Goal: Information Seeking & Learning: Learn about a topic

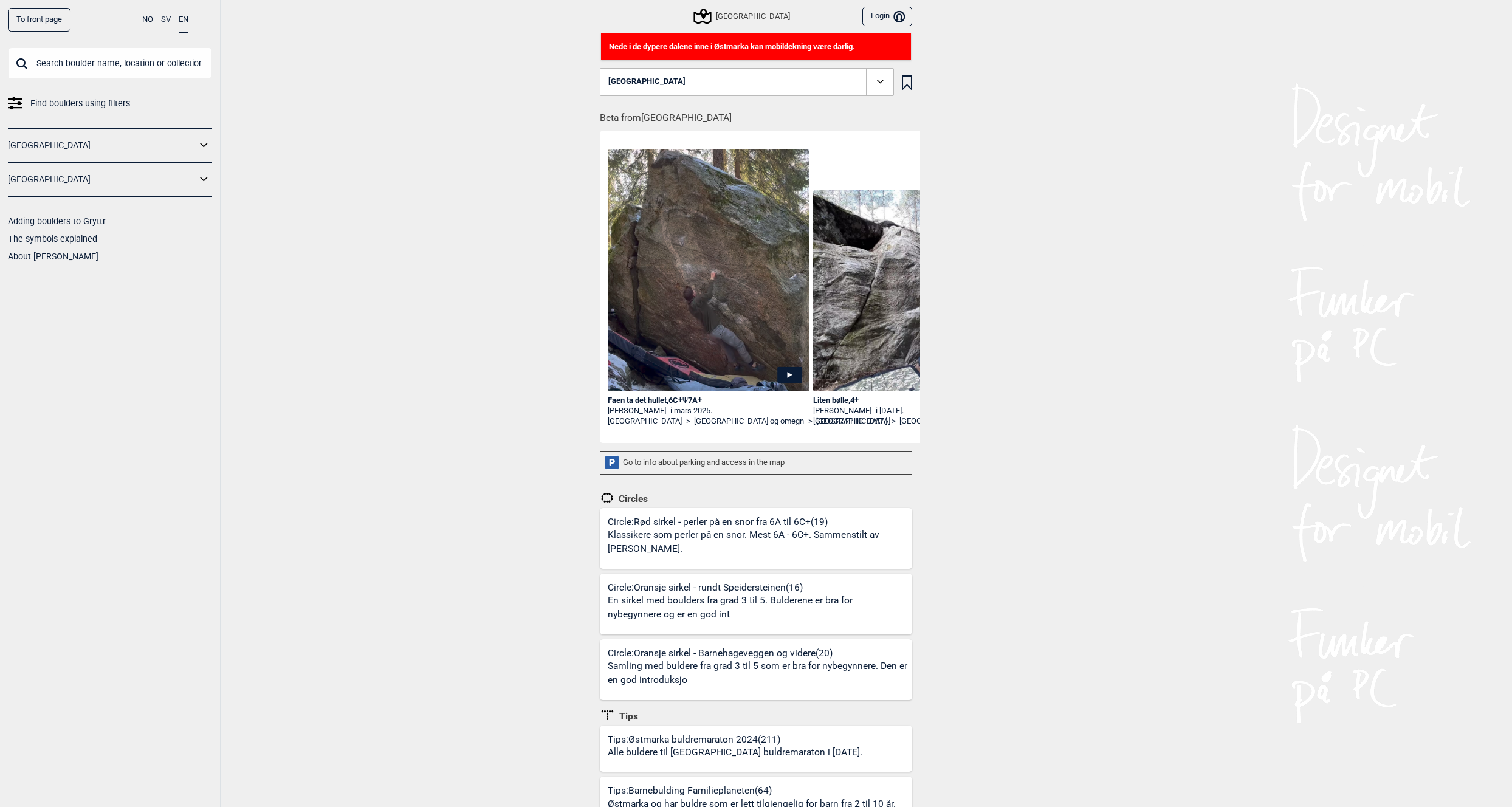
click at [90, 102] on span "Find boulders using filters" at bounding box center [80, 104] width 100 height 17
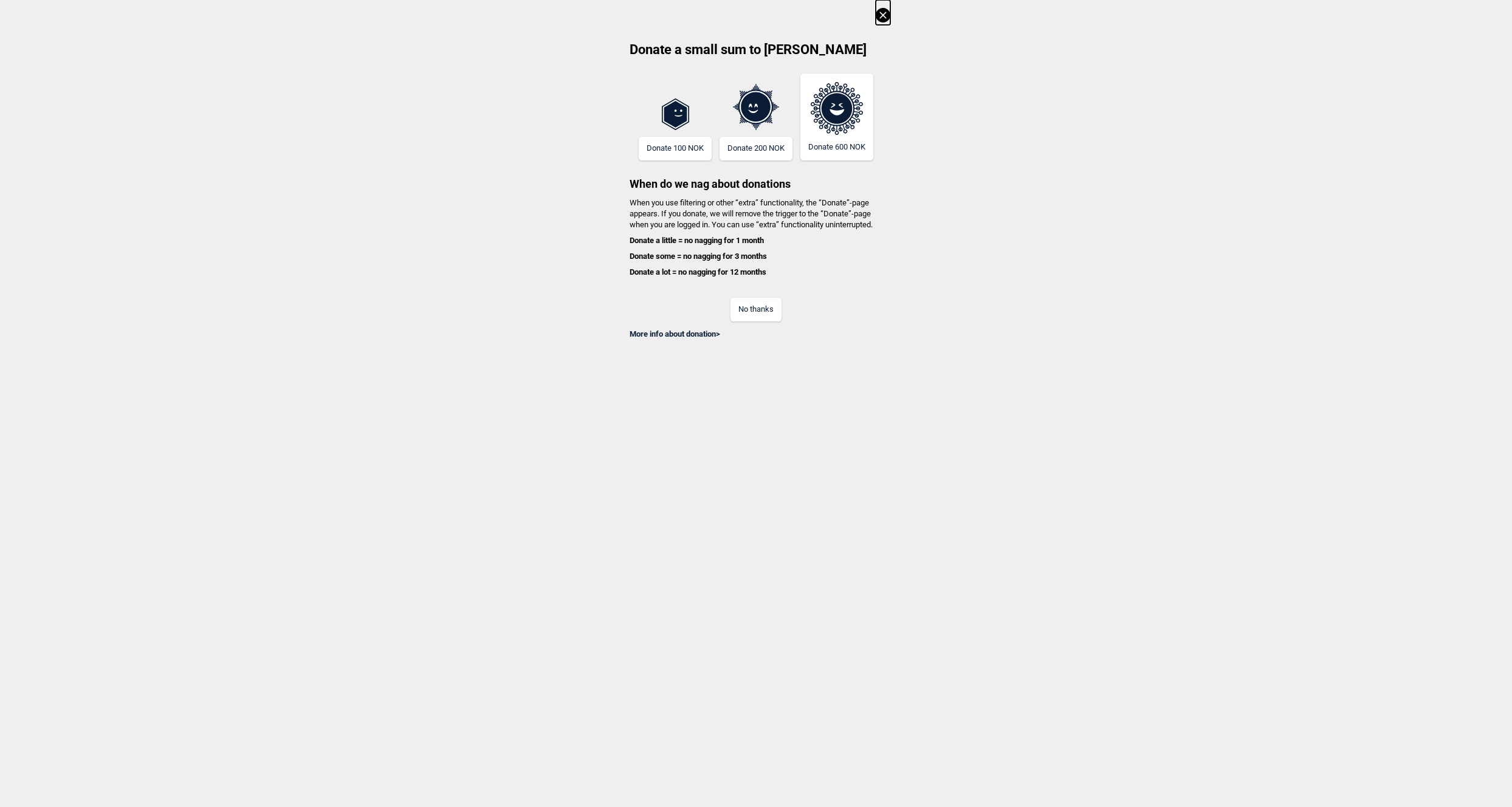
click at [760, 313] on button "No thanks" at bounding box center [756, 310] width 51 height 24
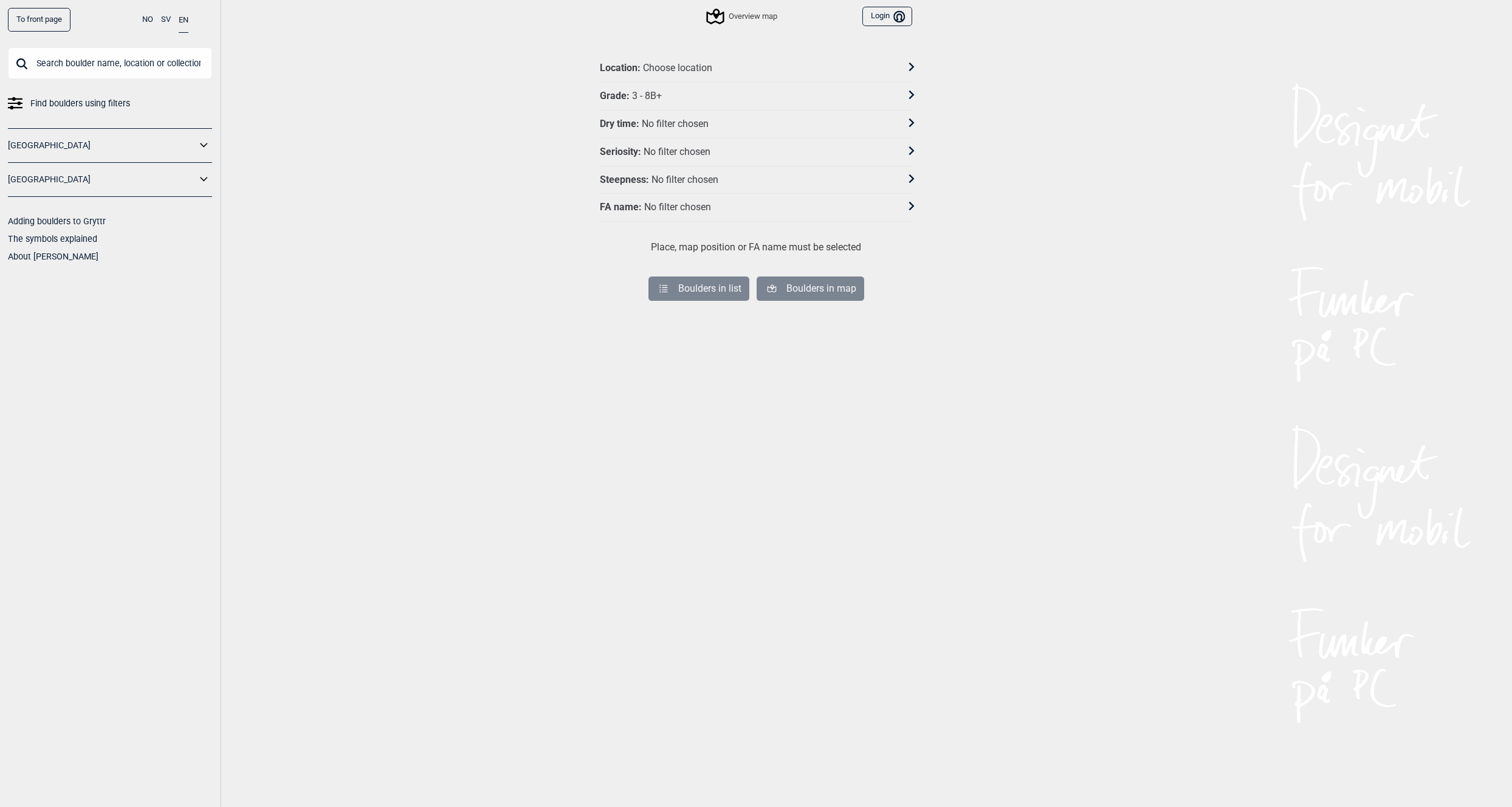
click at [681, 67] on div "Choose location" at bounding box center [677, 68] width 69 height 13
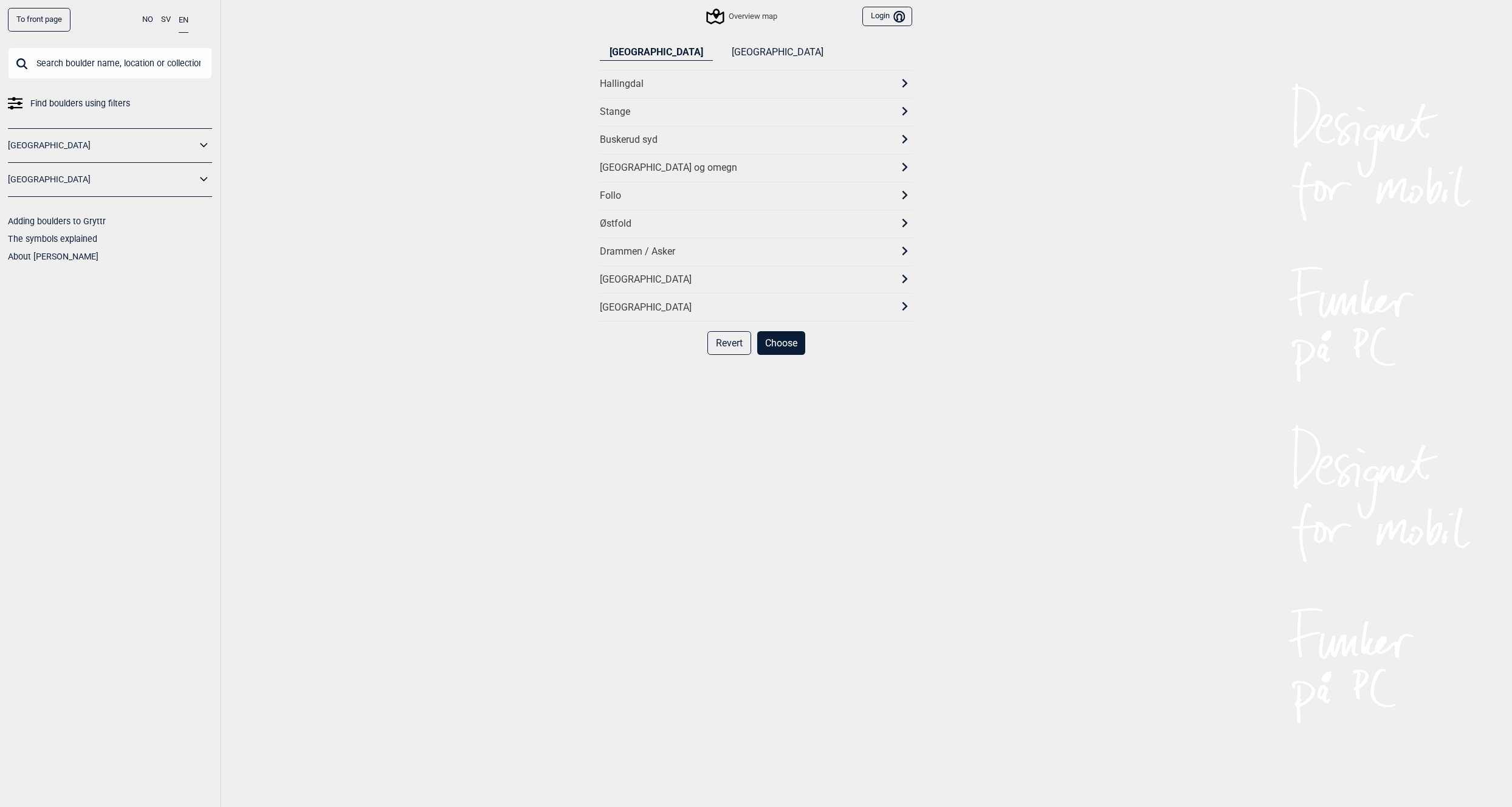
click at [632, 163] on div "[GEOGRAPHIC_DATA] og omegn" at bounding box center [745, 168] width 290 height 13
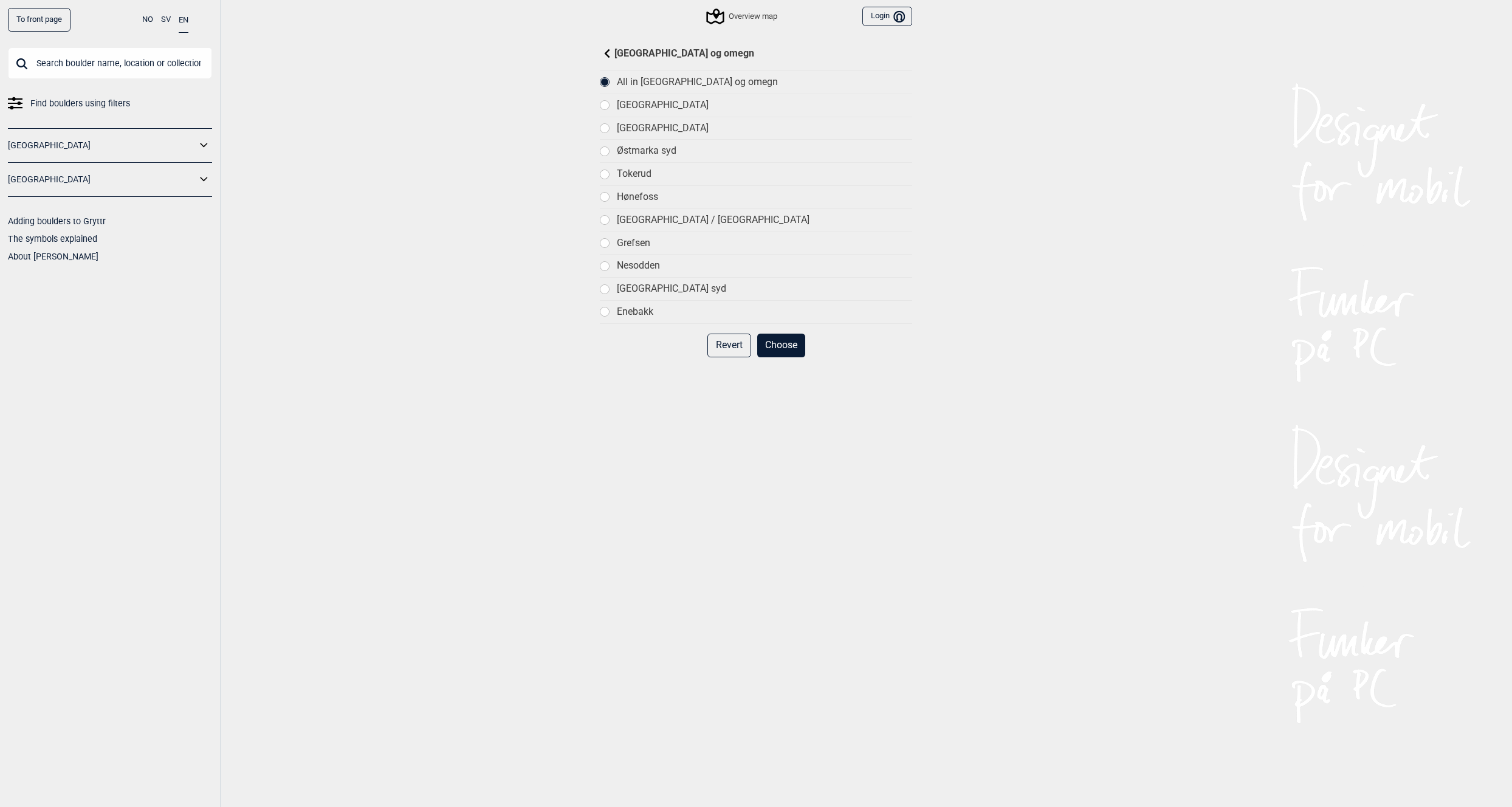
click at [636, 128] on div "[GEOGRAPHIC_DATA]" at bounding box center [764, 129] width 295 height 13
click at [781, 344] on button "Choose" at bounding box center [781, 345] width 48 height 24
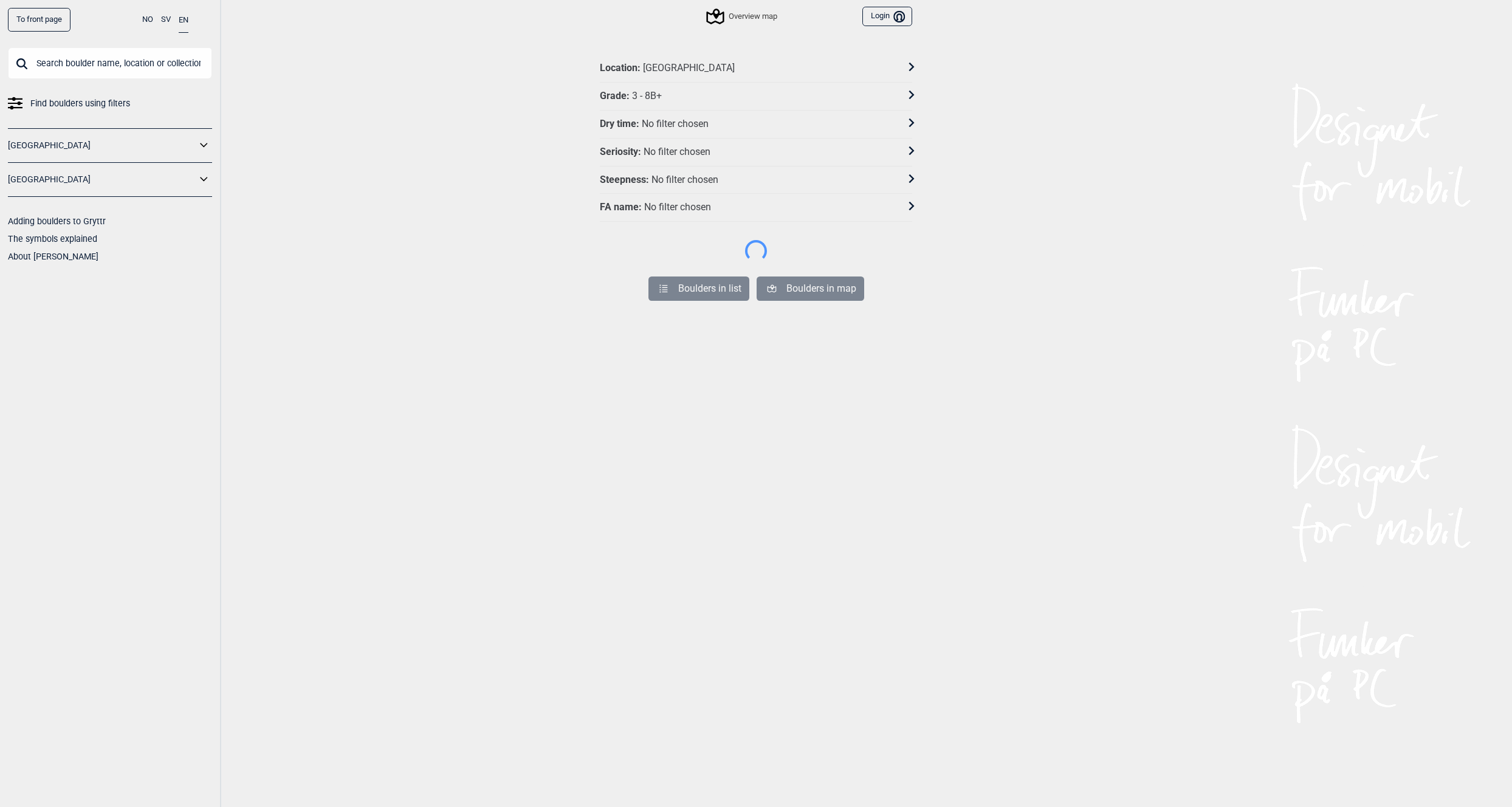
click at [662, 64] on div "[GEOGRAPHIC_DATA]" at bounding box center [688, 68] width 92 height 13
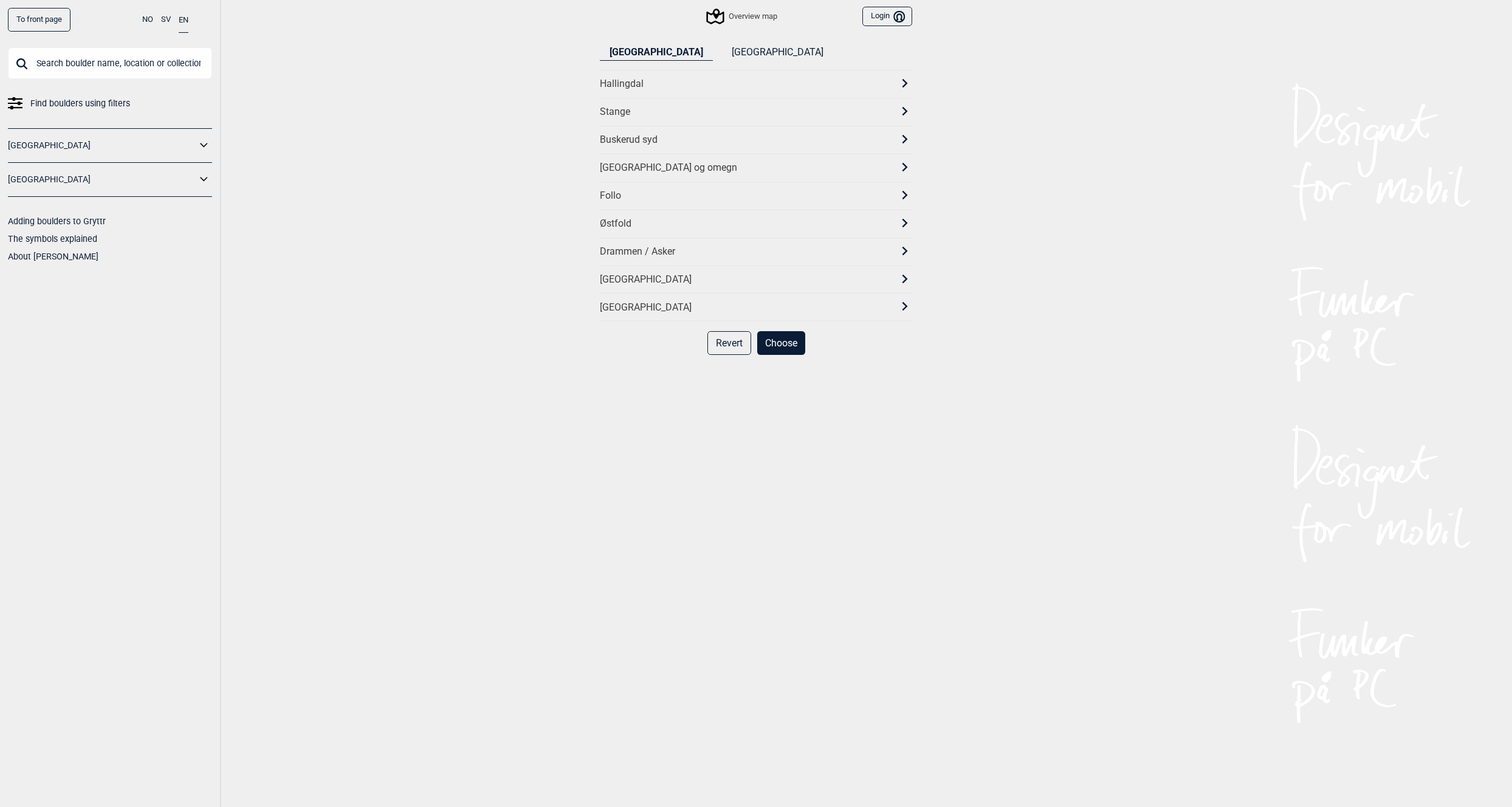
click at [632, 163] on div "[GEOGRAPHIC_DATA] og omegn" at bounding box center [745, 168] width 290 height 13
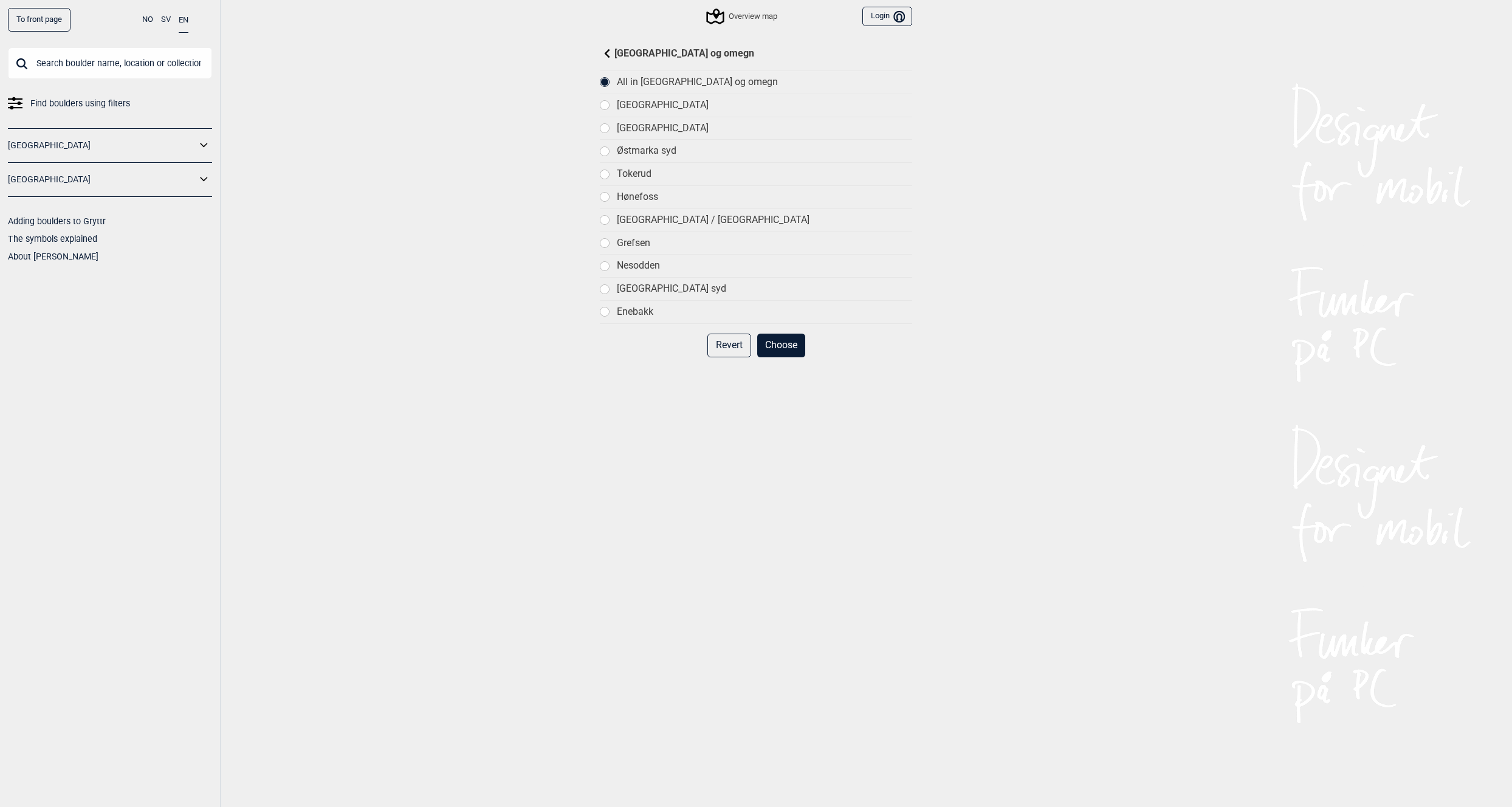
click at [616, 106] on div "[GEOGRAPHIC_DATA]" at bounding box center [756, 104] width 312 height 23
click at [616, 130] on div "[GEOGRAPHIC_DATA]" at bounding box center [756, 128] width 312 height 23
click at [782, 346] on button "Choose" at bounding box center [781, 345] width 48 height 24
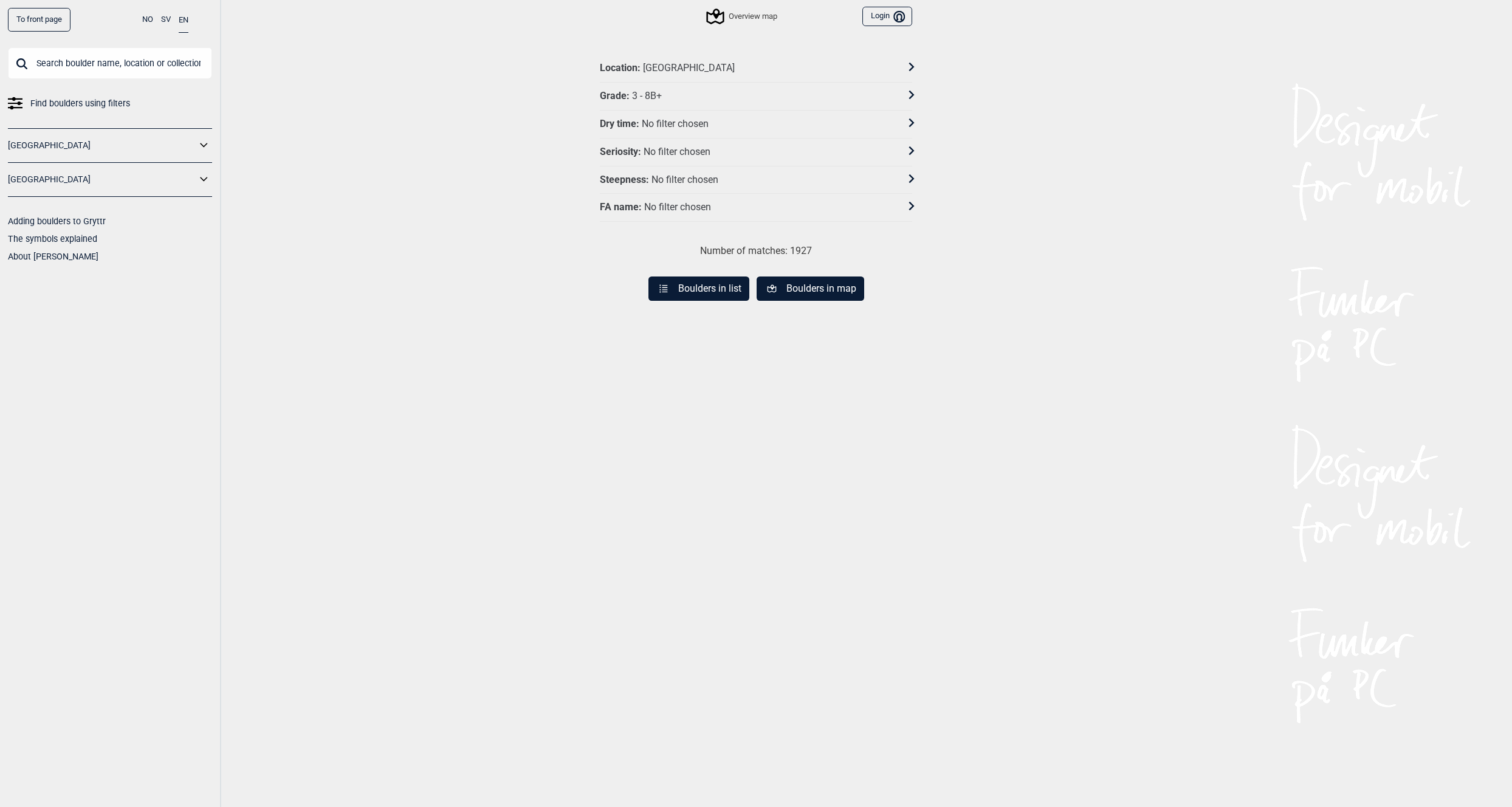
click at [789, 280] on button "Boulders in map" at bounding box center [810, 288] width 107 height 24
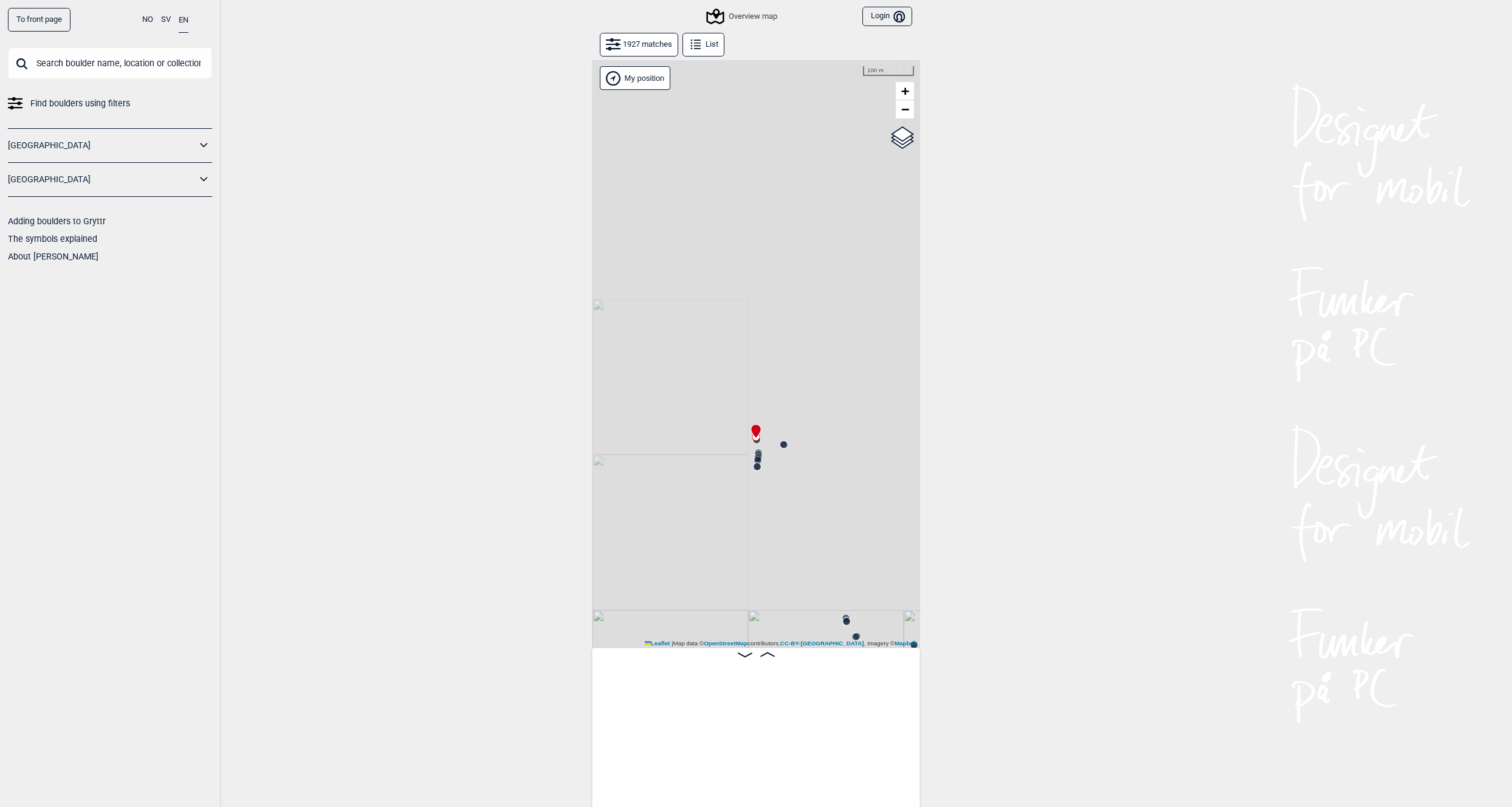
scroll to position [0, 96]
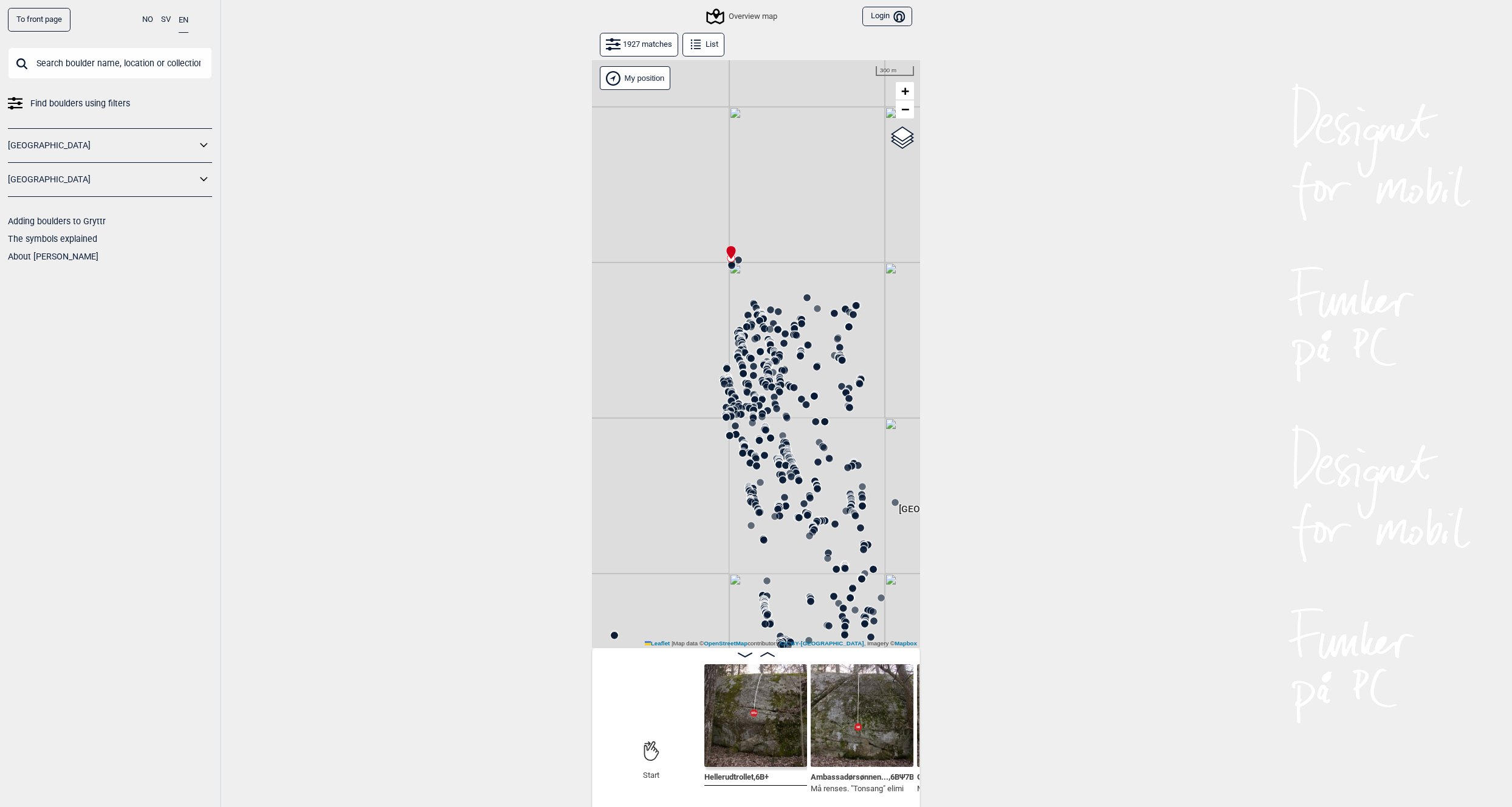
drag, startPoint x: 751, startPoint y: 527, endPoint x: 713, endPoint y: 297, distance: 233.1
click at [713, 297] on div "Gol [GEOGRAPHIC_DATA] Kolomoen [GEOGRAPHIC_DATA] [GEOGRAPHIC_DATA][PERSON_NAME]…" at bounding box center [756, 354] width 328 height 587
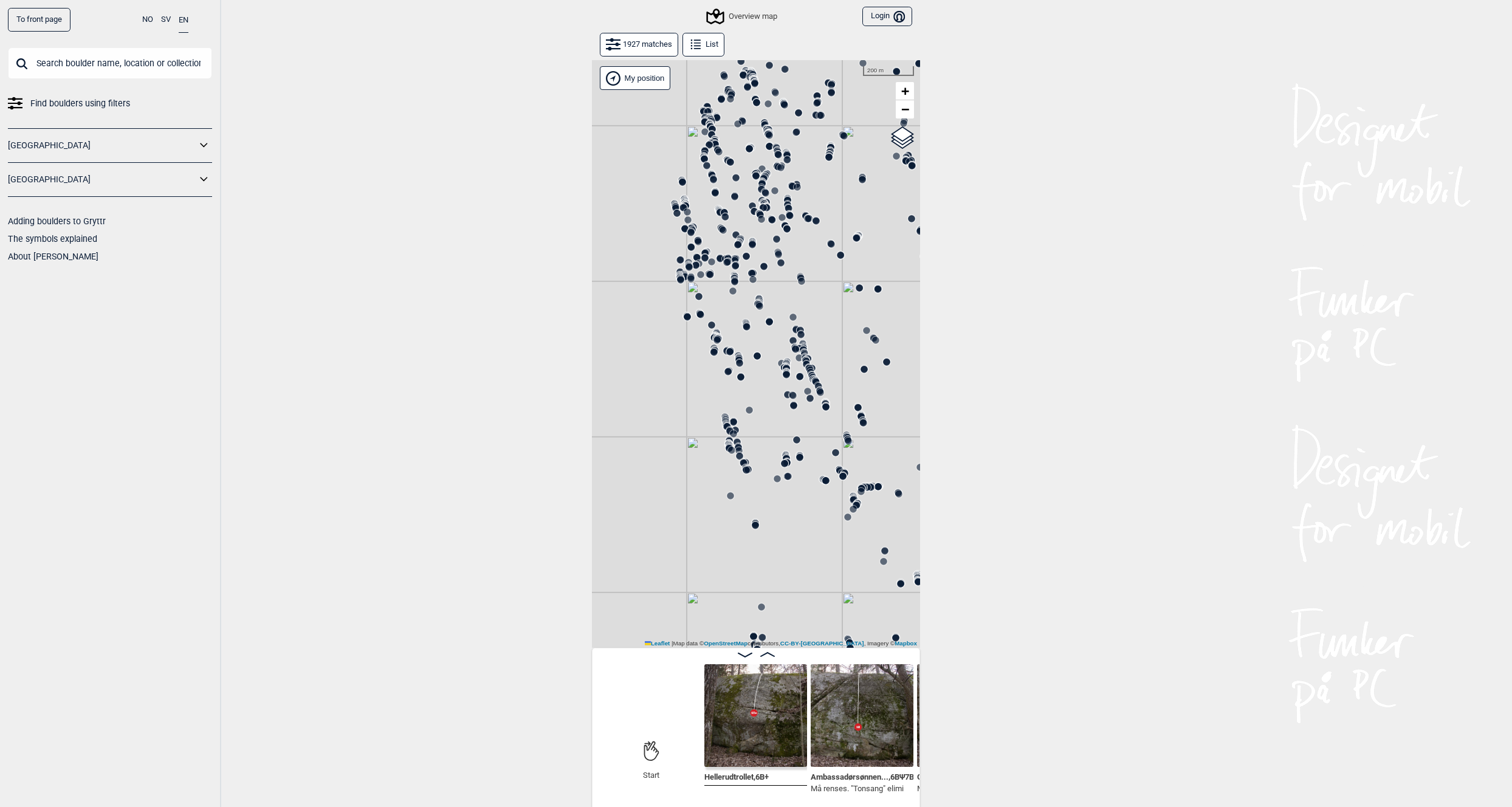
drag, startPoint x: 702, startPoint y: 154, endPoint x: 754, endPoint y: 256, distance: 114.5
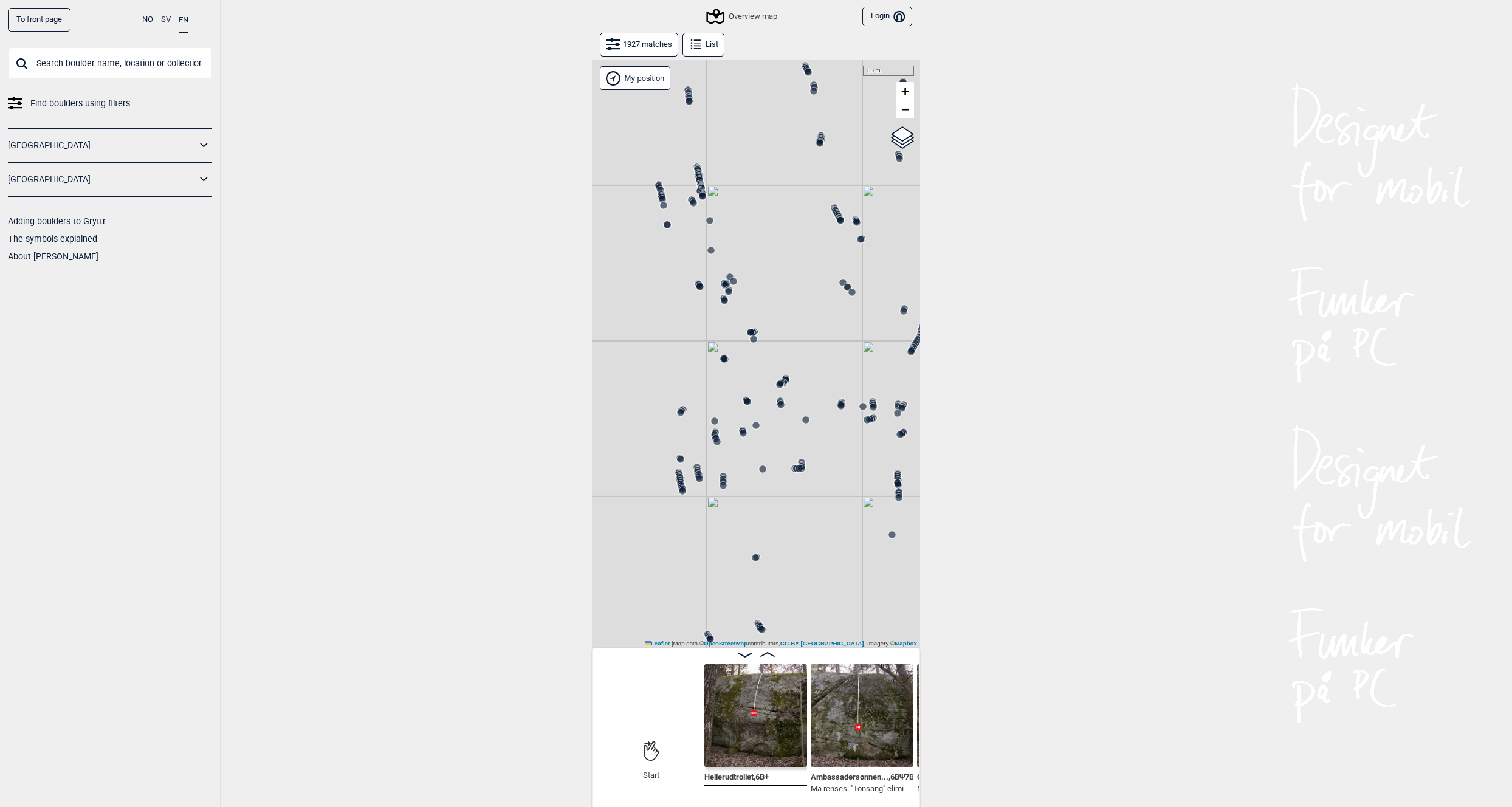
click at [697, 172] on icon at bounding box center [699, 176] width 9 height 9
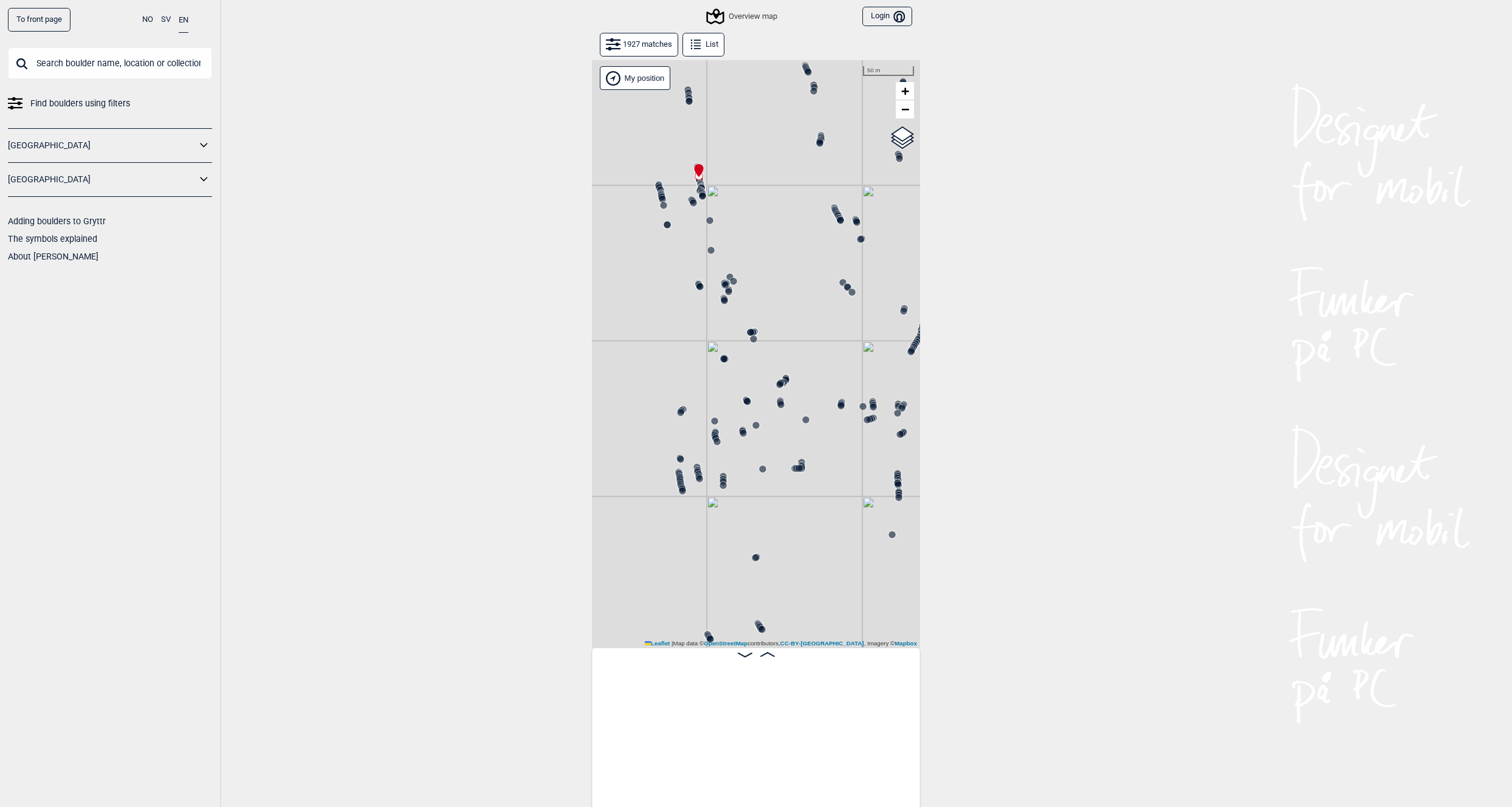
scroll to position [0, 55783]
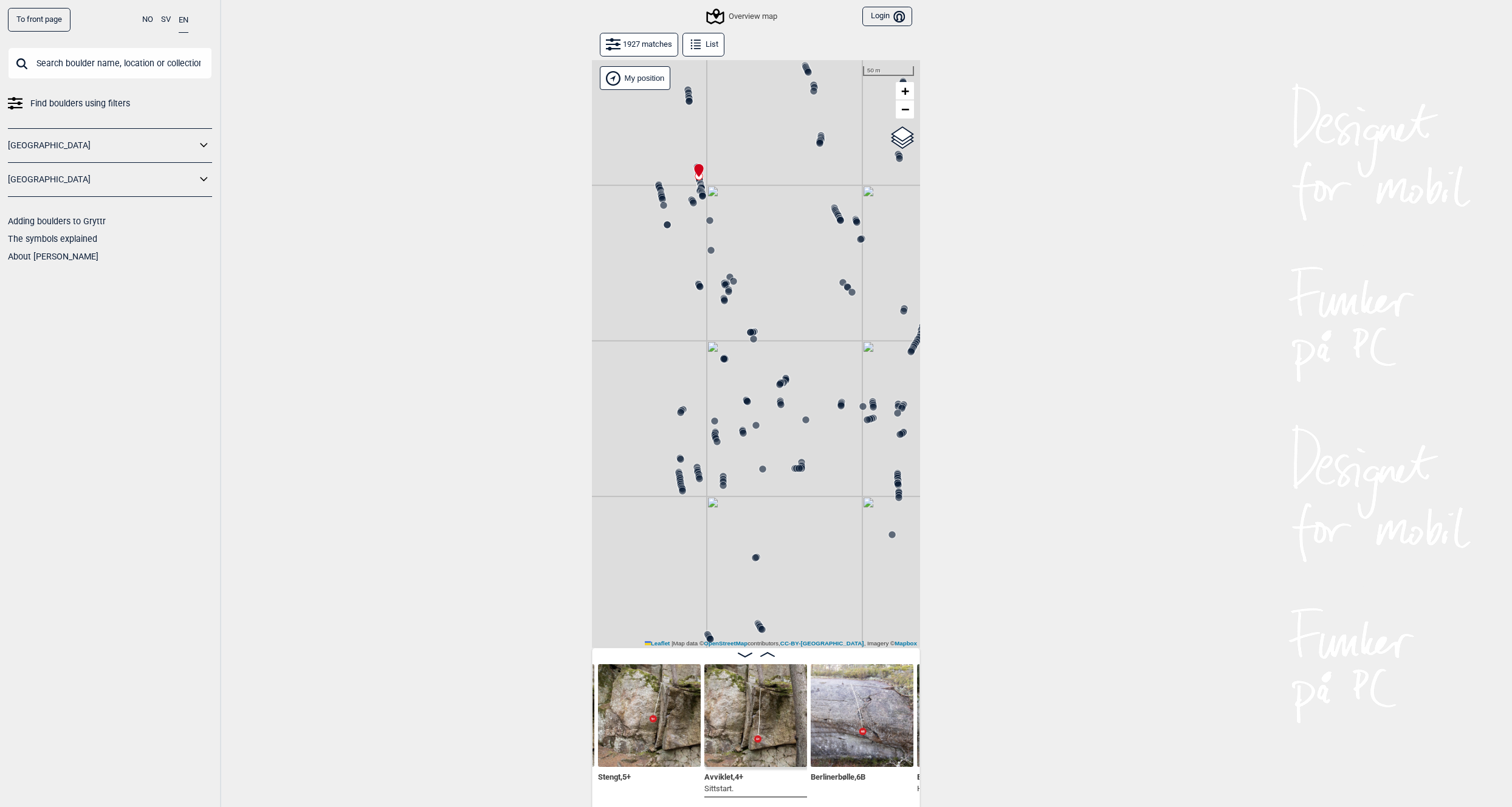
click at [659, 189] on icon at bounding box center [661, 194] width 9 height 9
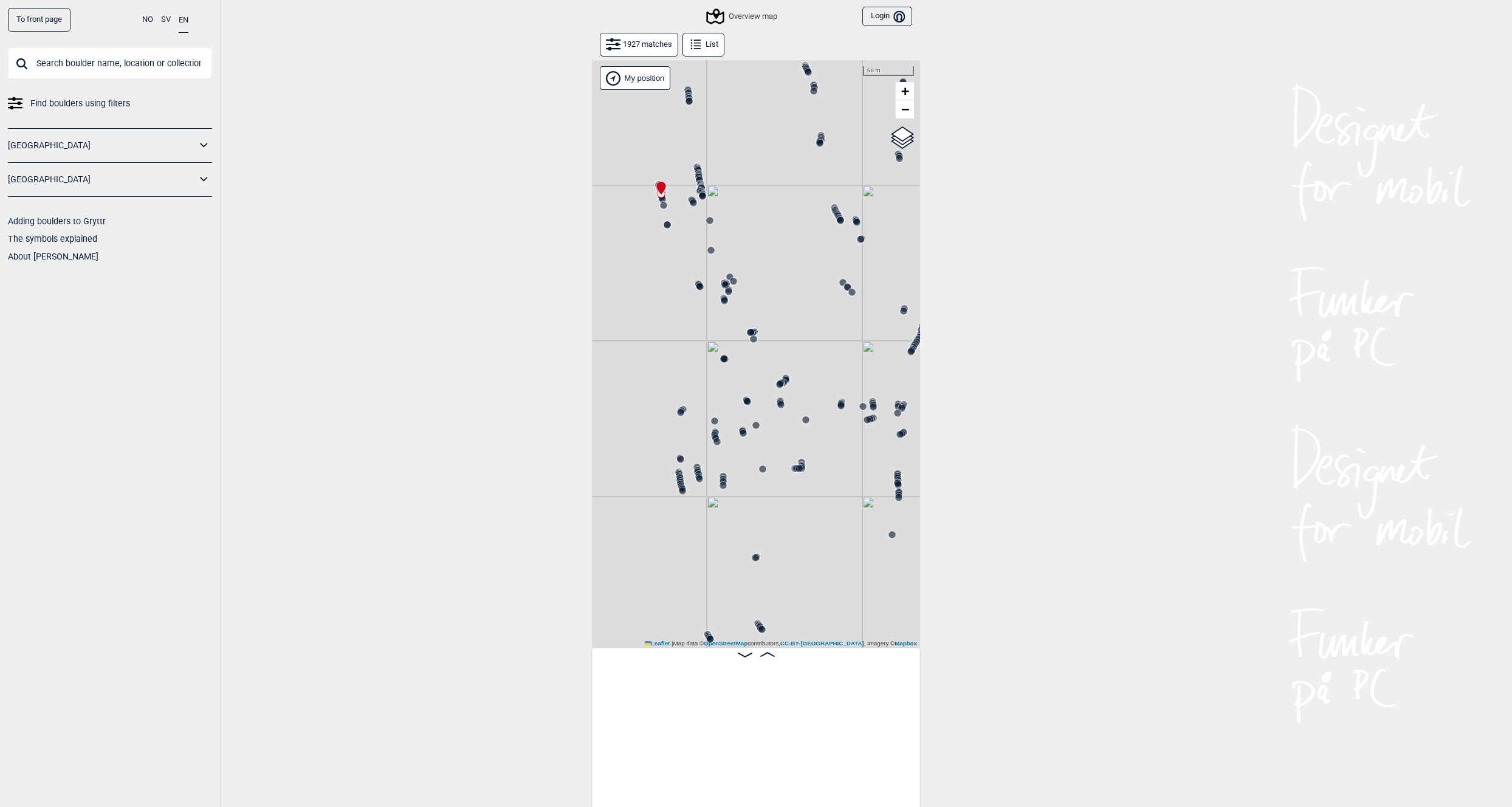
scroll to position [0, 59910]
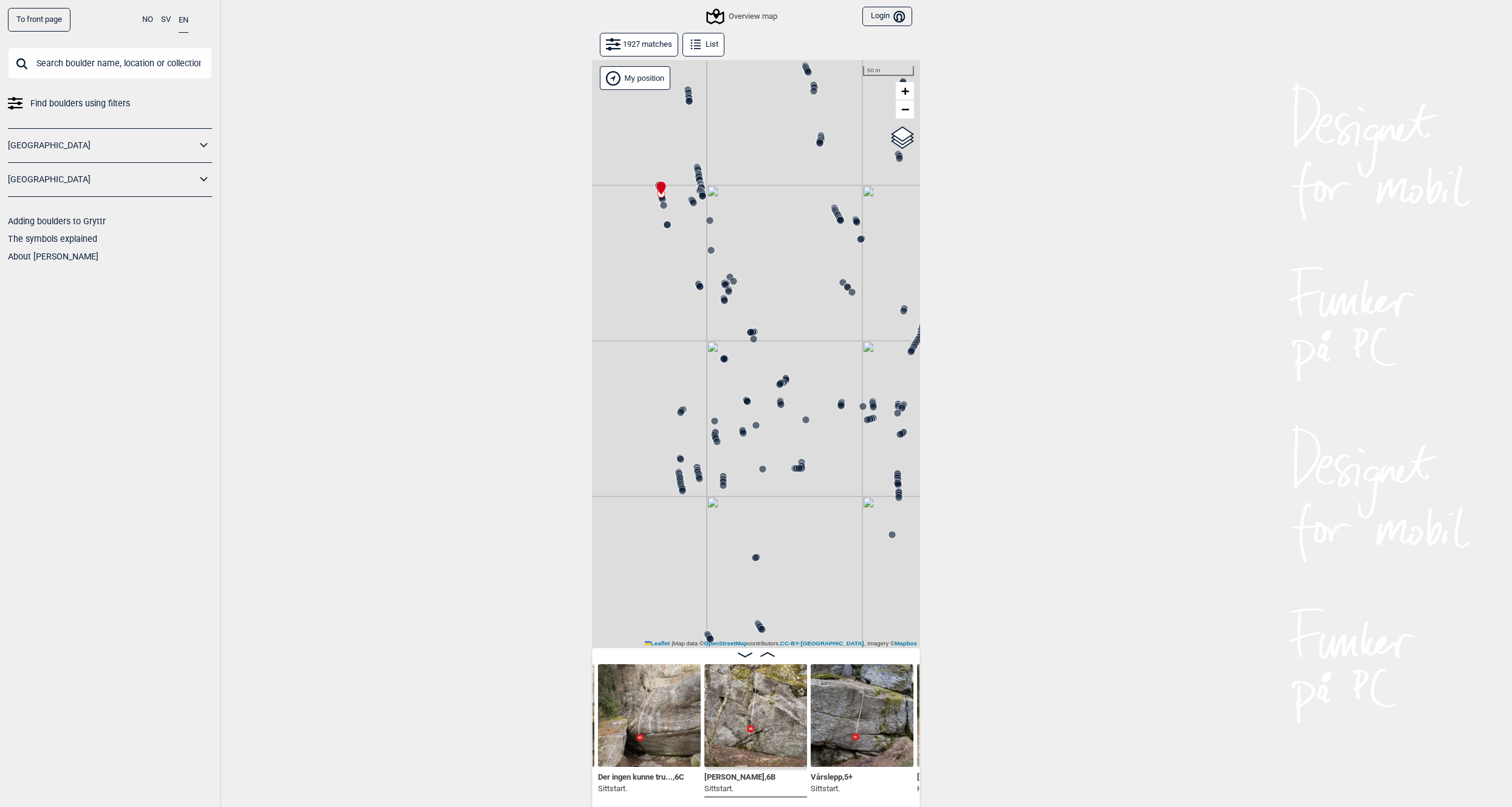
click at [701, 189] on icon at bounding box center [701, 193] width 9 height 9
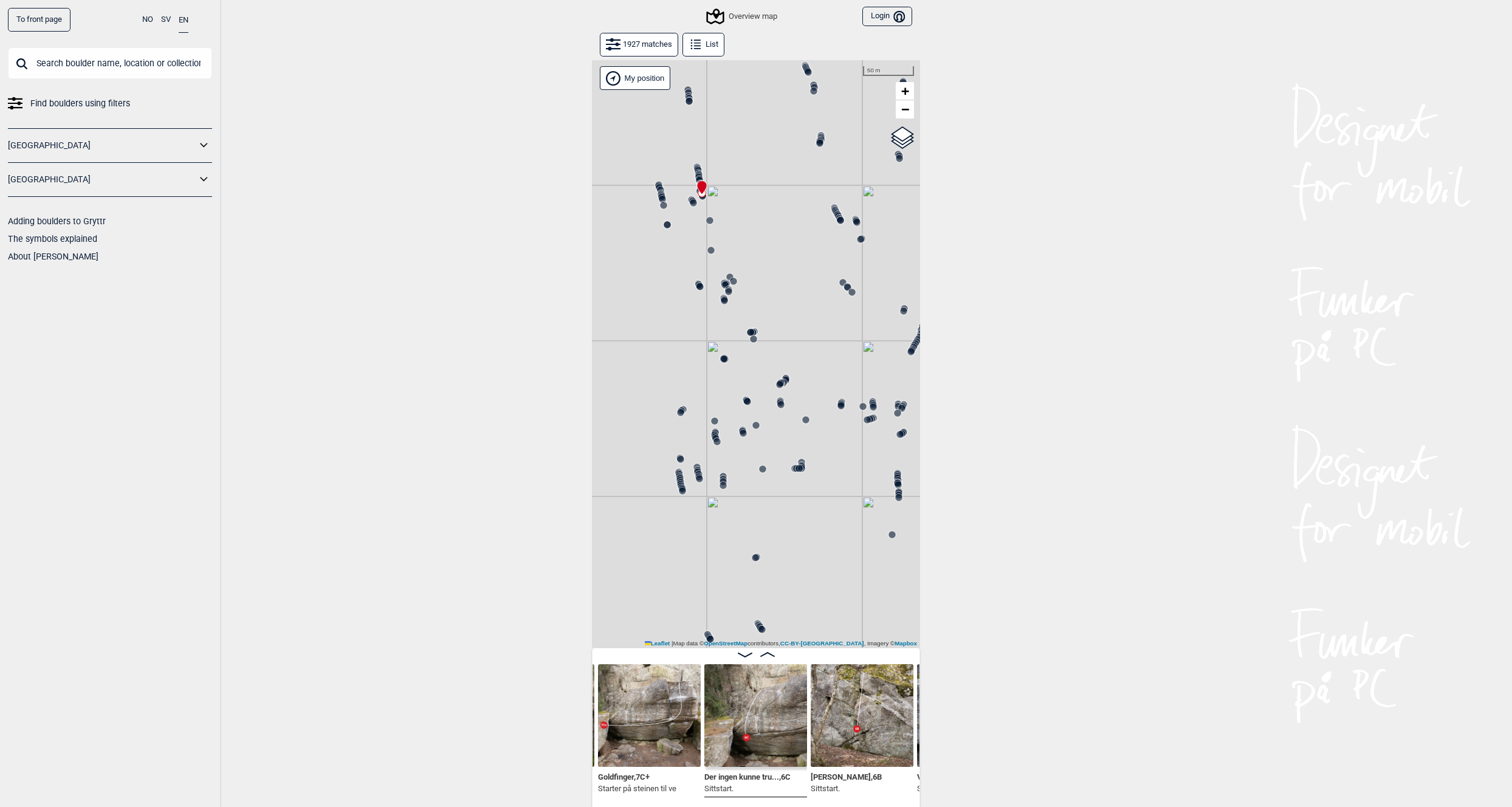
click at [834, 711] on img at bounding box center [862, 715] width 103 height 103
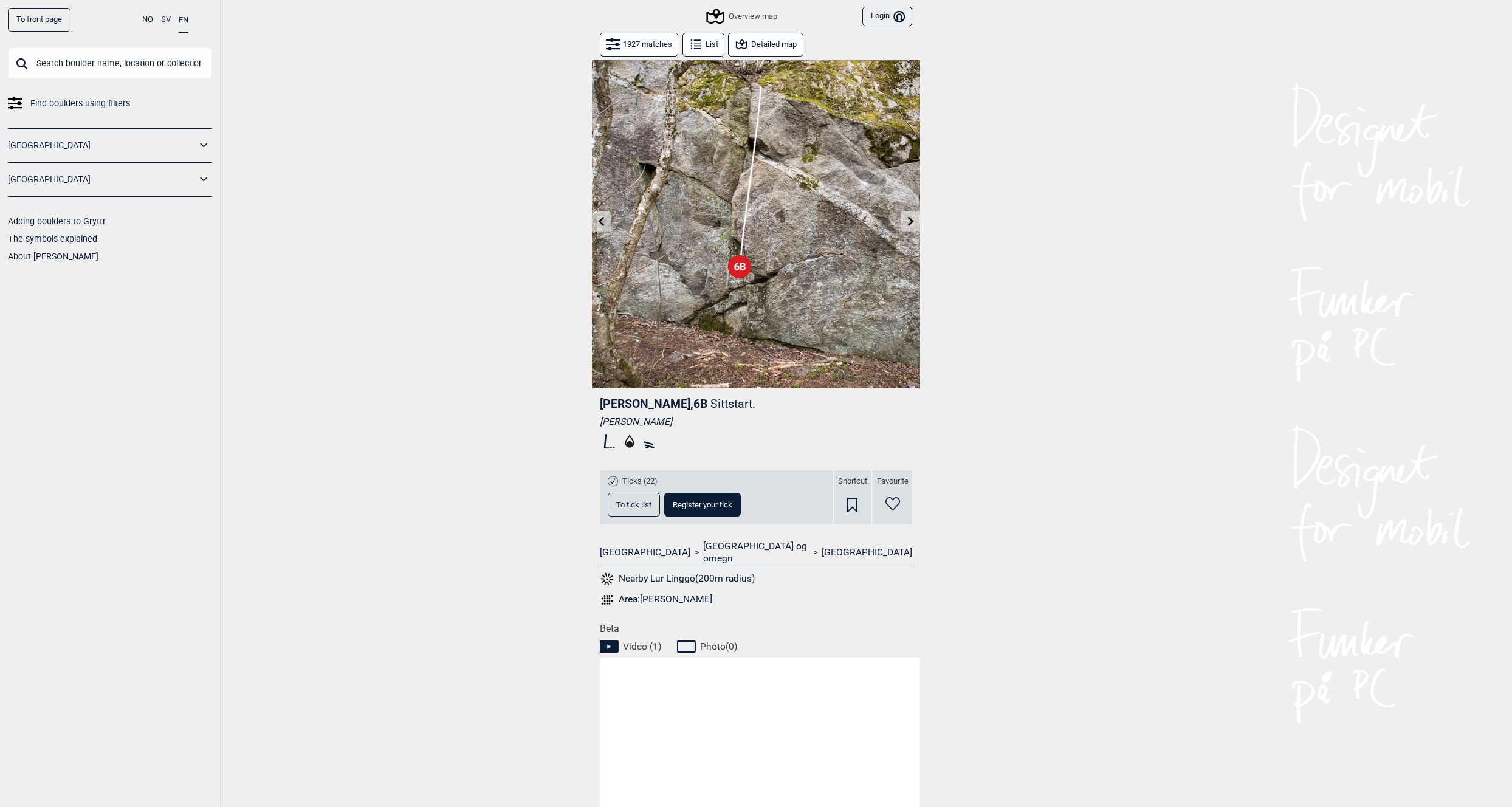
click at [773, 42] on button "Detailed map" at bounding box center [765, 45] width 75 height 24
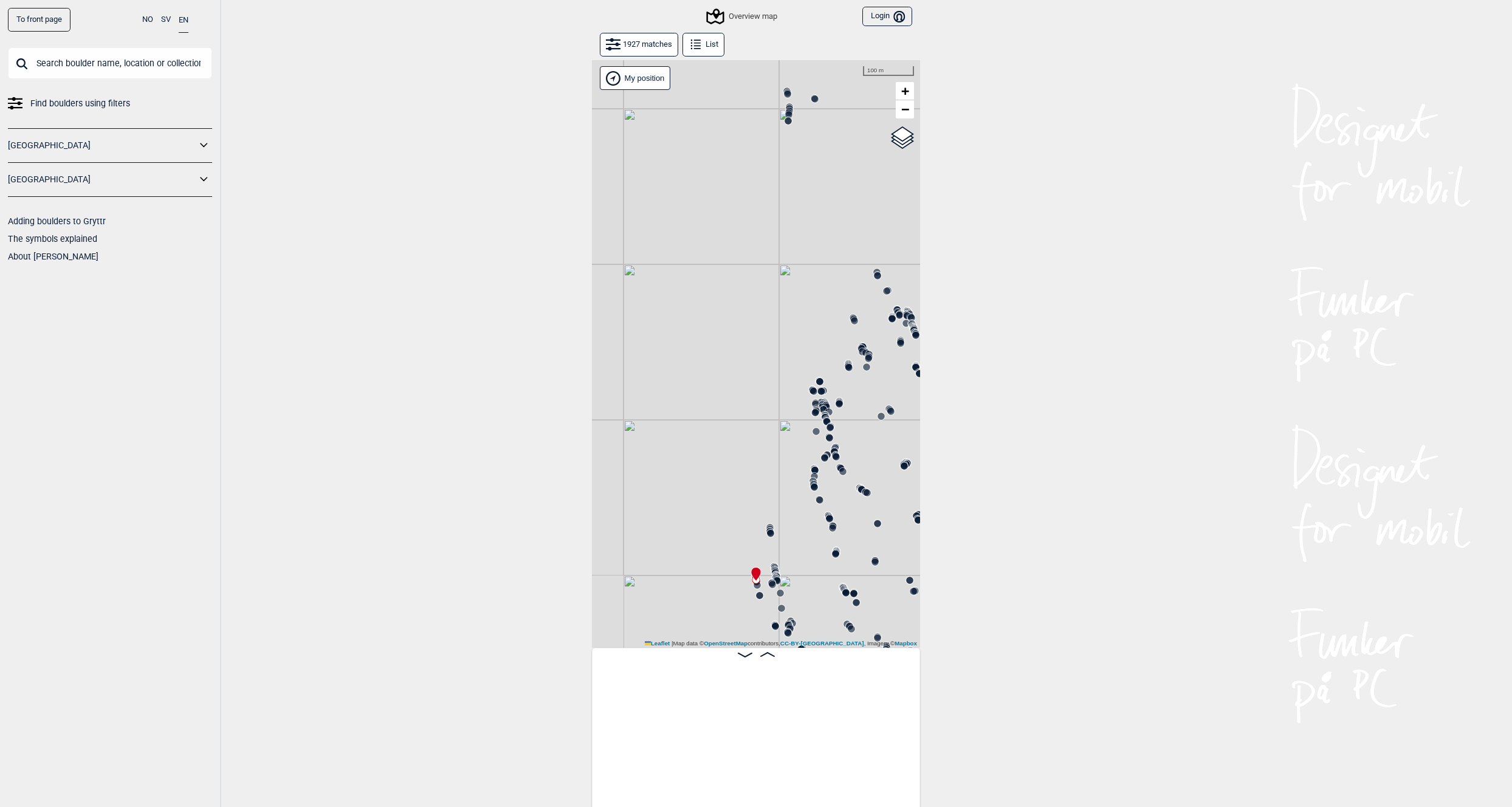
scroll to position [0, 59881]
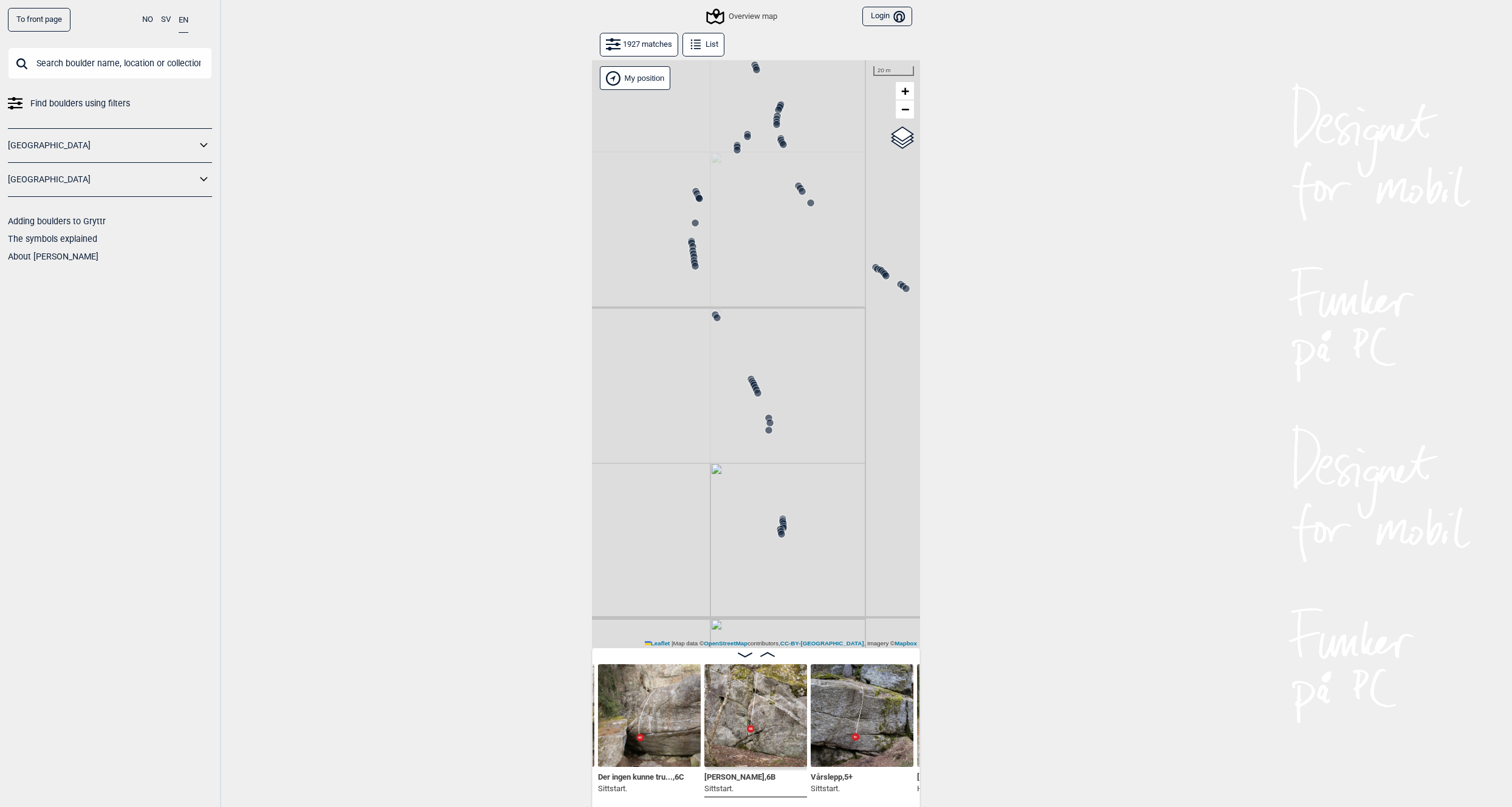
drag, startPoint x: 832, startPoint y: 510, endPoint x: 767, endPoint y: 356, distance: 167.2
click at [767, 356] on div "Gol [GEOGRAPHIC_DATA] Kolomoen [GEOGRAPHIC_DATA] [GEOGRAPHIC_DATA][PERSON_NAME]…" at bounding box center [756, 354] width 328 height 587
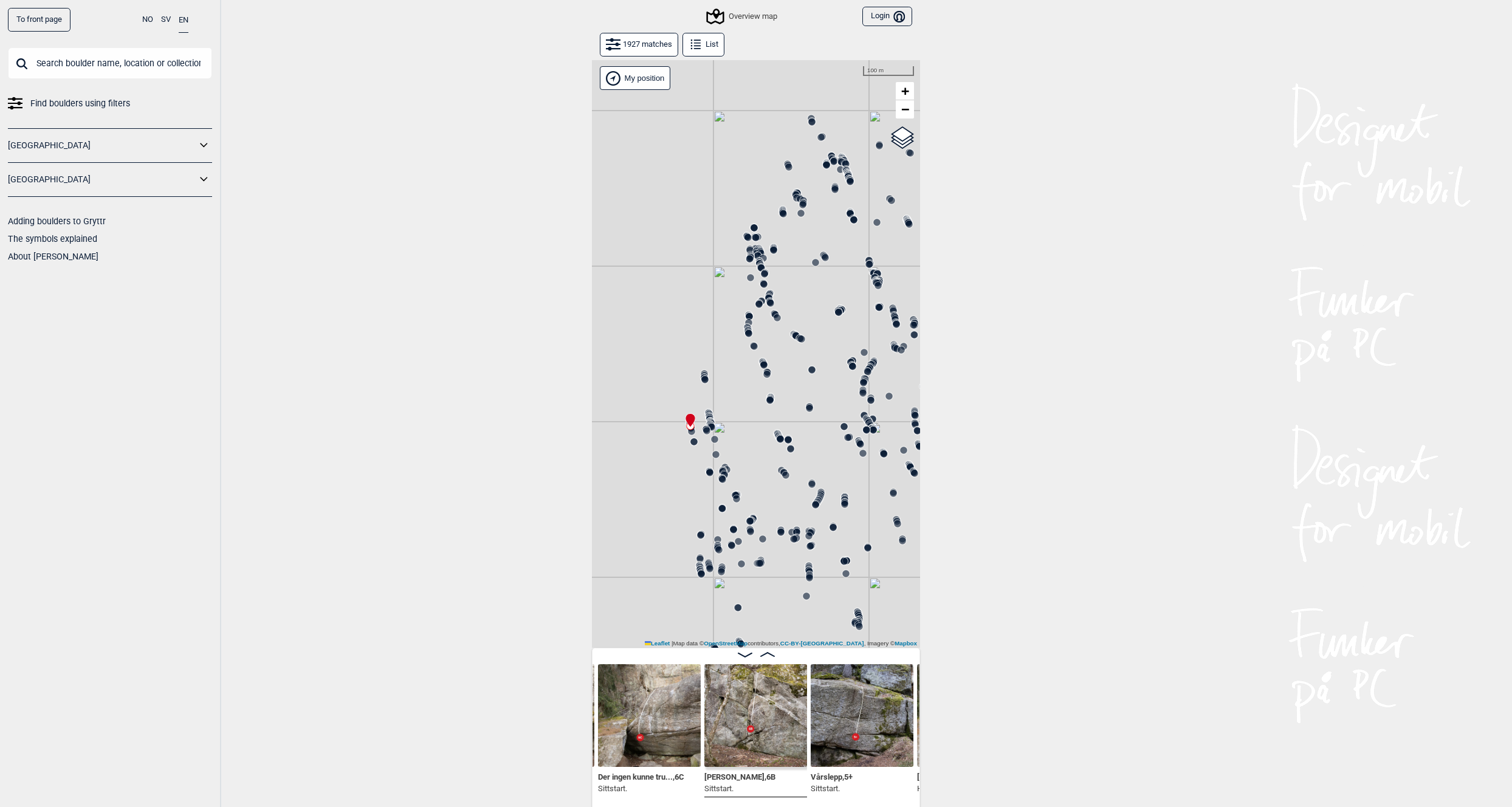
click at [698, 567] on icon at bounding box center [701, 572] width 9 height 9
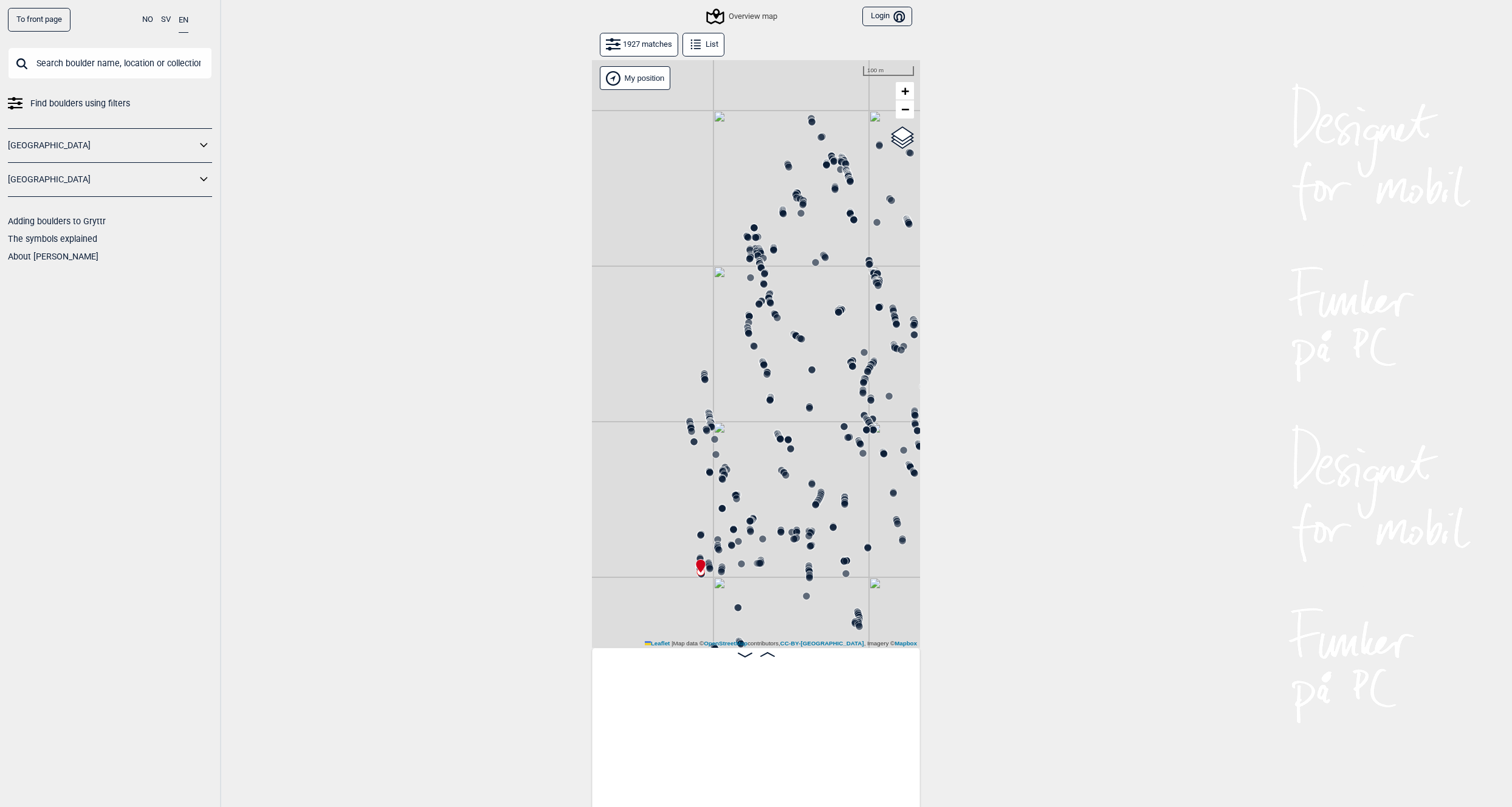
scroll to position [0, 93793]
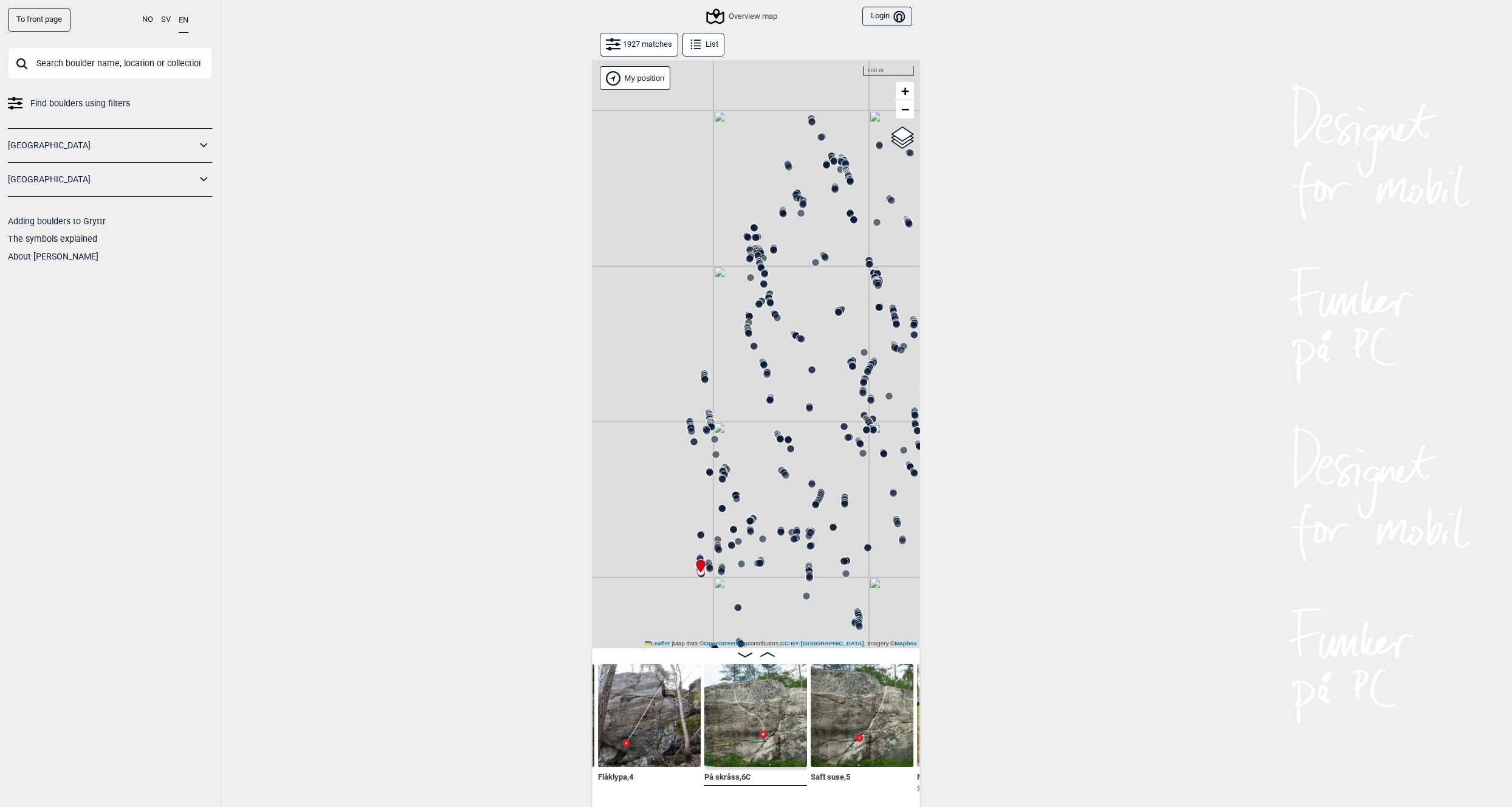
click at [745, 720] on img at bounding box center [756, 715] width 103 height 103
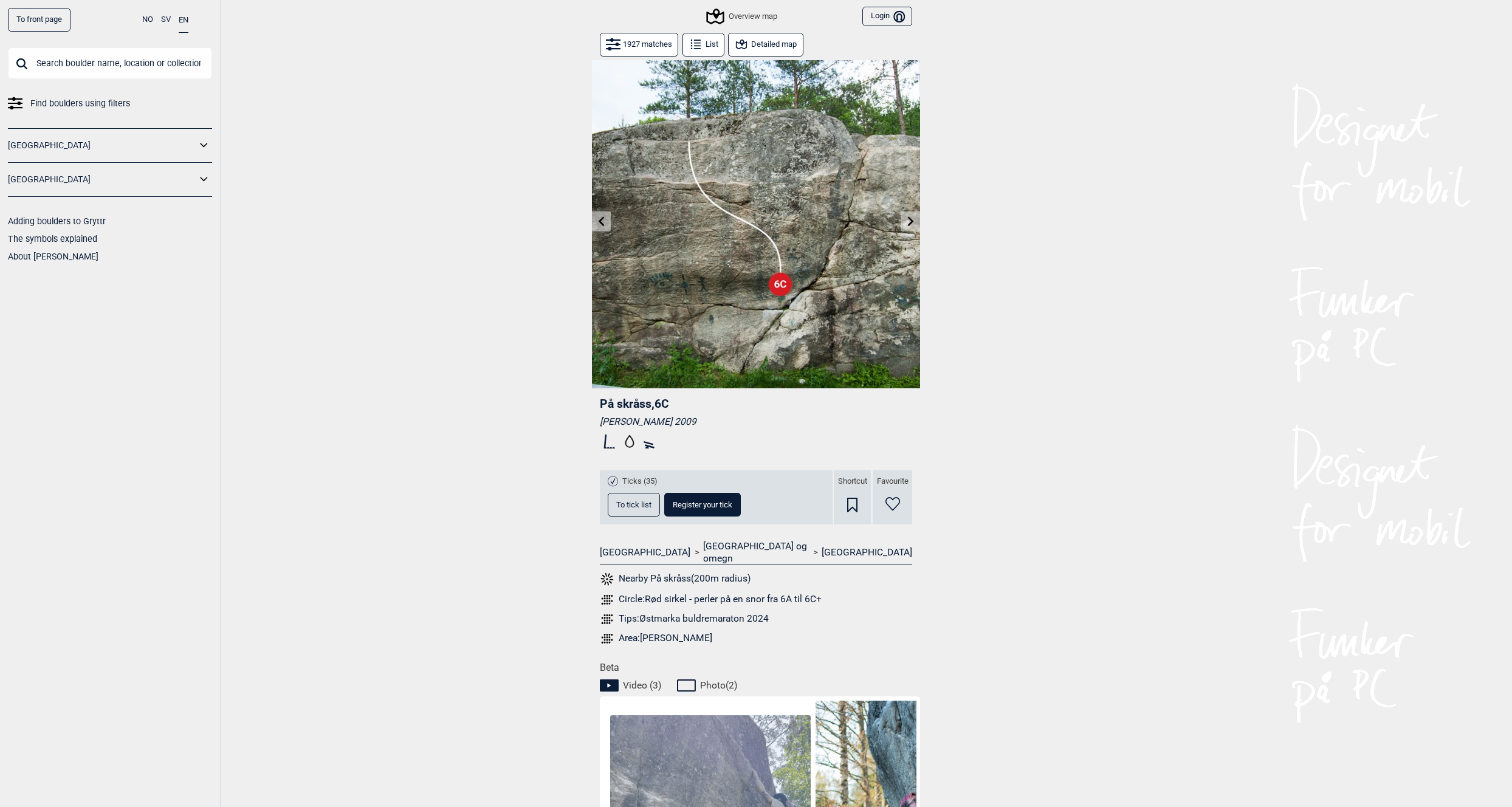
click at [904, 220] on button at bounding box center [911, 222] width 19 height 20
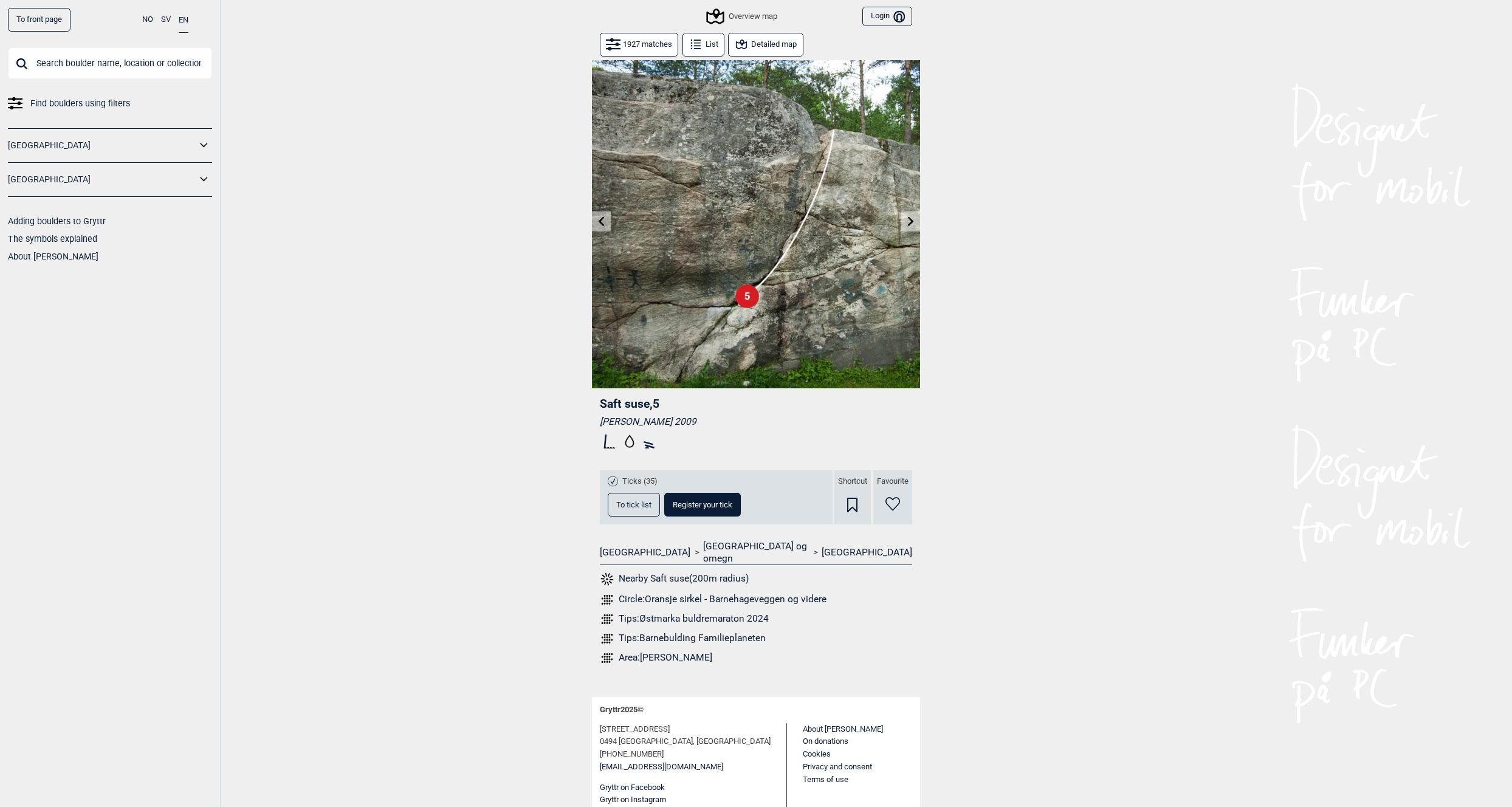
click at [904, 220] on button at bounding box center [911, 222] width 19 height 20
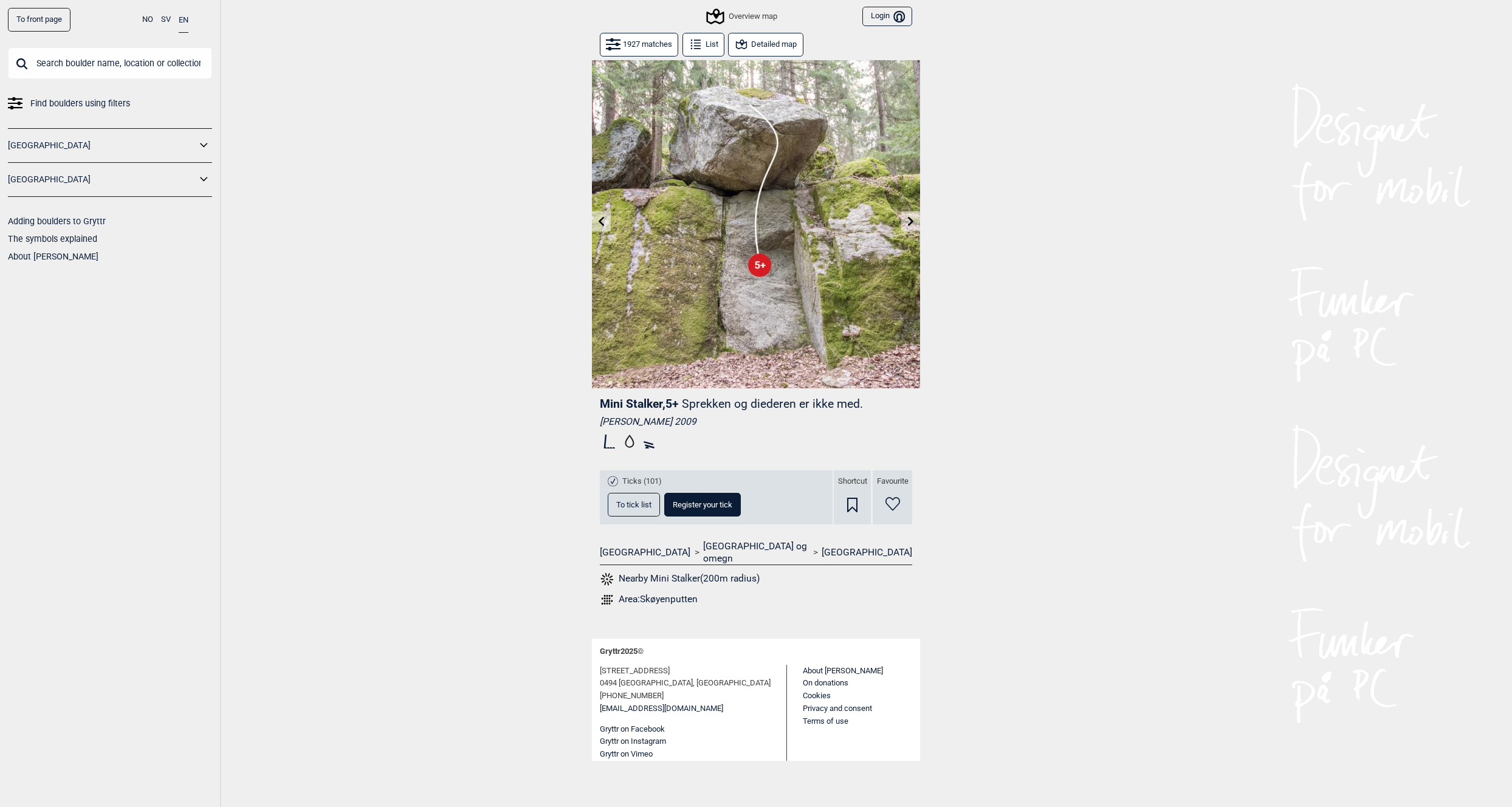
click at [904, 220] on button at bounding box center [911, 222] width 19 height 20
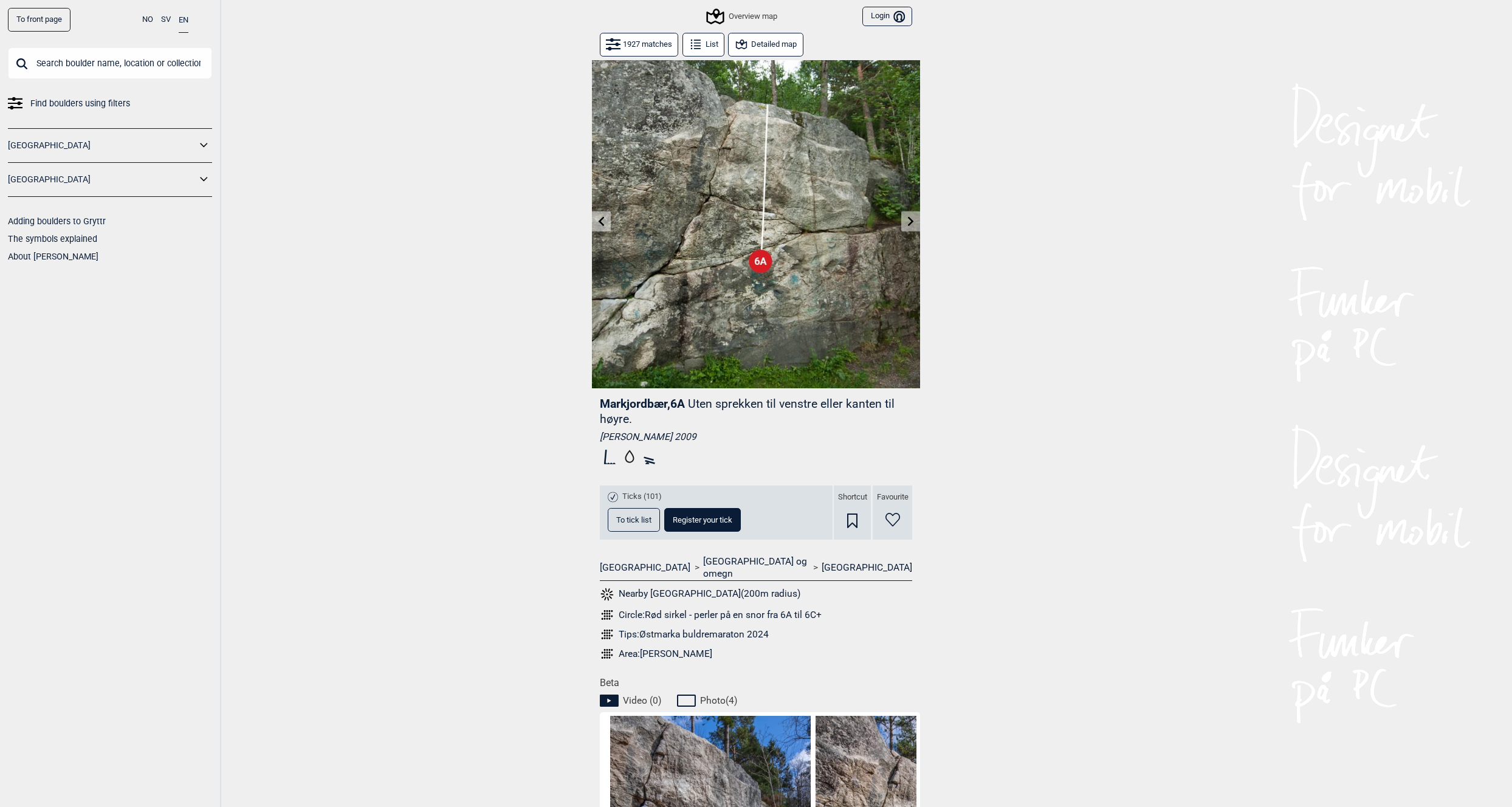
click at [596, 222] on button at bounding box center [601, 222] width 19 height 20
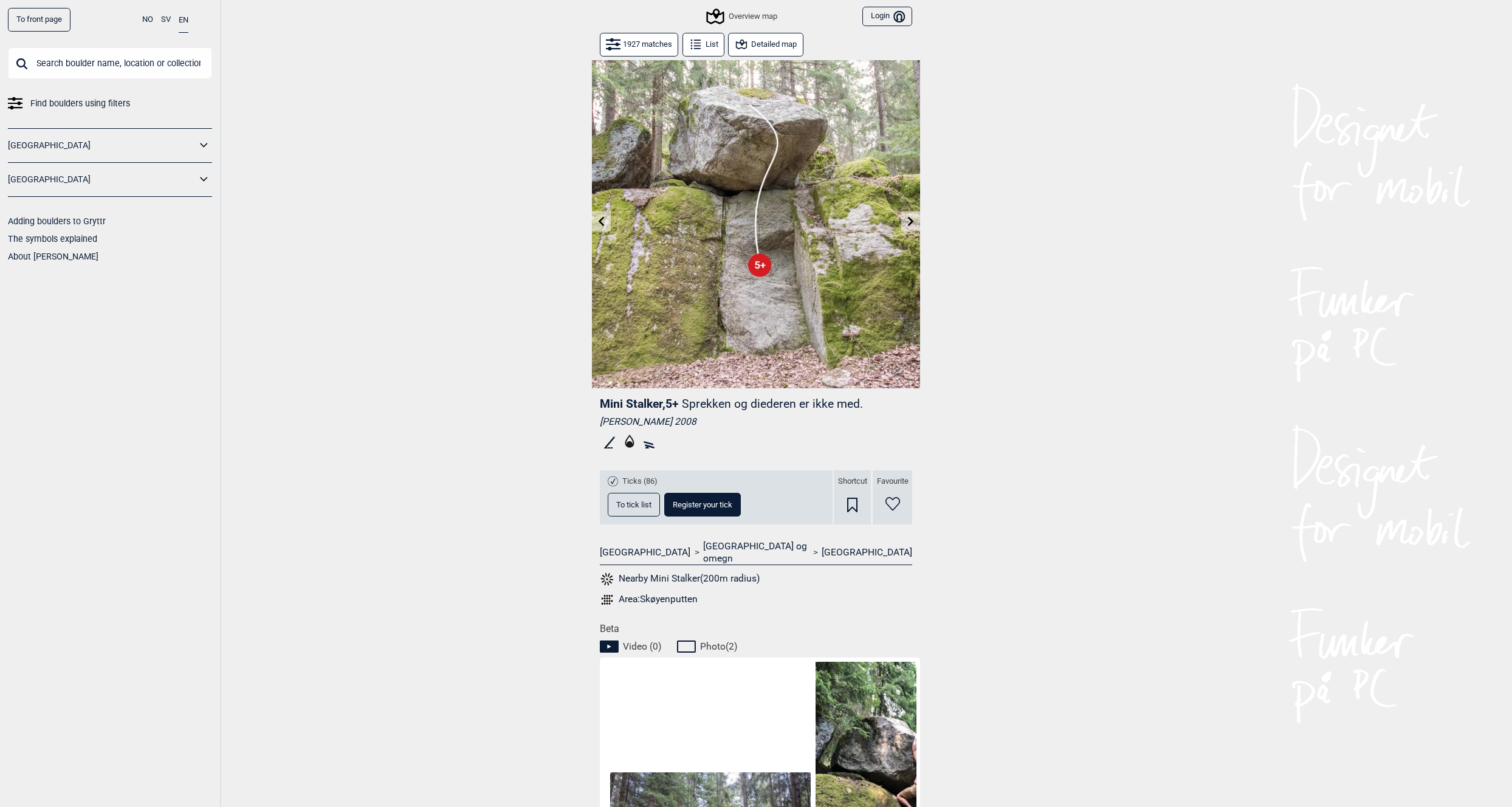
click at [596, 222] on button at bounding box center [601, 222] width 19 height 20
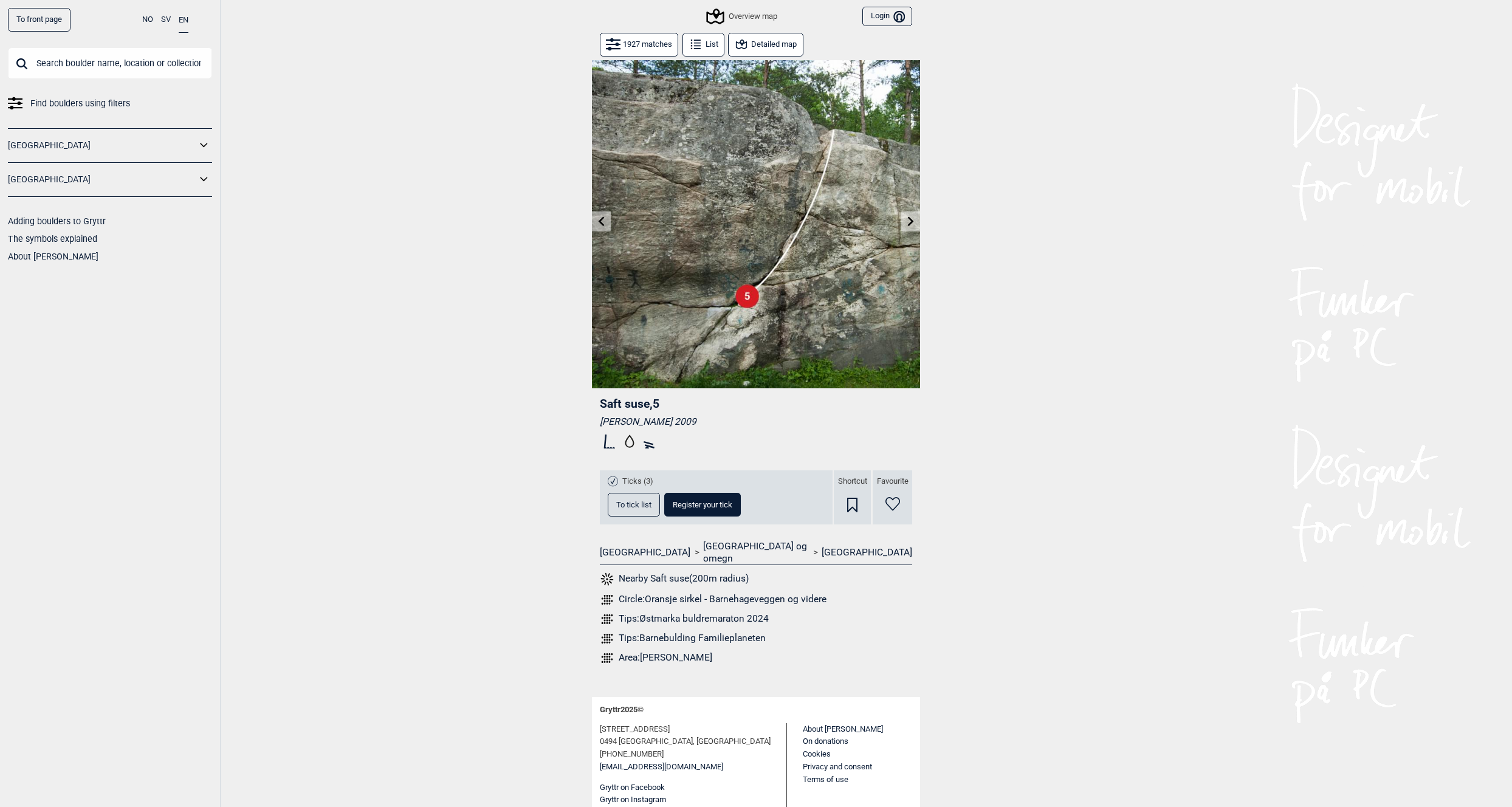
click at [596, 222] on button at bounding box center [601, 222] width 19 height 20
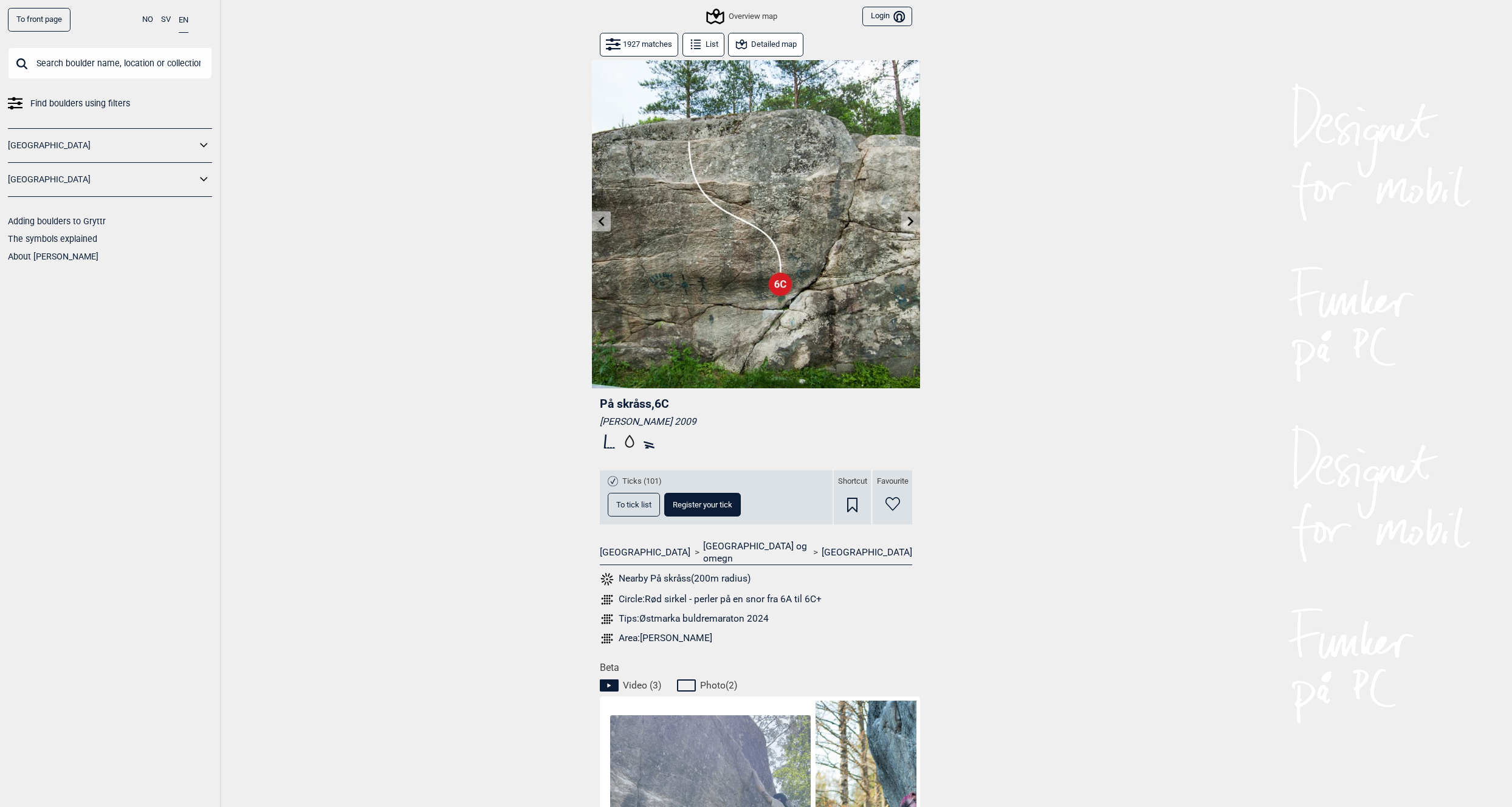
click at [596, 222] on button at bounding box center [601, 222] width 19 height 20
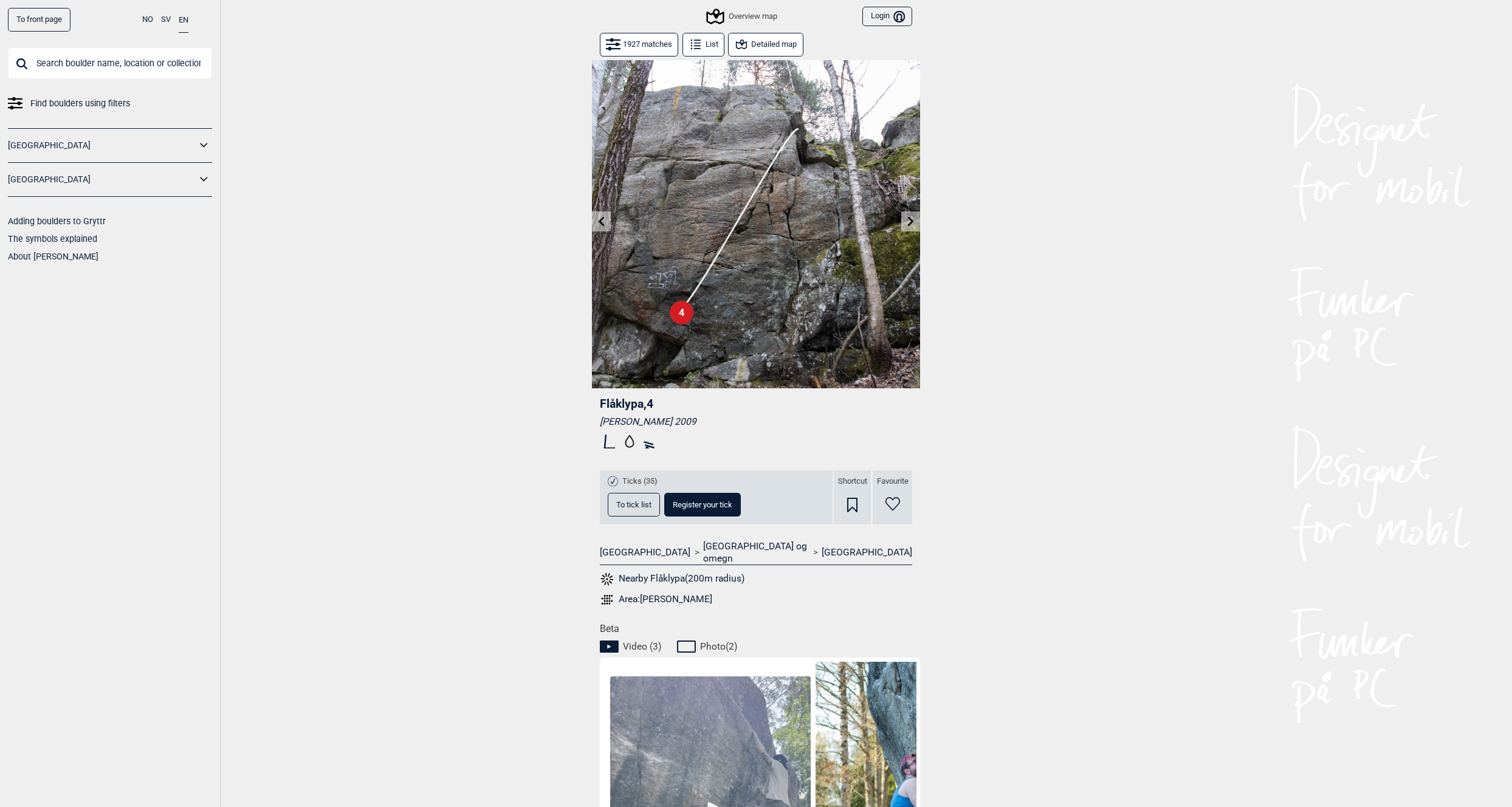
click at [596, 222] on button at bounding box center [601, 222] width 19 height 20
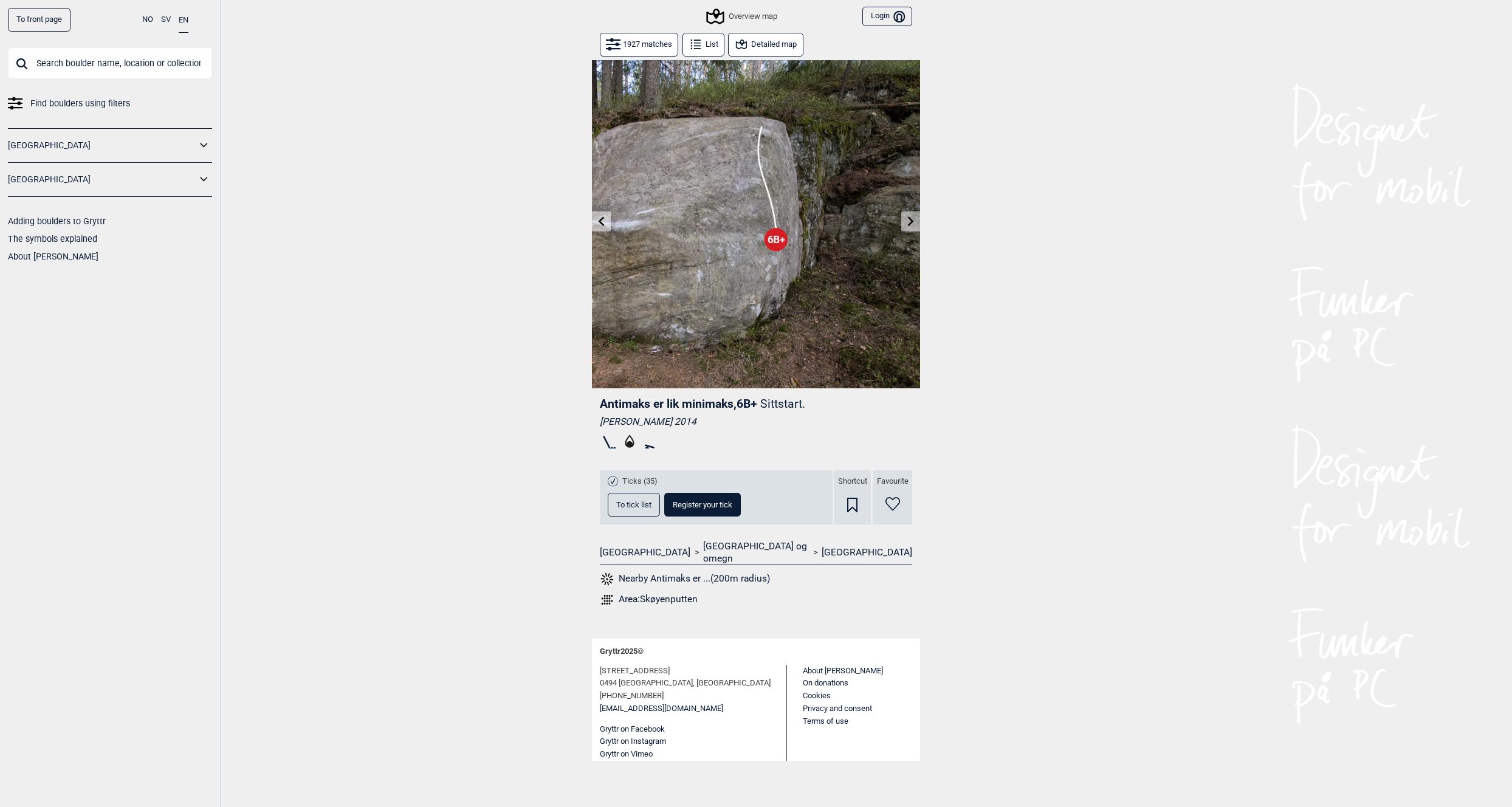
click at [904, 224] on button at bounding box center [911, 222] width 19 height 20
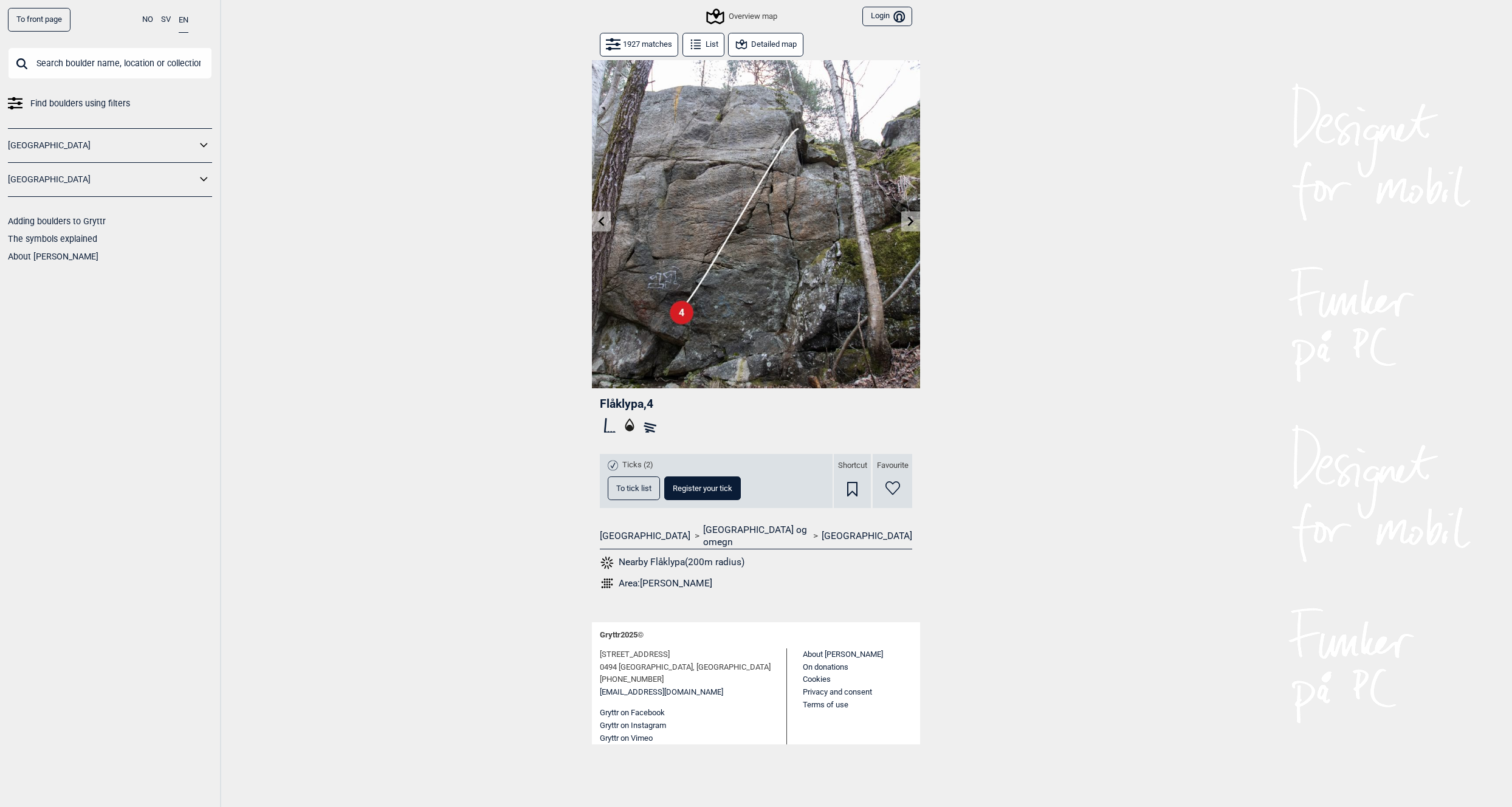
click at [601, 220] on icon at bounding box center [602, 221] width 6 height 9
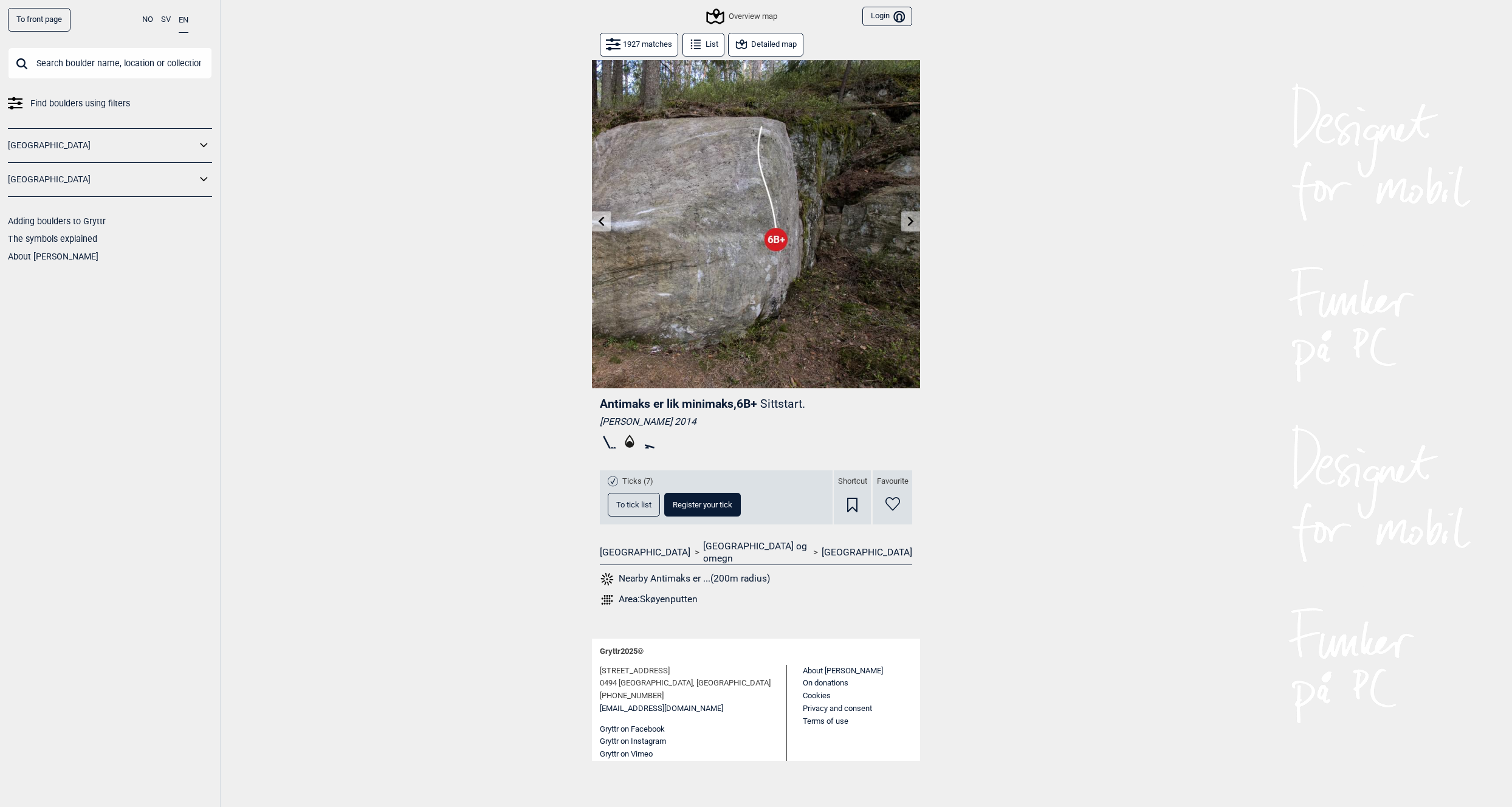
click at [601, 220] on icon at bounding box center [602, 221] width 6 height 9
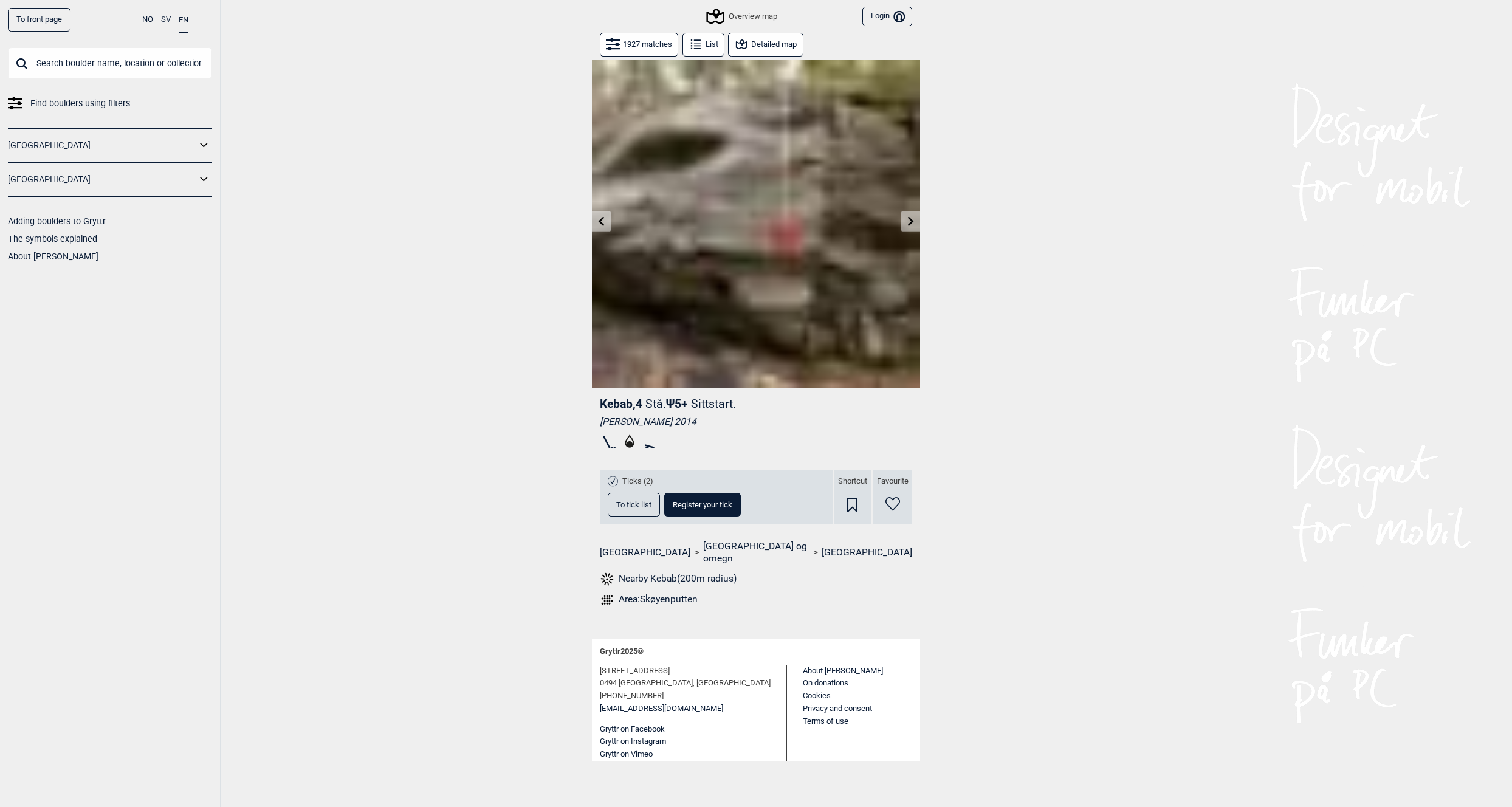
click at [601, 220] on icon at bounding box center [602, 221] width 6 height 9
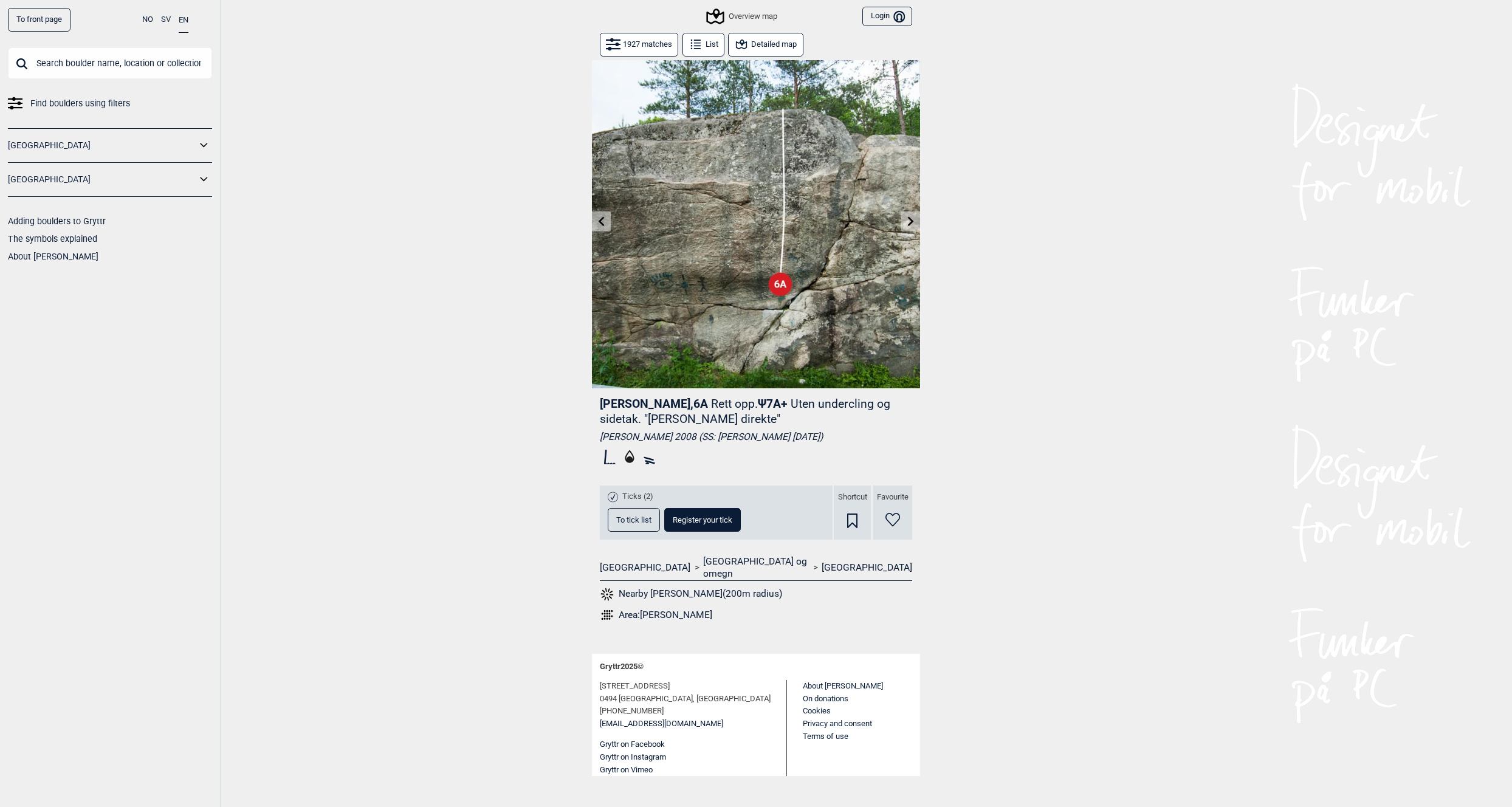
click at [601, 220] on icon at bounding box center [602, 221] width 6 height 9
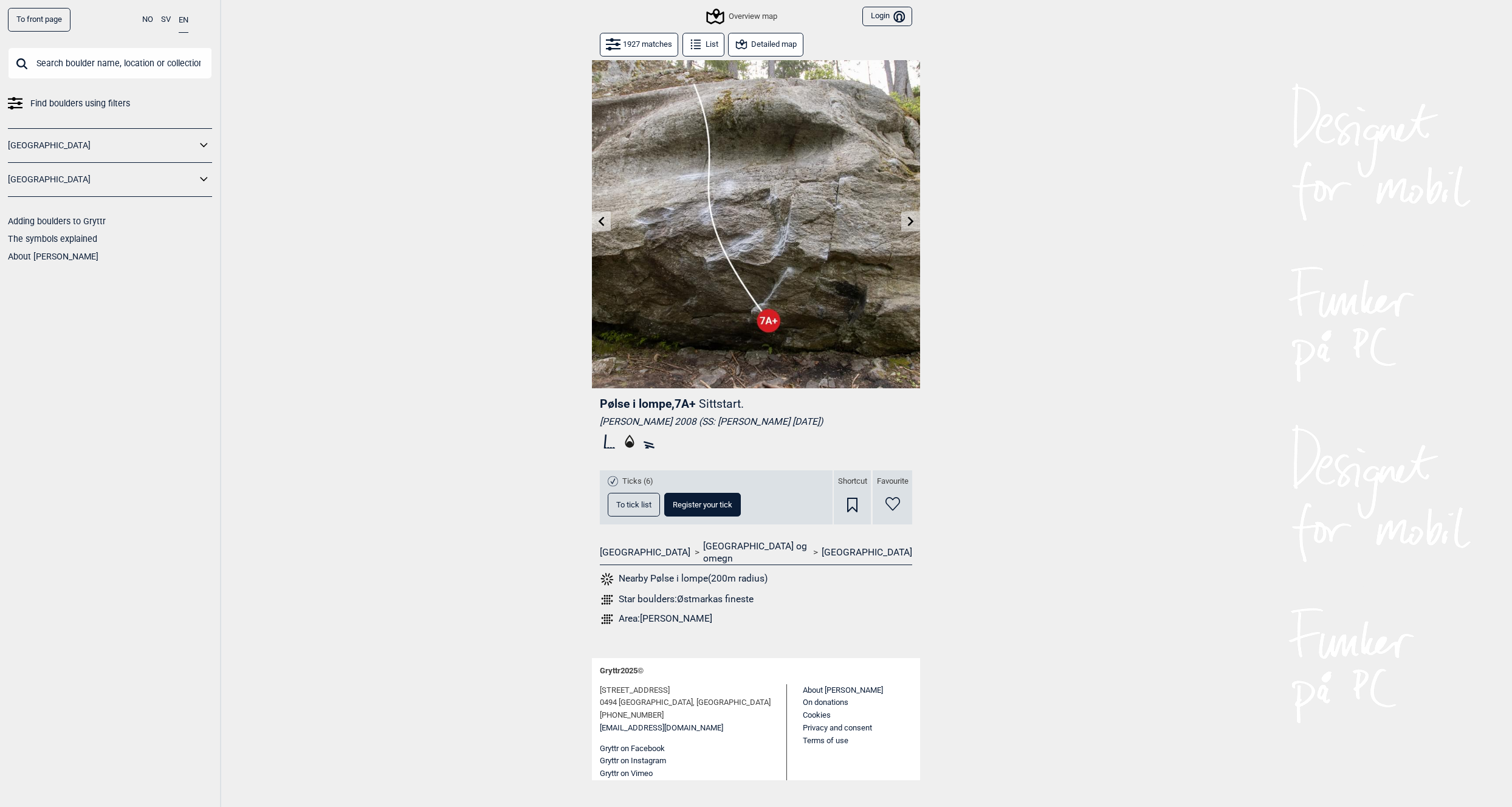
click at [601, 220] on icon at bounding box center [602, 221] width 6 height 9
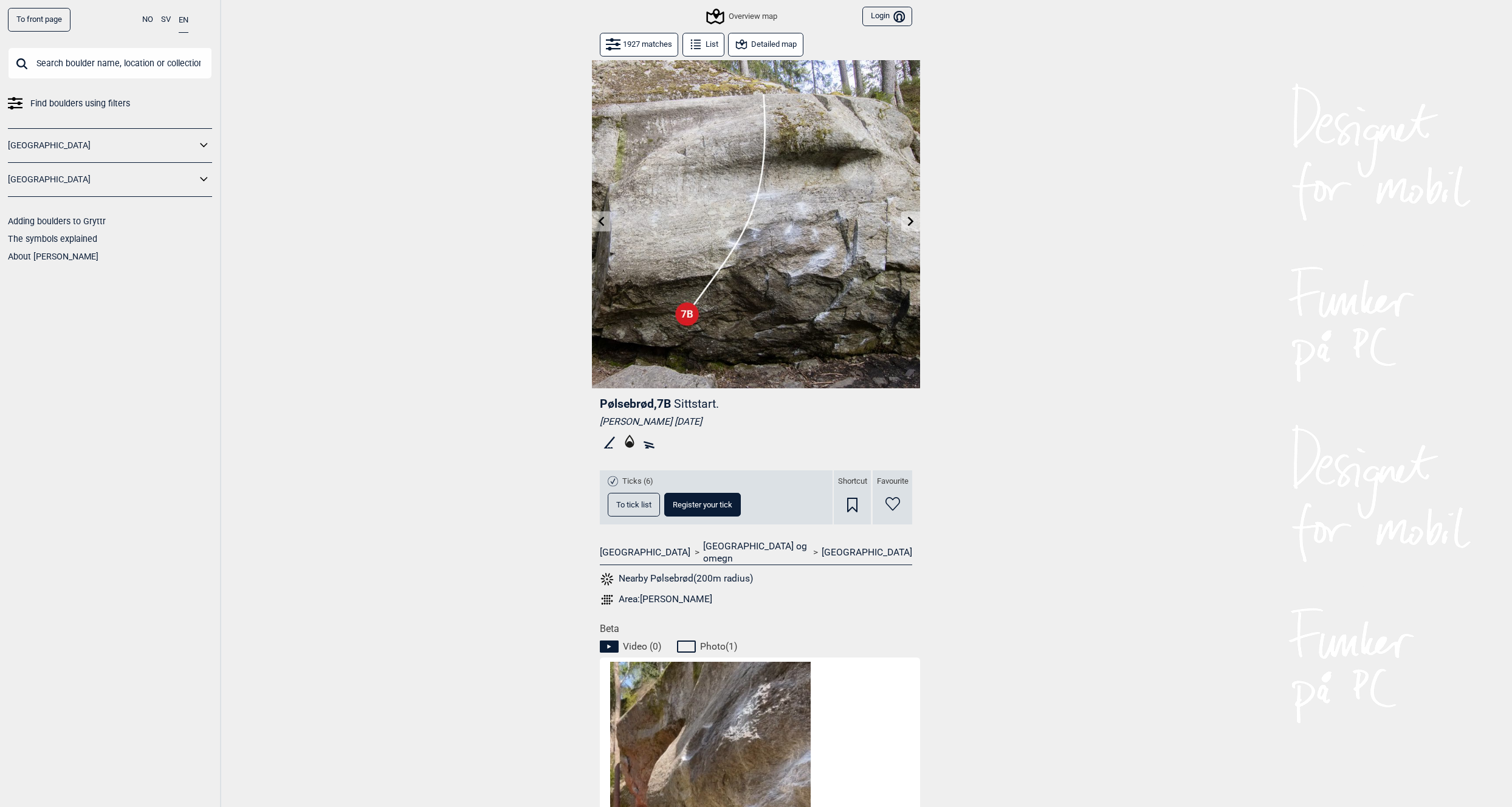
click at [601, 220] on icon at bounding box center [602, 221] width 6 height 9
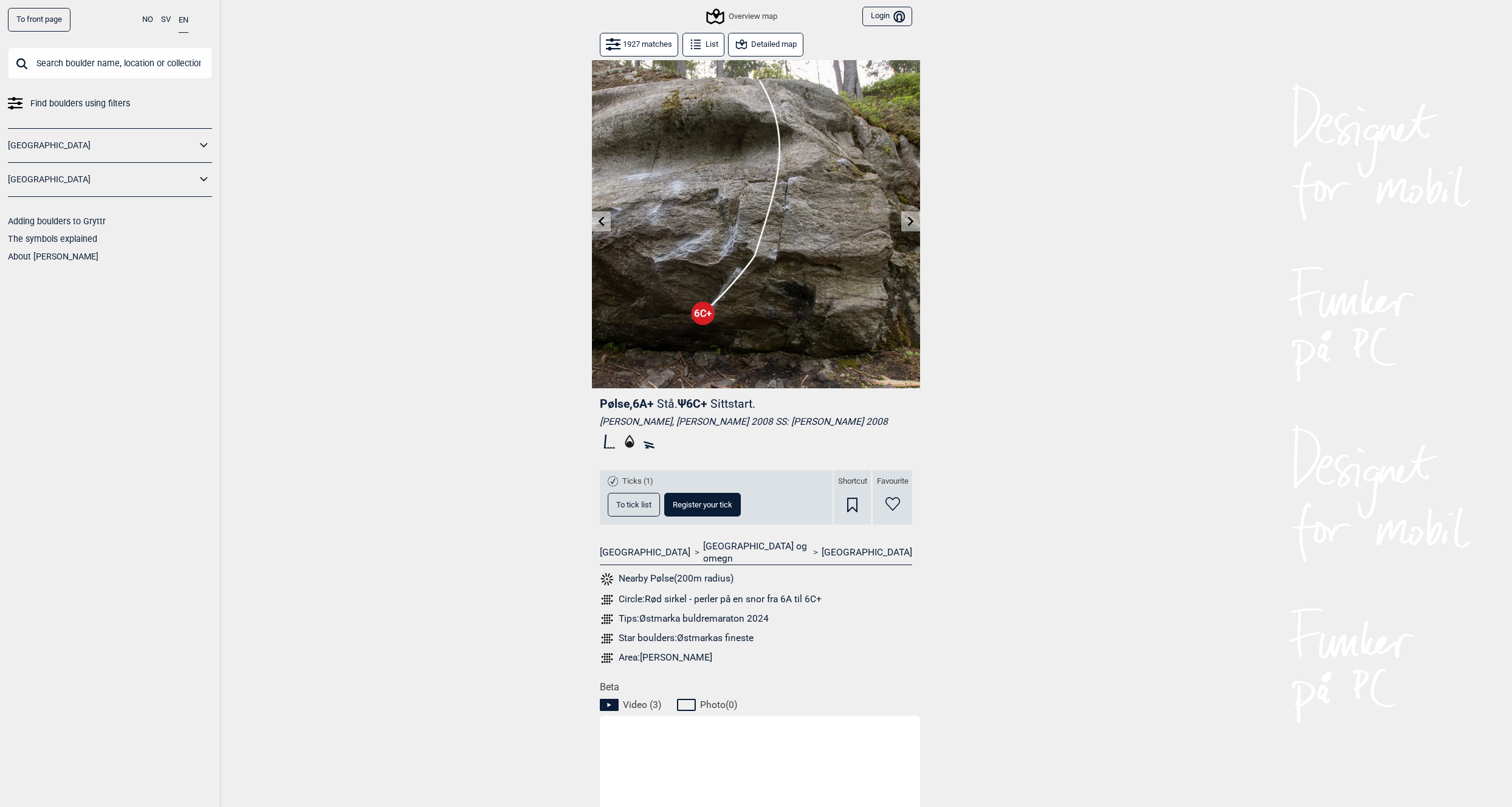
click at [601, 220] on icon at bounding box center [602, 221] width 6 height 9
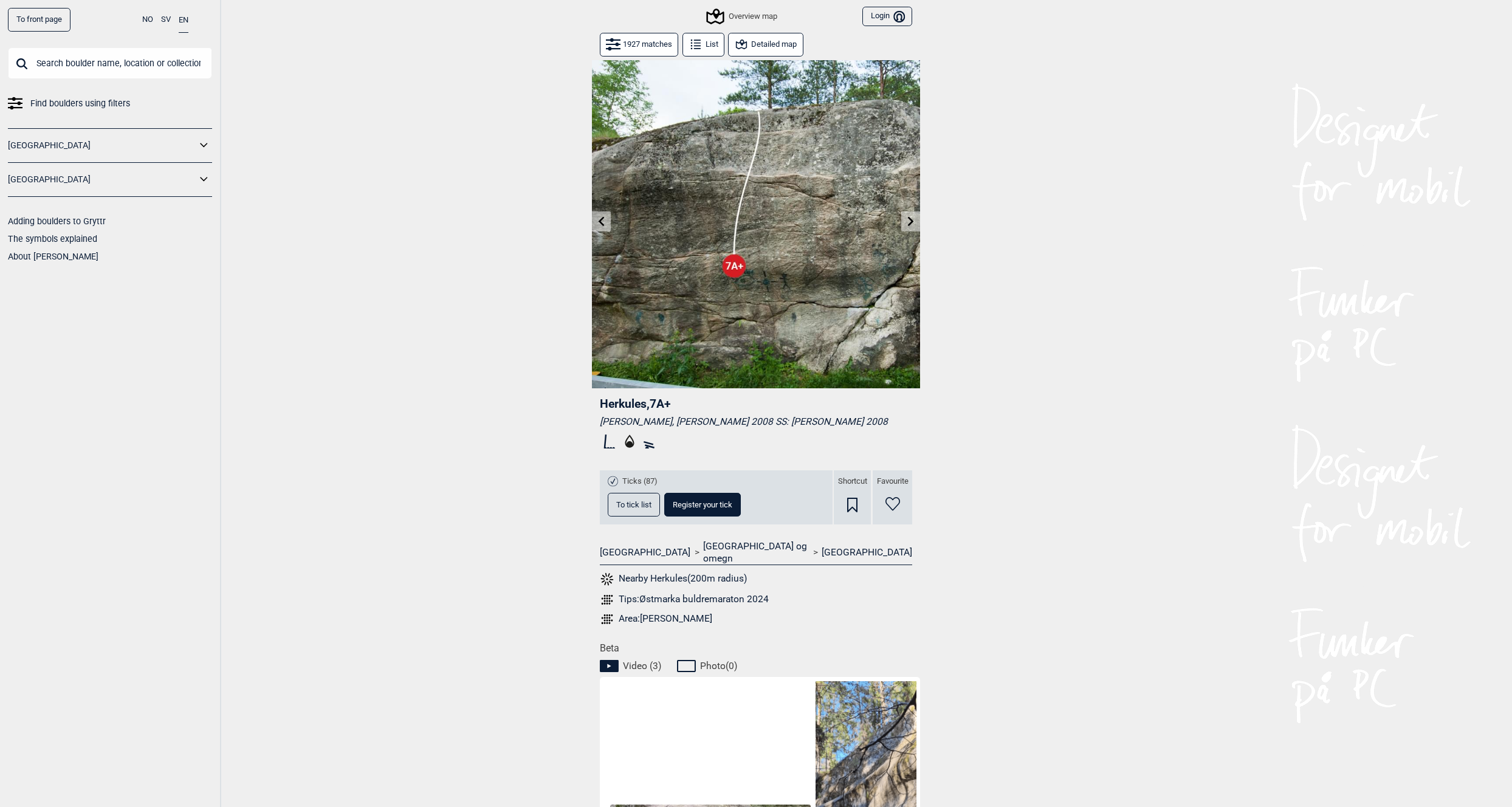
click at [601, 220] on icon at bounding box center [602, 221] width 6 height 9
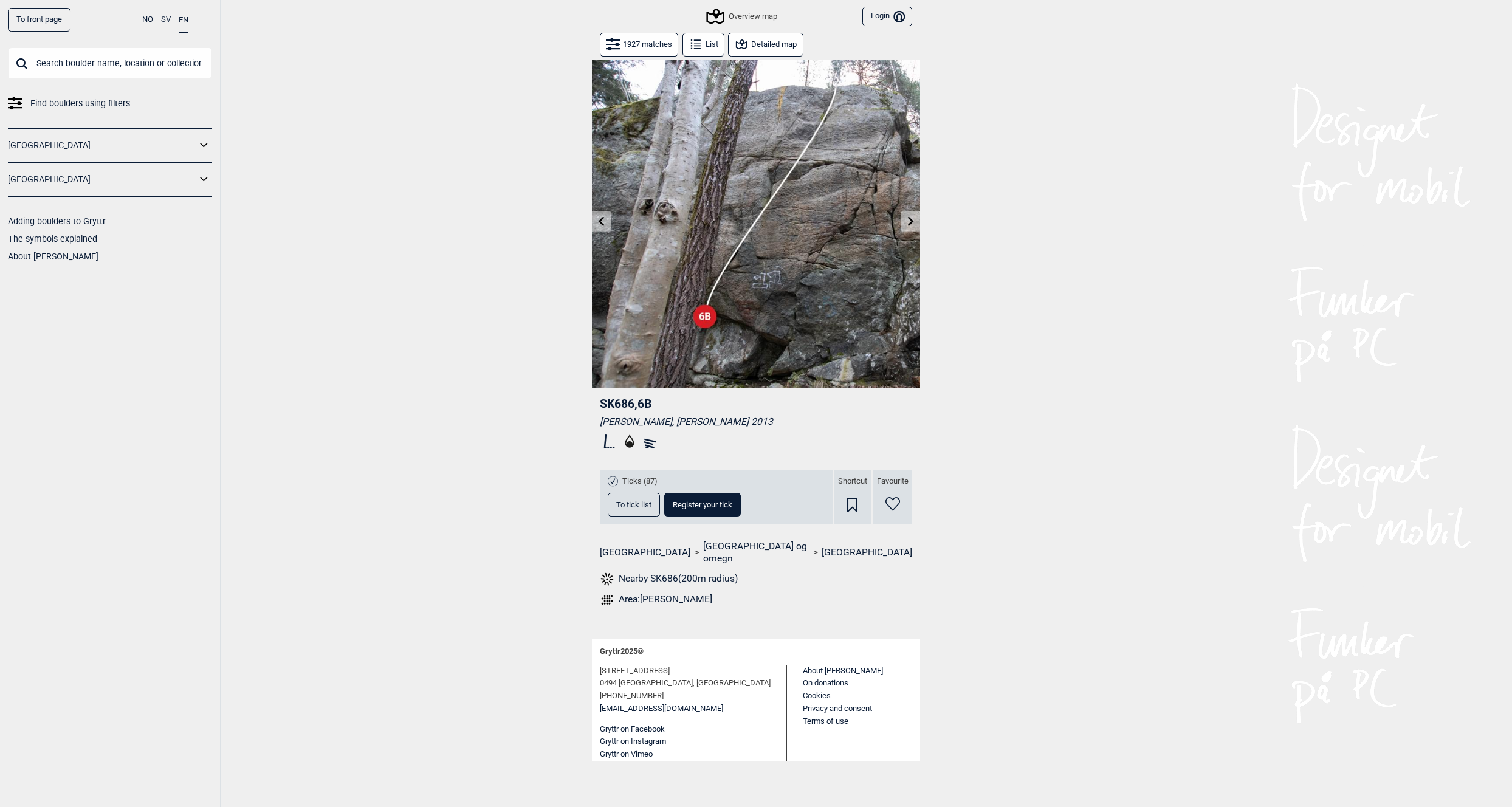
click at [601, 220] on icon at bounding box center [602, 221] width 6 height 9
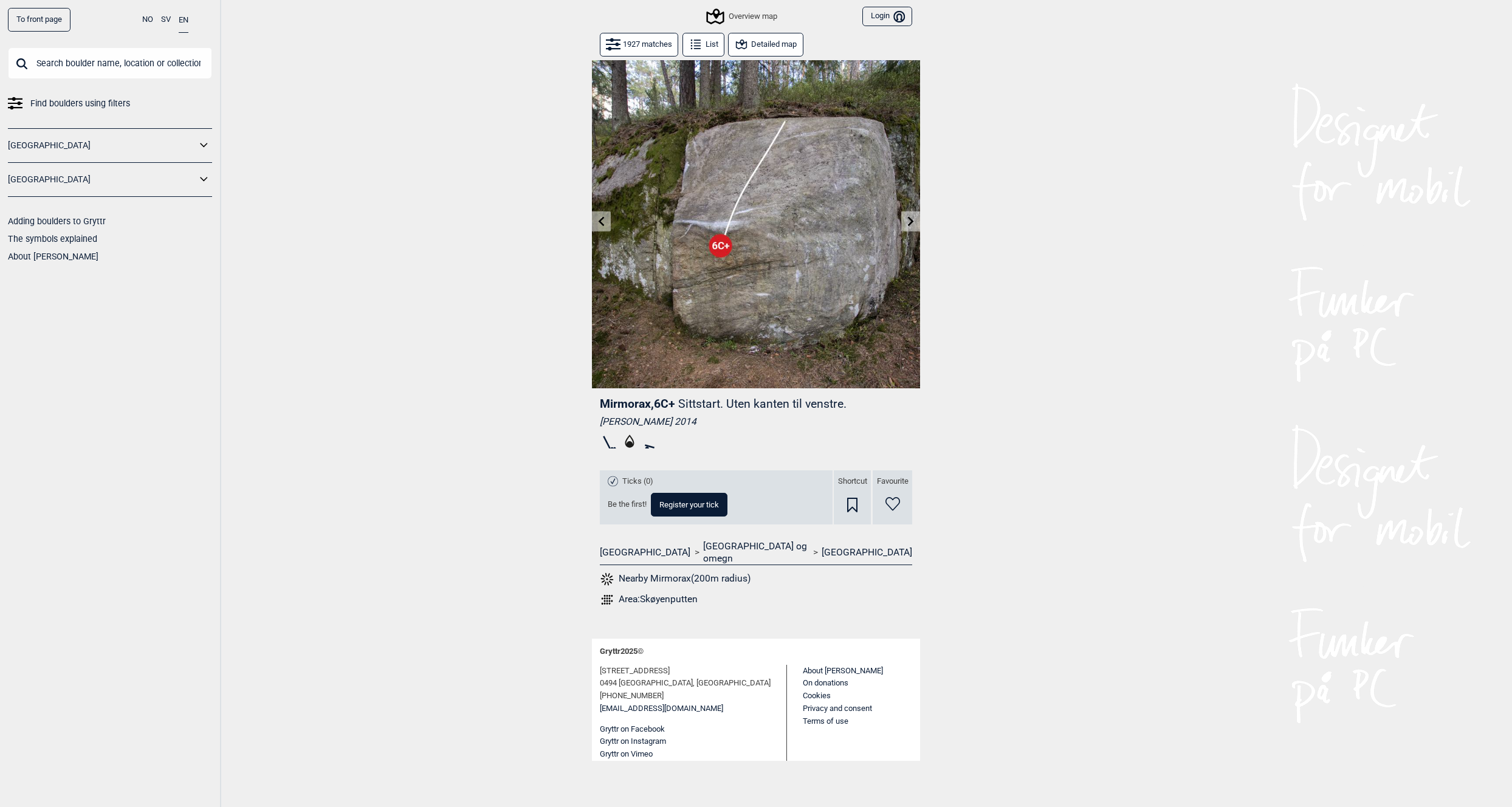
click at [601, 220] on icon at bounding box center [602, 221] width 6 height 9
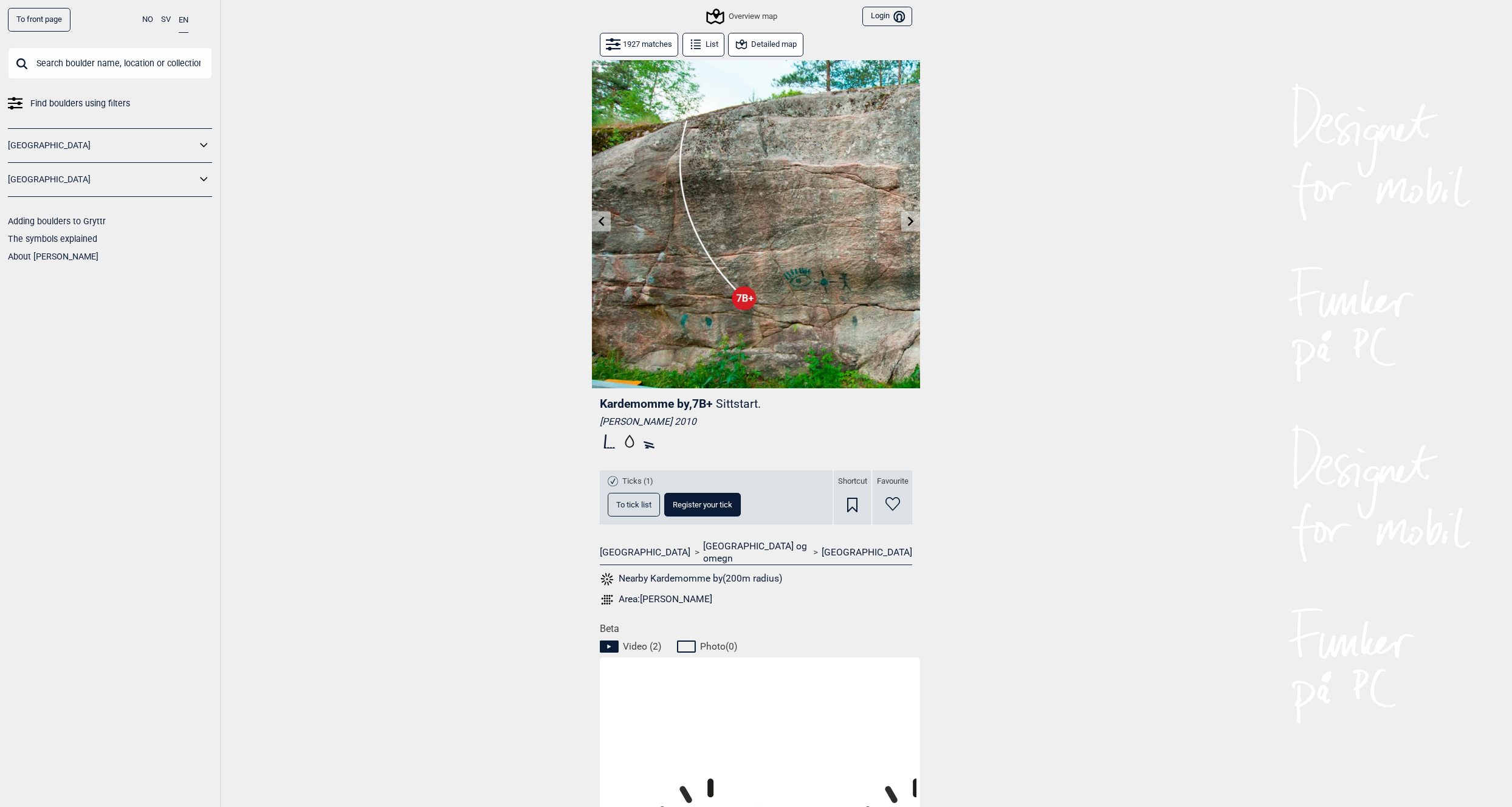
click at [601, 220] on icon at bounding box center [602, 221] width 6 height 9
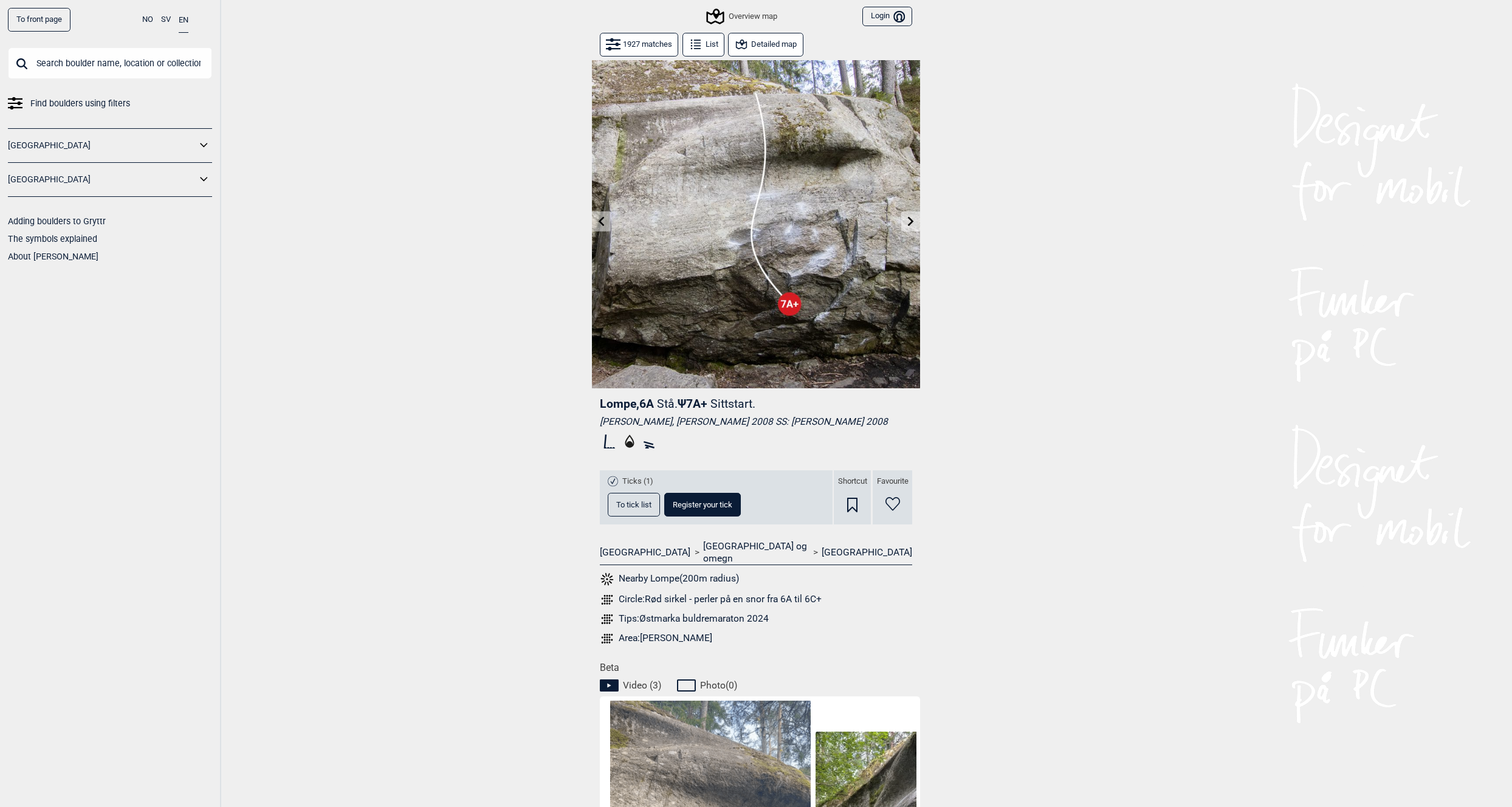
click at [601, 220] on icon at bounding box center [602, 221] width 6 height 9
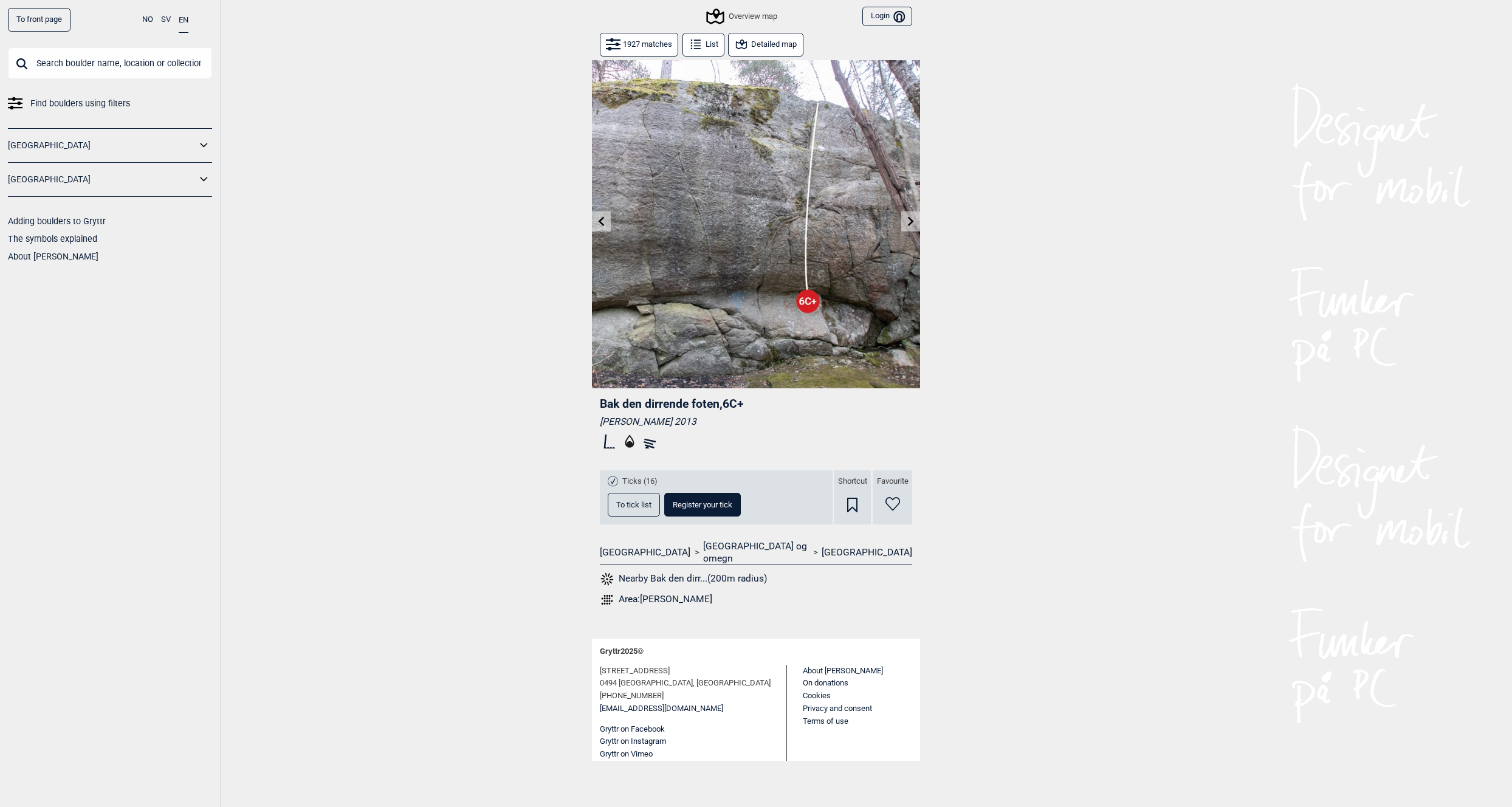
click at [601, 220] on icon at bounding box center [602, 221] width 6 height 9
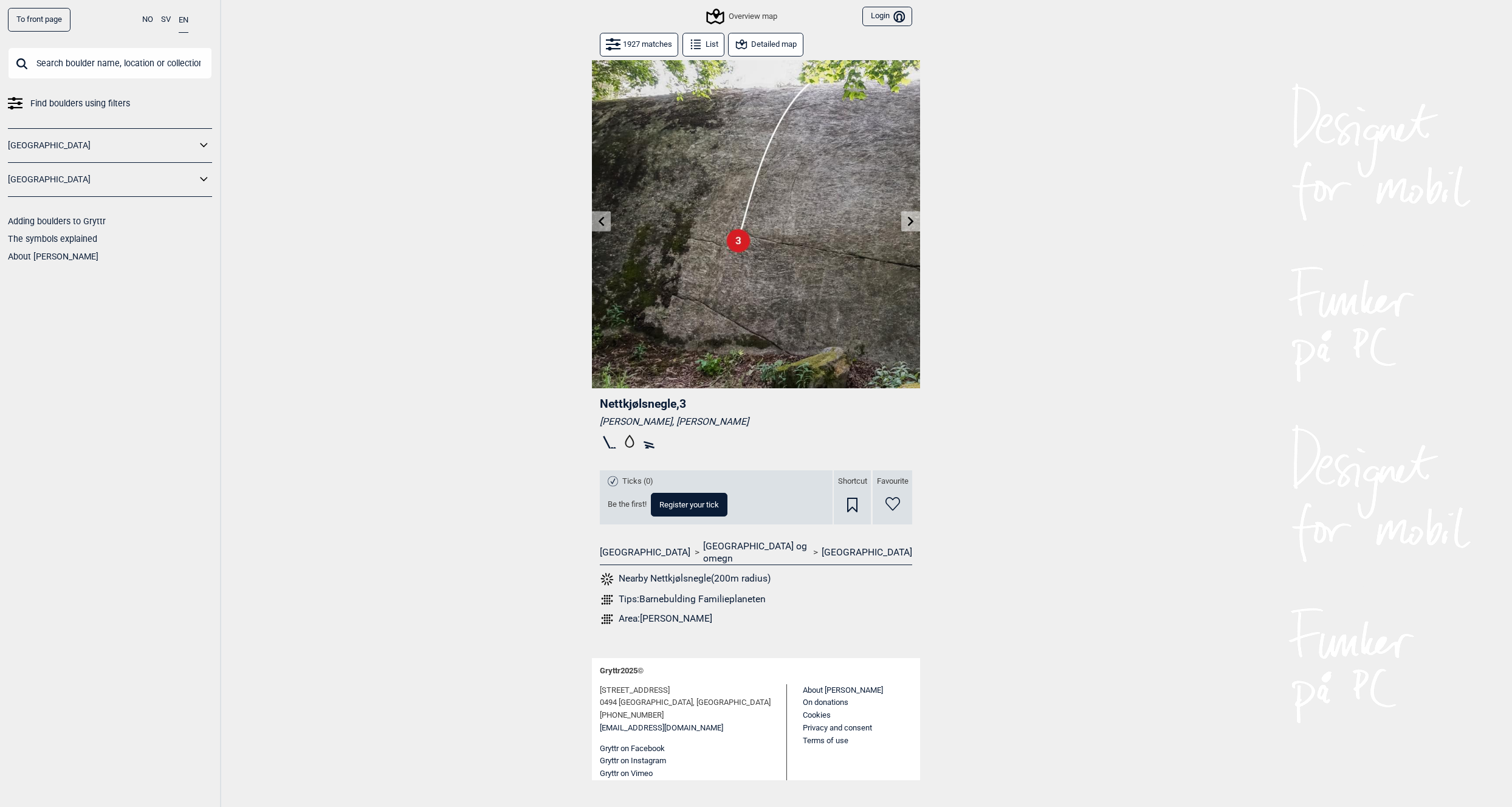
click at [601, 220] on icon at bounding box center [602, 221] width 6 height 9
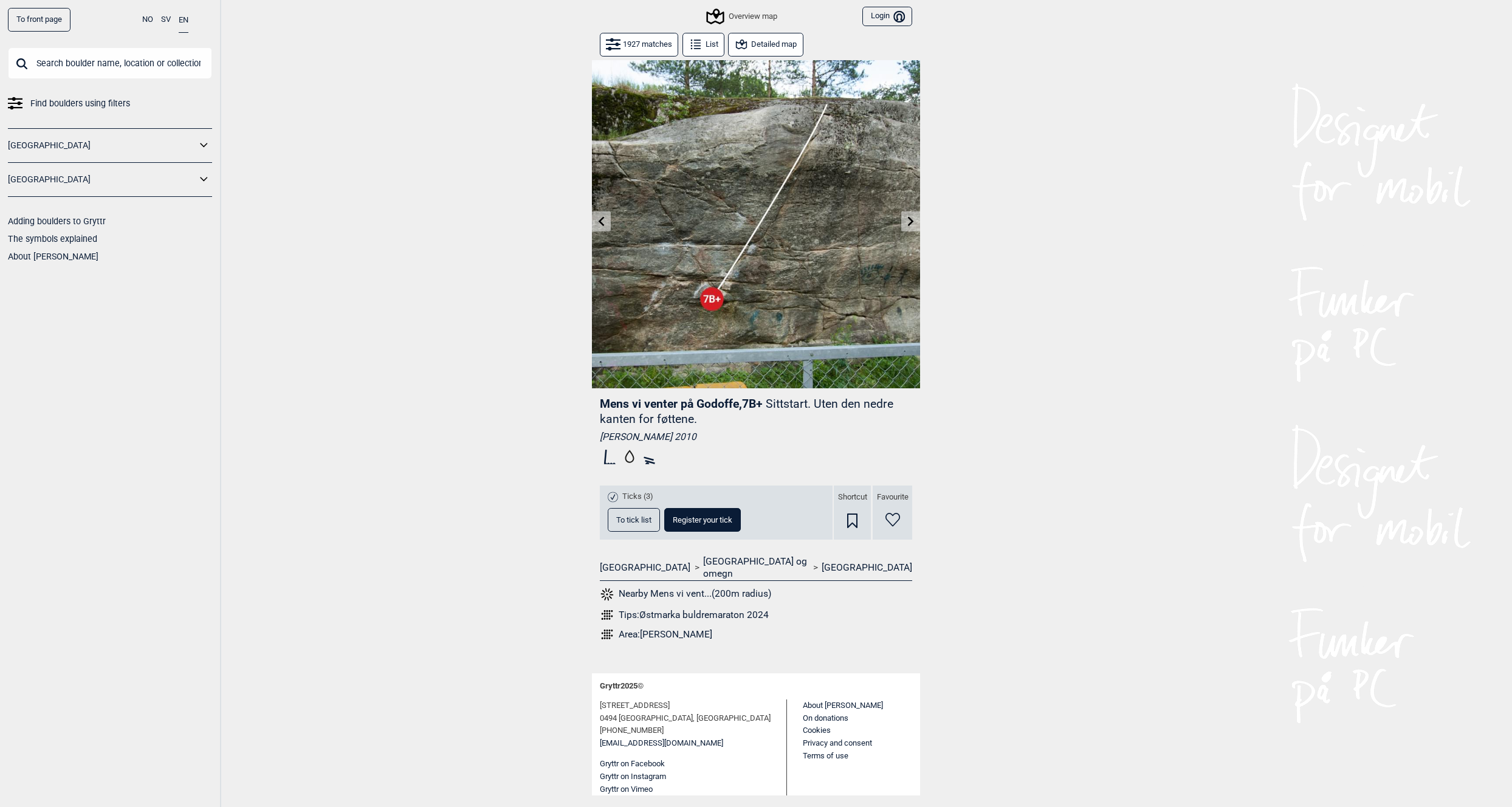
click at [601, 220] on icon at bounding box center [602, 221] width 6 height 9
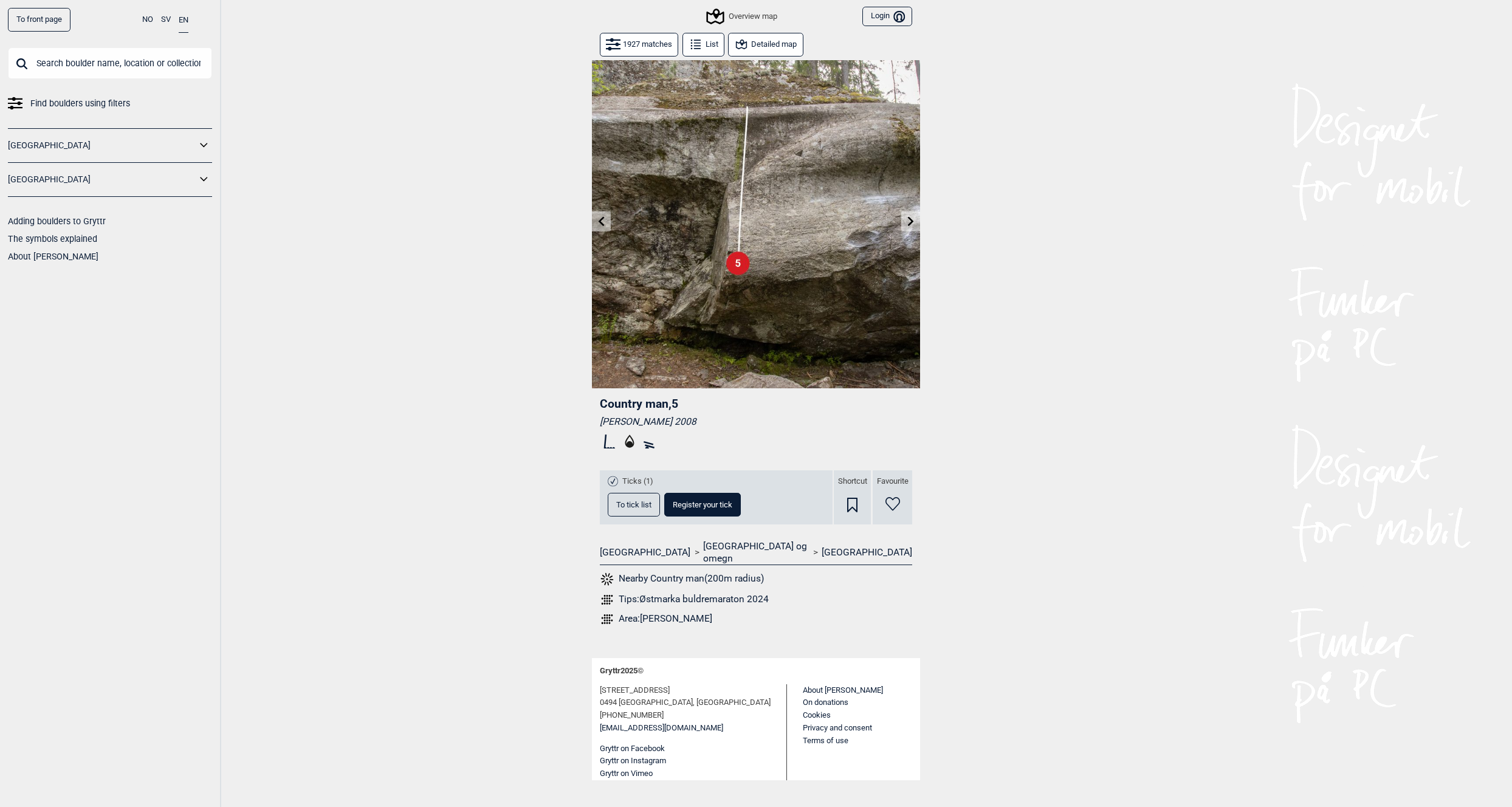
click at [601, 220] on icon at bounding box center [602, 221] width 6 height 9
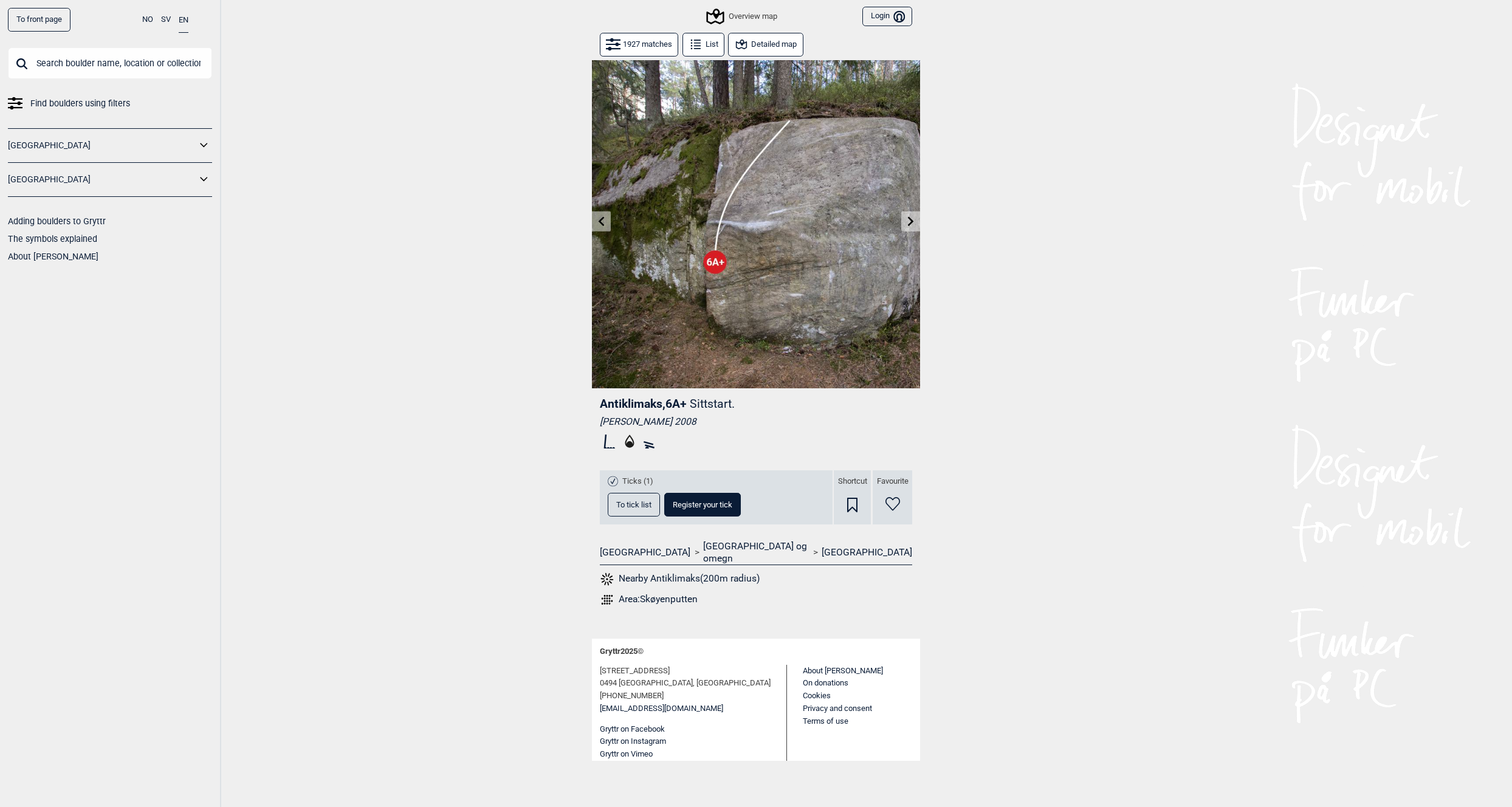
click at [601, 220] on icon at bounding box center [602, 221] width 6 height 9
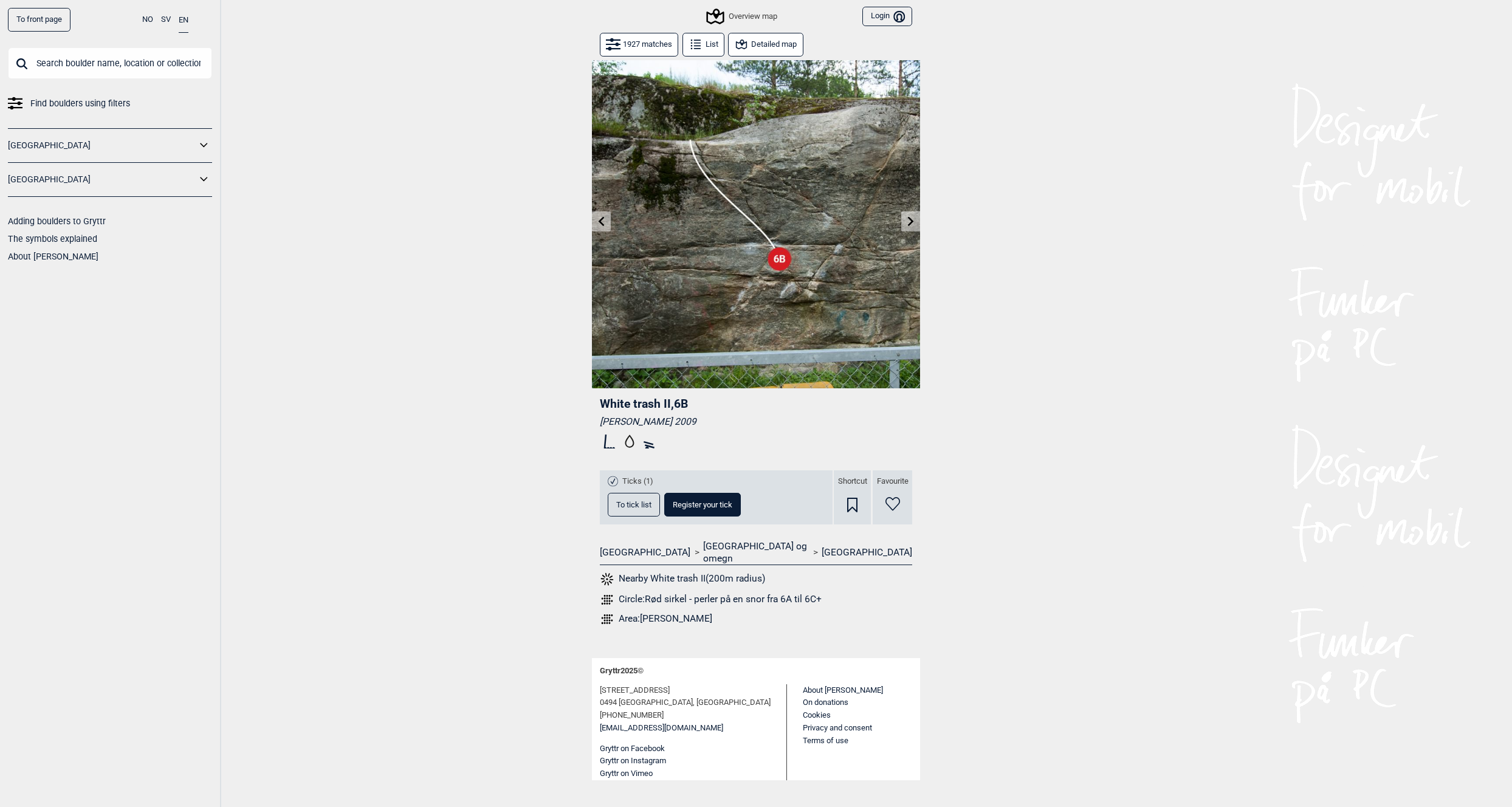
click at [601, 220] on icon at bounding box center [602, 221] width 6 height 9
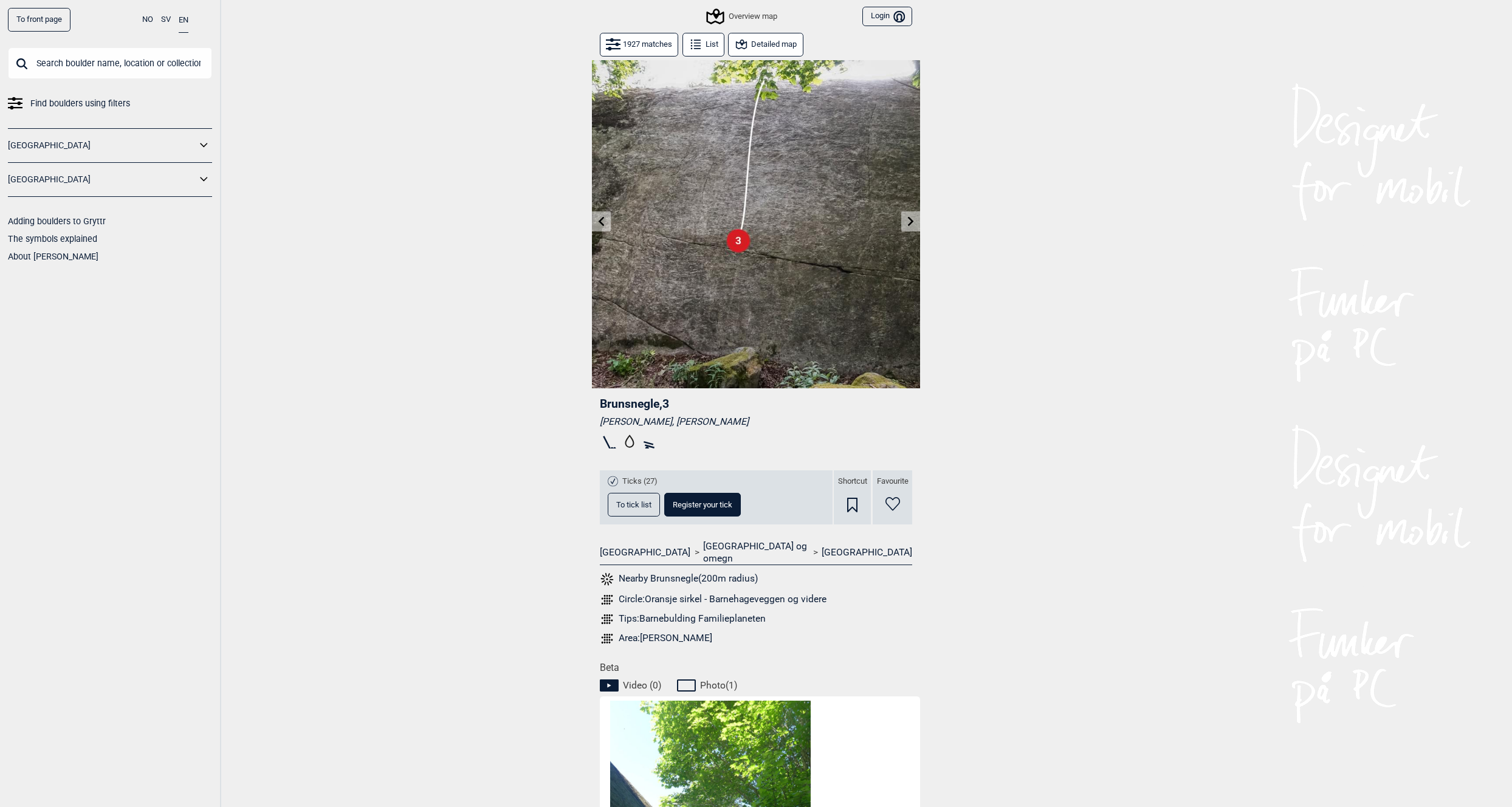
click at [601, 220] on icon at bounding box center [602, 221] width 6 height 9
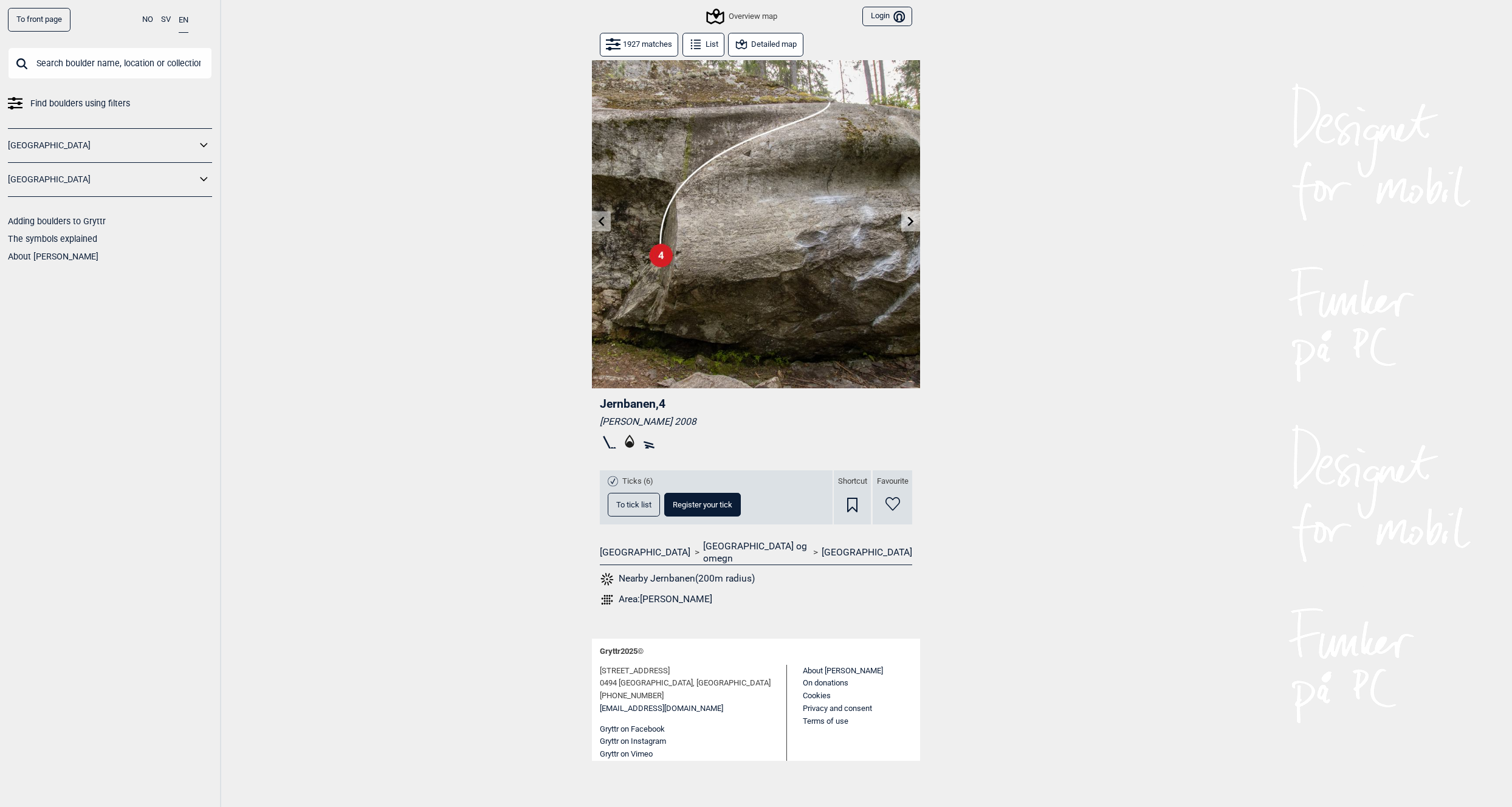
click at [601, 220] on icon at bounding box center [602, 221] width 6 height 9
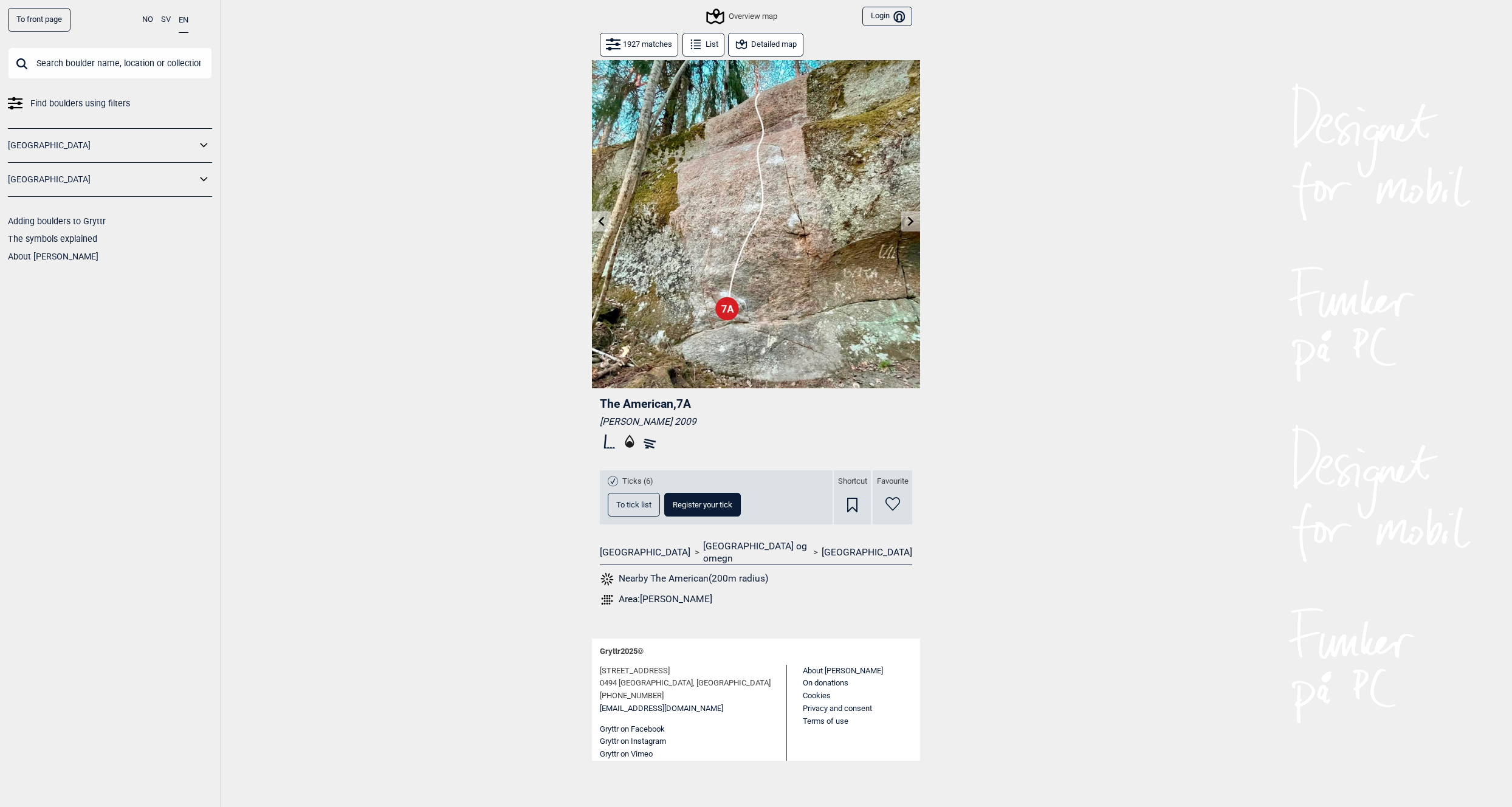
click at [601, 220] on icon at bounding box center [602, 221] width 6 height 9
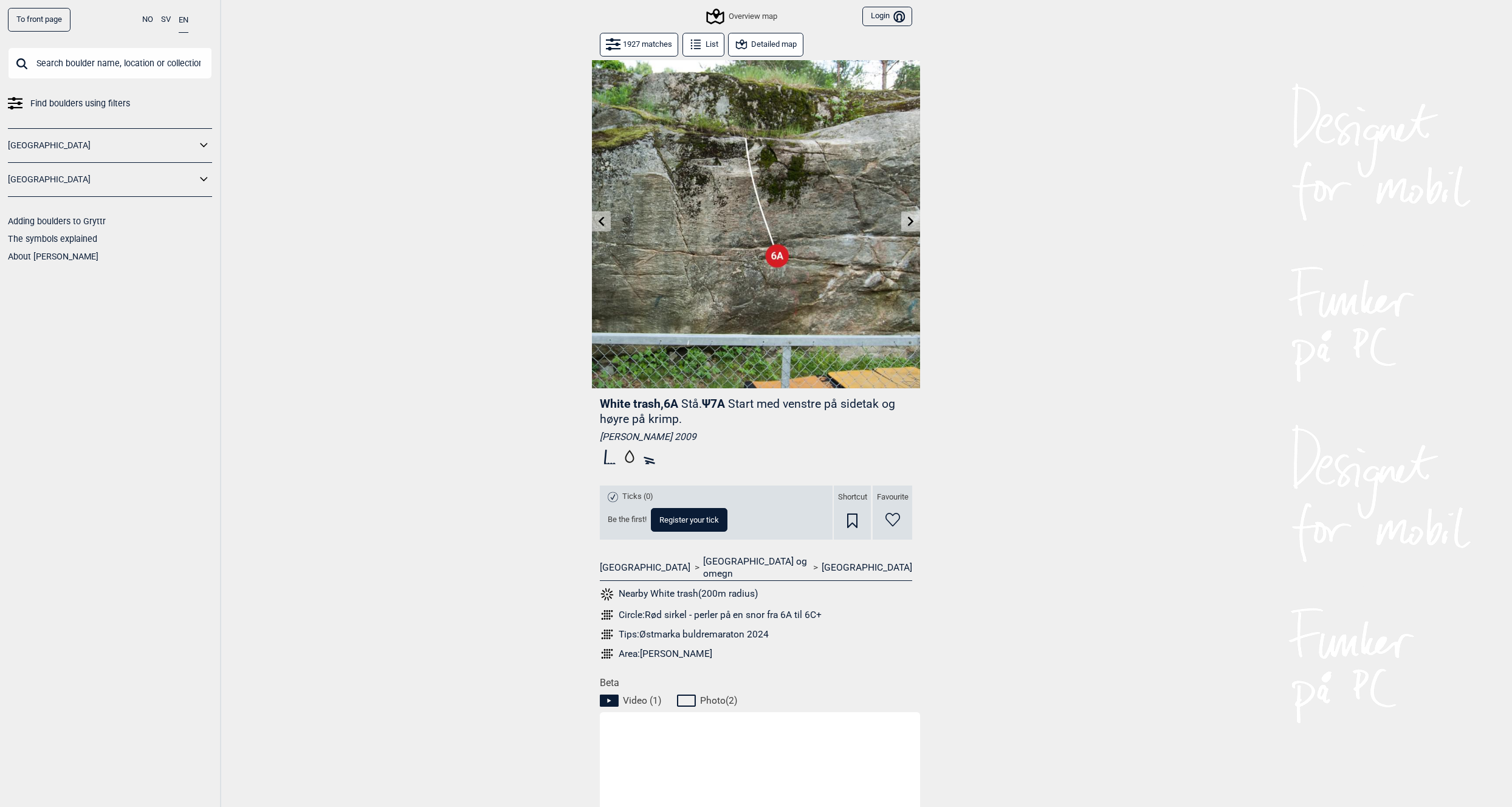
click at [601, 220] on icon at bounding box center [602, 221] width 6 height 9
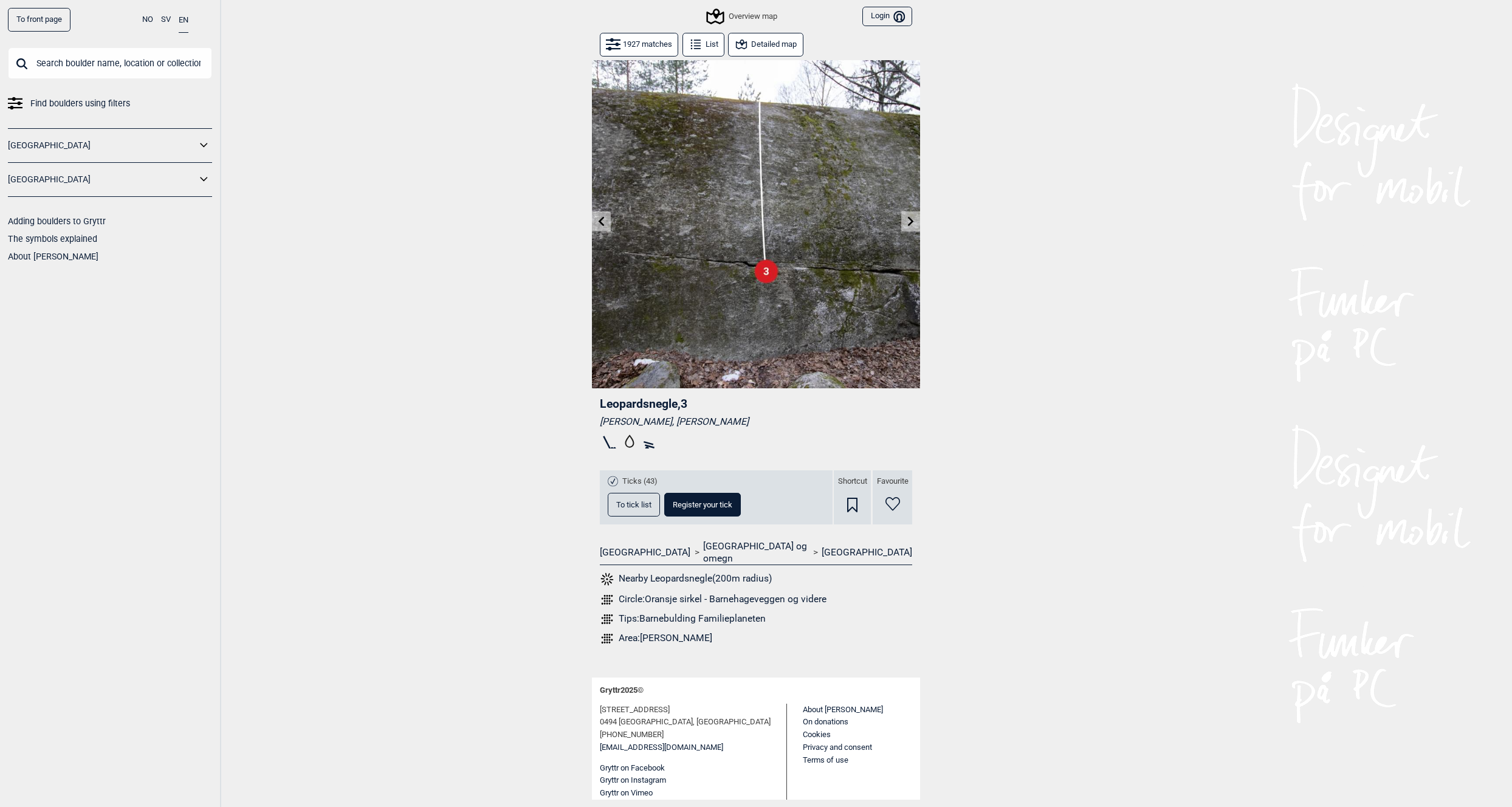
click at [601, 220] on icon at bounding box center [602, 221] width 6 height 9
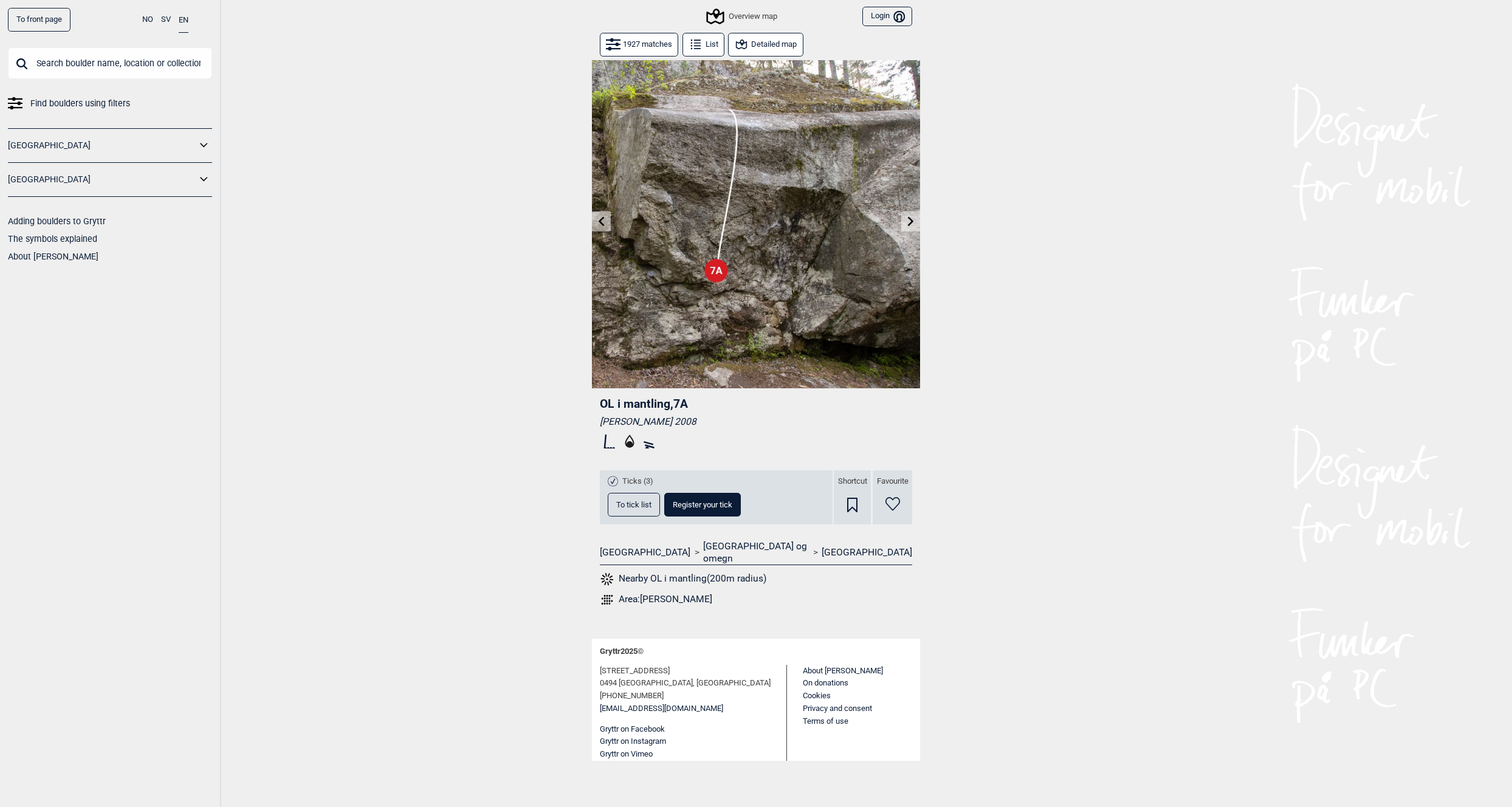
click at [601, 220] on icon at bounding box center [602, 221] width 6 height 9
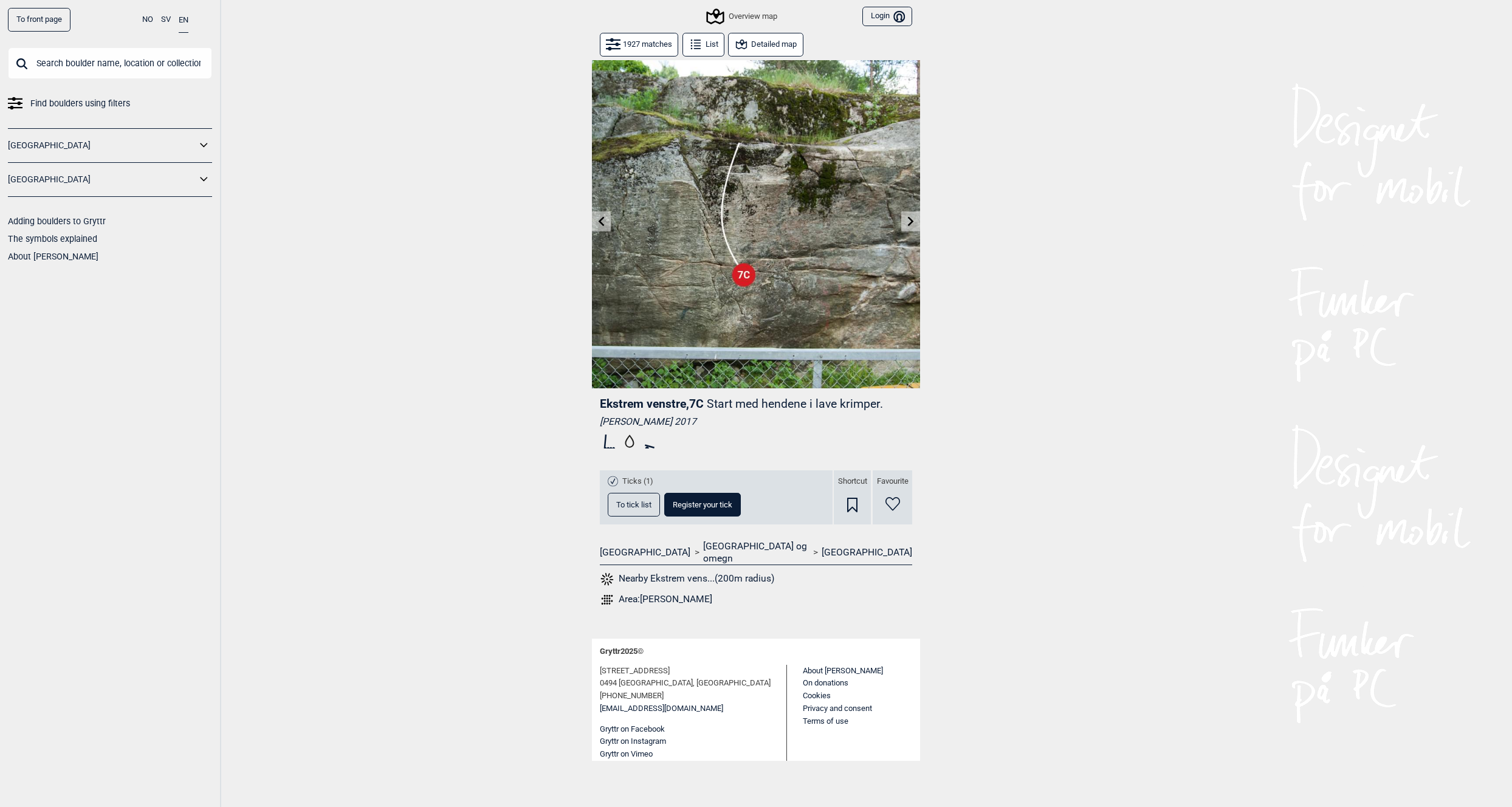
click at [601, 220] on icon at bounding box center [602, 221] width 6 height 9
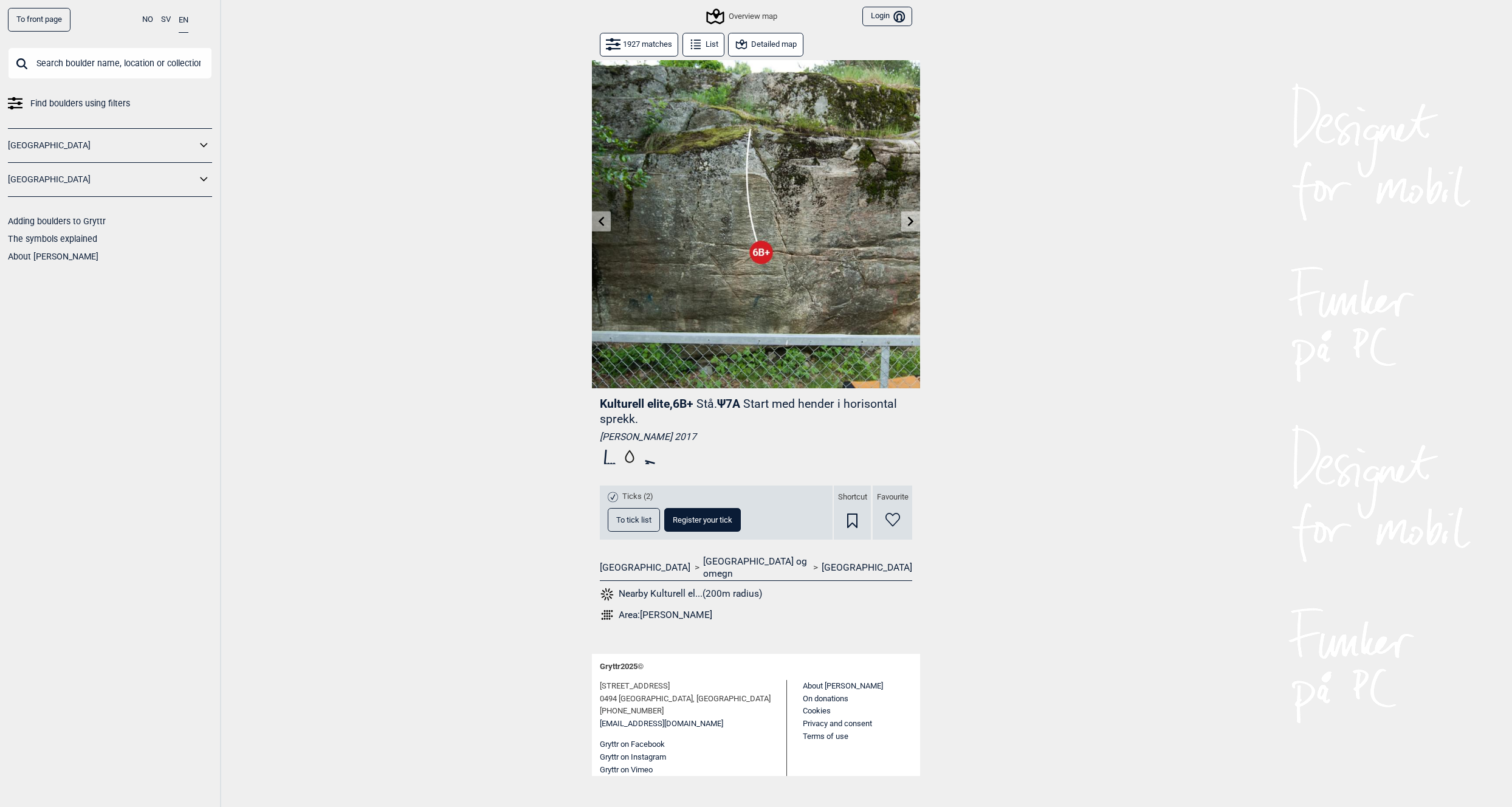
click at [601, 220] on icon at bounding box center [602, 221] width 6 height 9
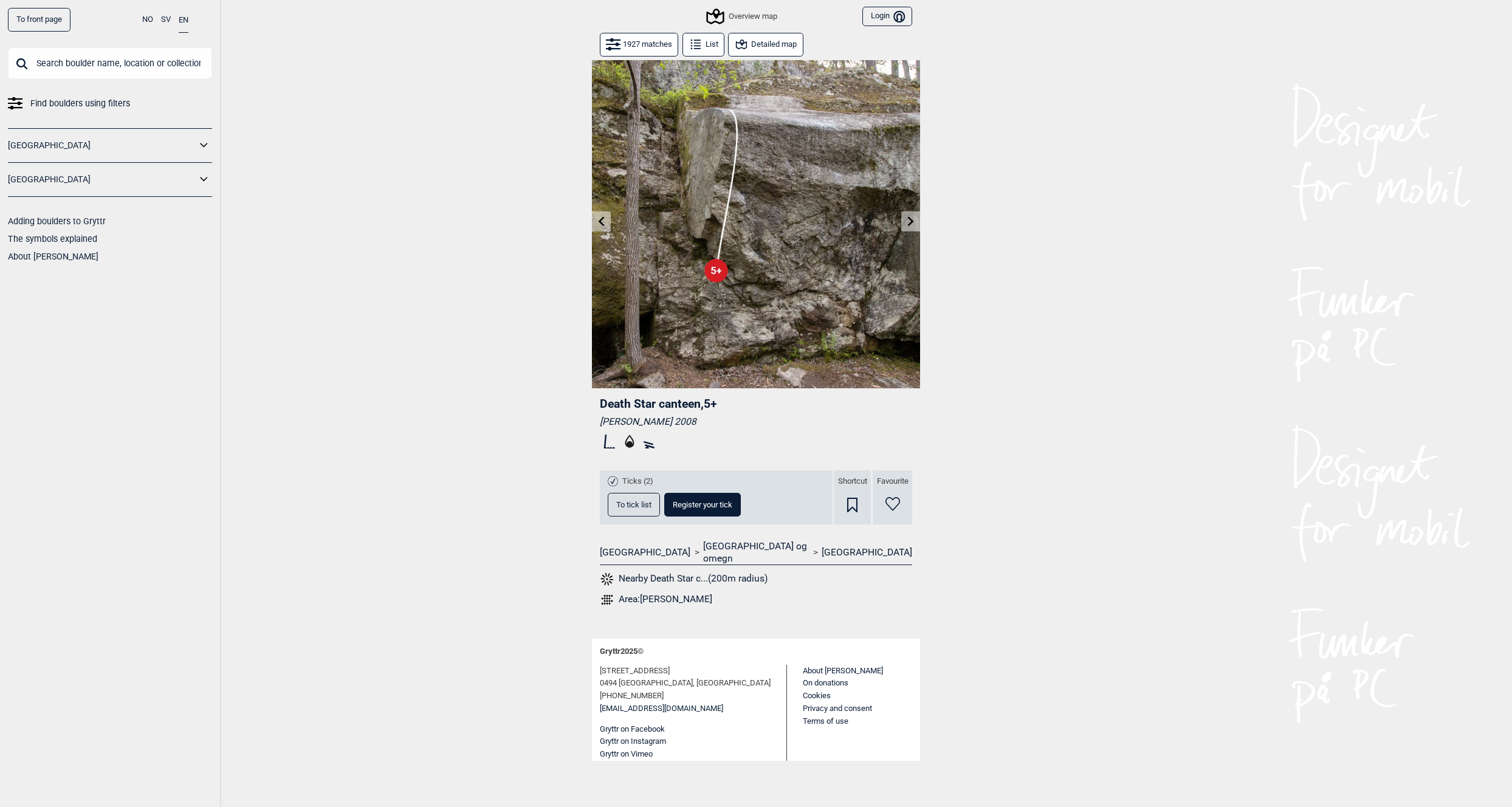
click at [601, 220] on icon at bounding box center [602, 221] width 6 height 9
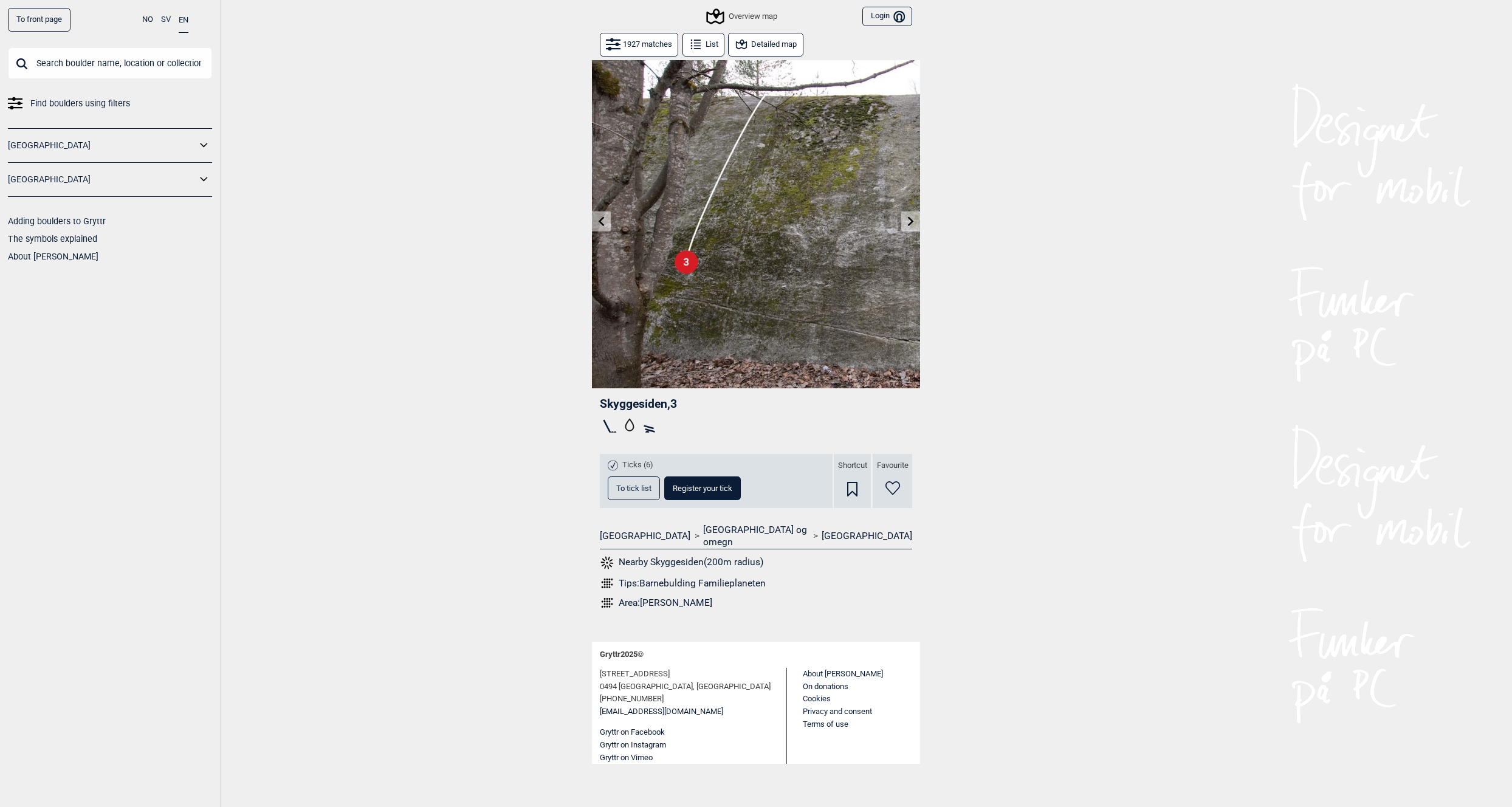
click at [601, 220] on icon at bounding box center [602, 221] width 6 height 9
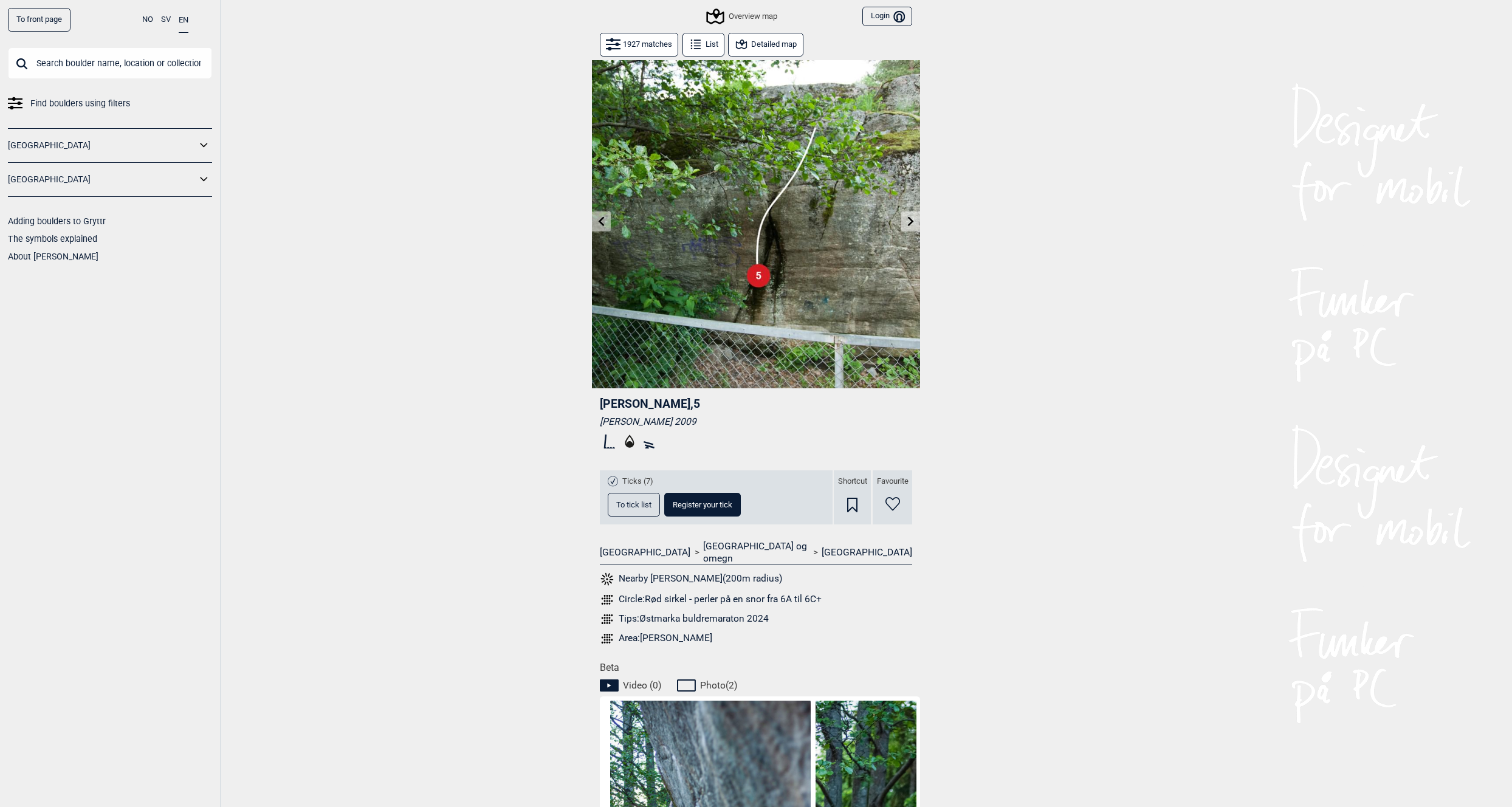
click at [756, 45] on button "Detailed map" at bounding box center [765, 45] width 75 height 24
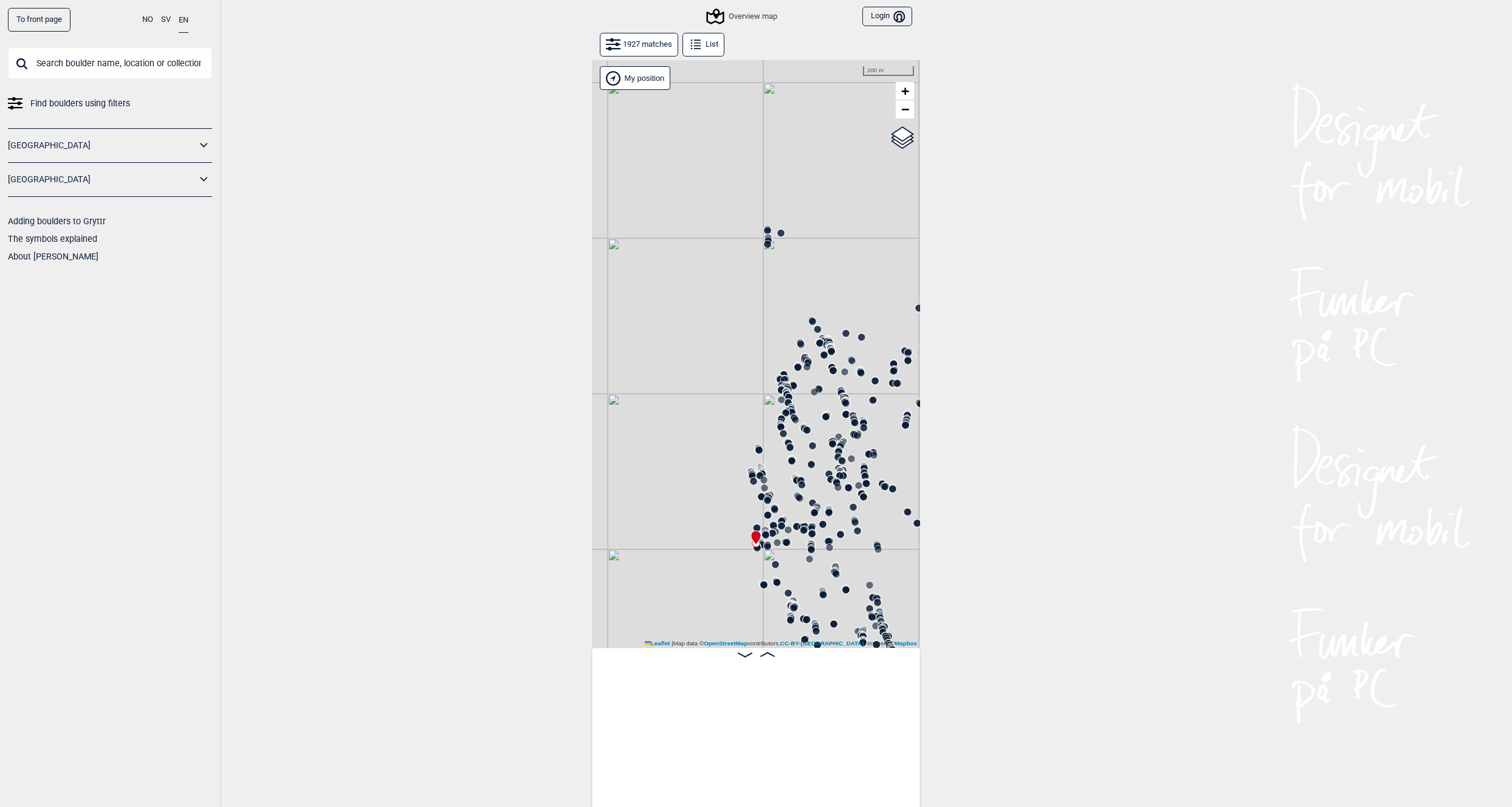
scroll to position [0, 90796]
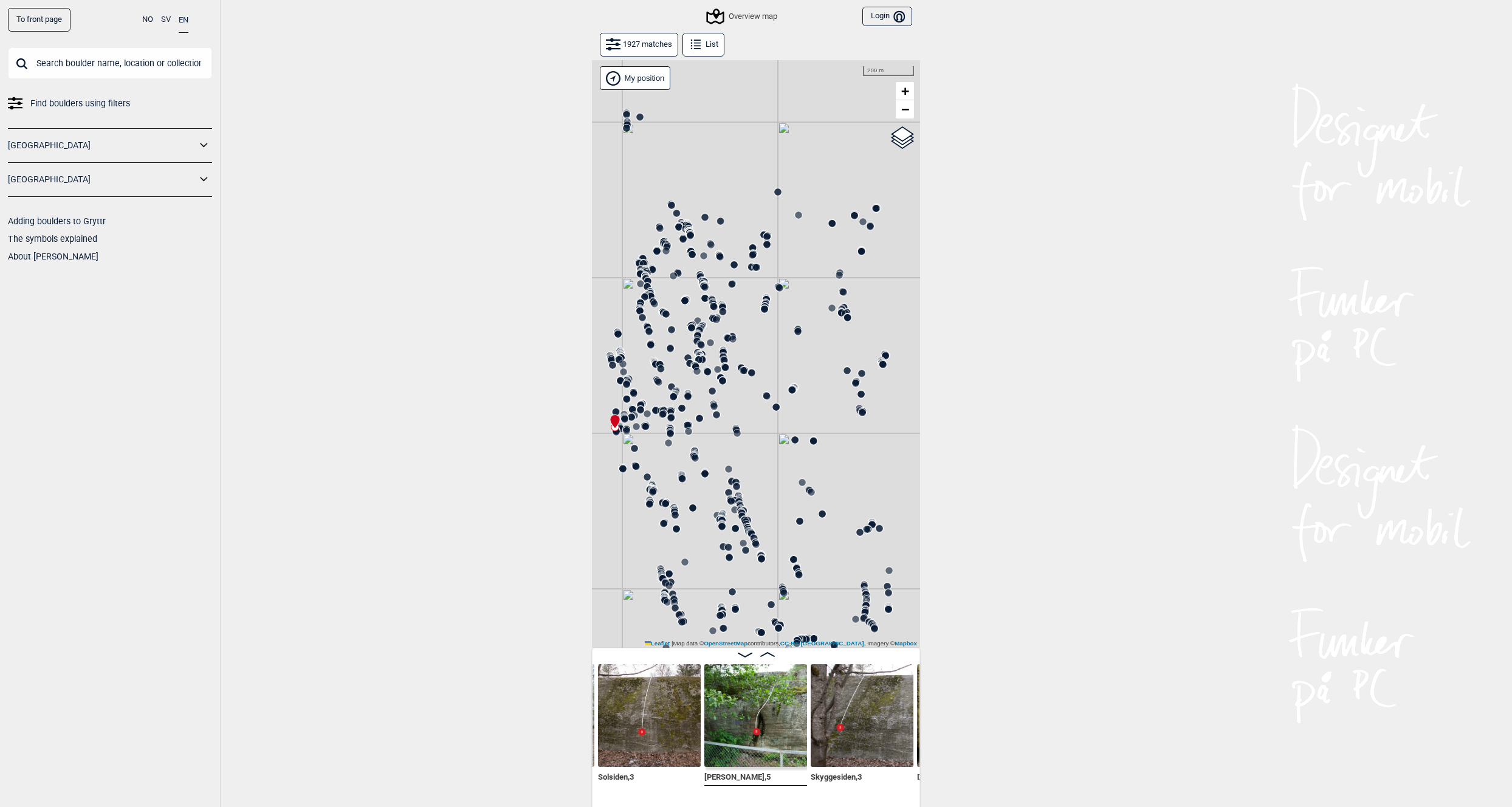
drag, startPoint x: 807, startPoint y: 457, endPoint x: 654, endPoint y: 347, distance: 188.4
click at [654, 347] on div "Gol [GEOGRAPHIC_DATA] Kolomoen [GEOGRAPHIC_DATA] [GEOGRAPHIC_DATA][PERSON_NAME]…" at bounding box center [756, 354] width 328 height 587
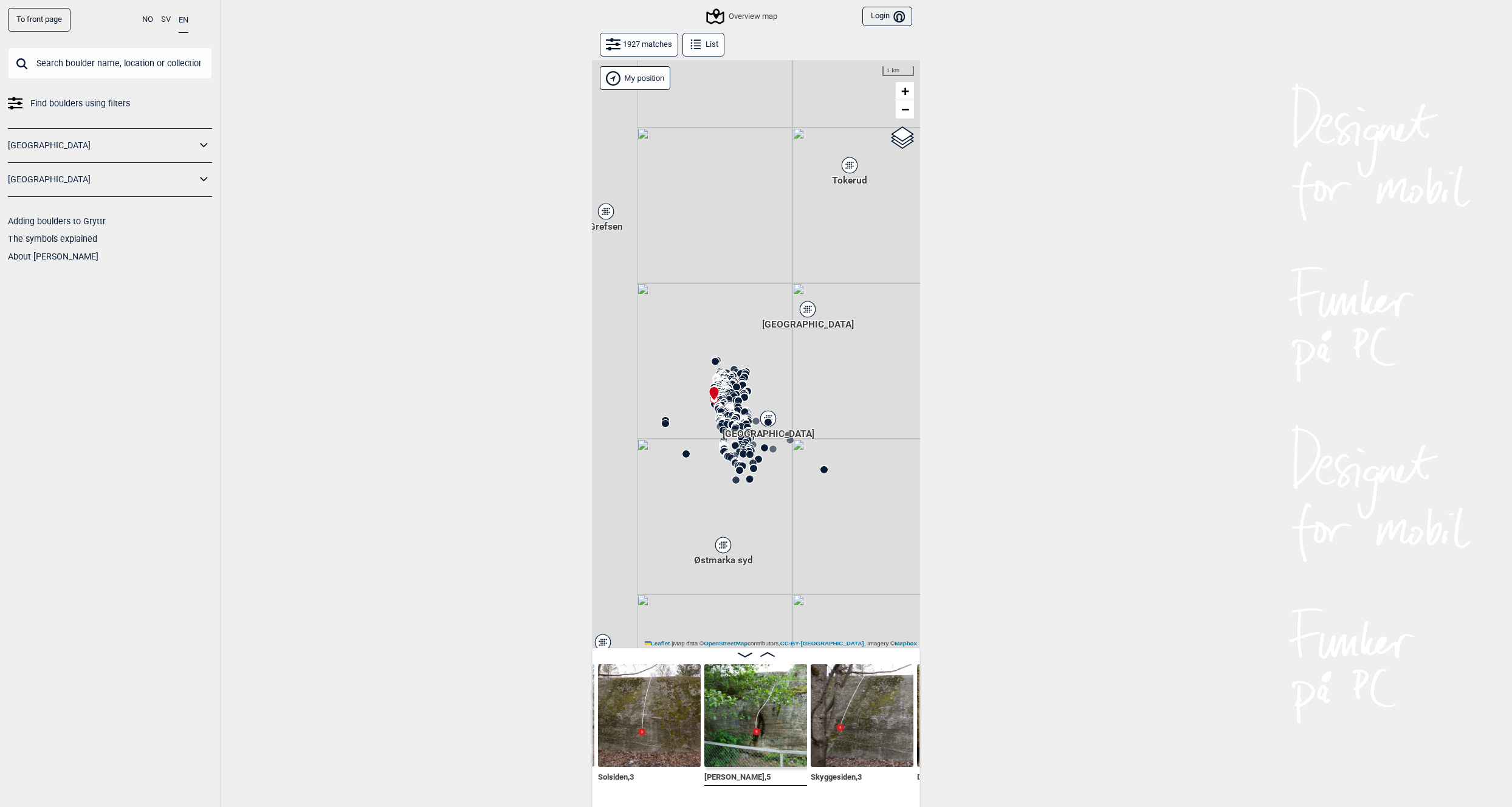
drag, startPoint x: 690, startPoint y: 294, endPoint x: 759, endPoint y: 336, distance: 80.8
click at [759, 336] on div "Gol [GEOGRAPHIC_DATA] Kolomoen [GEOGRAPHIC_DATA] [GEOGRAPHIC_DATA][PERSON_NAME]…" at bounding box center [756, 354] width 328 height 587
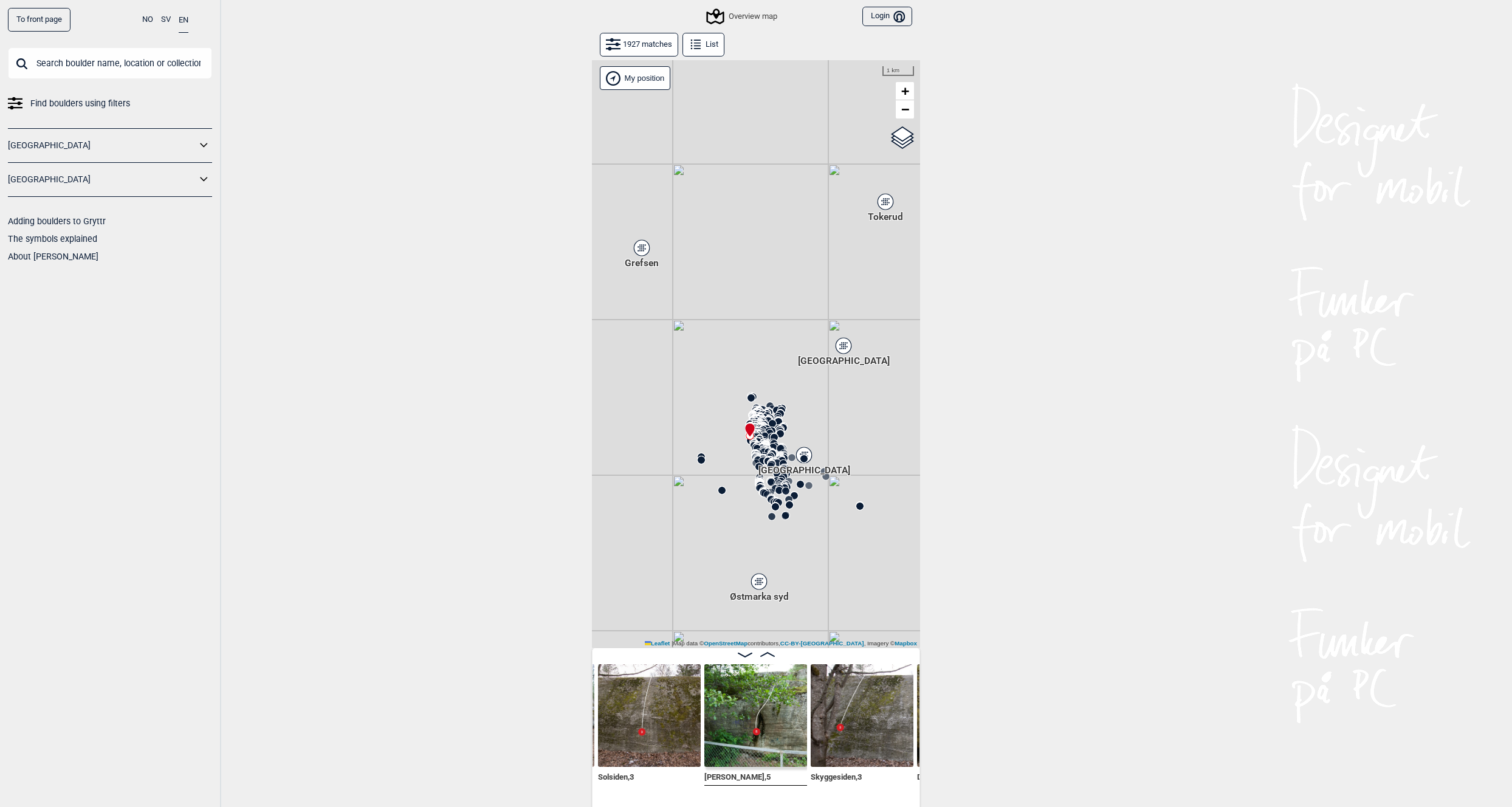
drag, startPoint x: 718, startPoint y: 282, endPoint x: 751, endPoint y: 319, distance: 49.6
click at [751, 319] on div "Gol [GEOGRAPHIC_DATA] Kolomoen [GEOGRAPHIC_DATA] [GEOGRAPHIC_DATA][PERSON_NAME]…" at bounding box center [756, 354] width 328 height 587
click at [640, 245] on div "Grefsen" at bounding box center [641, 247] width 7 height 7
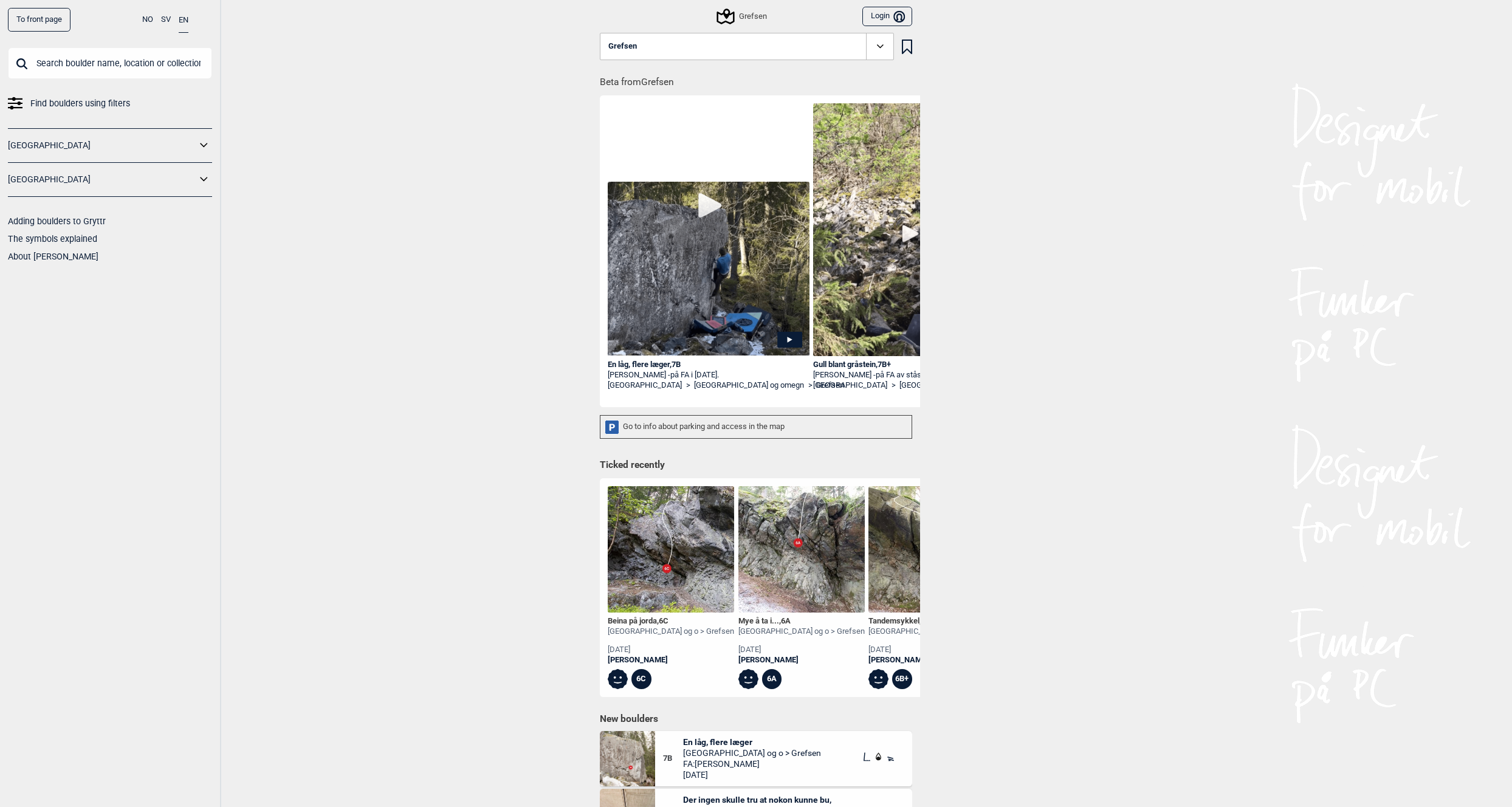
click at [729, 16] on icon at bounding box center [725, 16] width 17 height 16
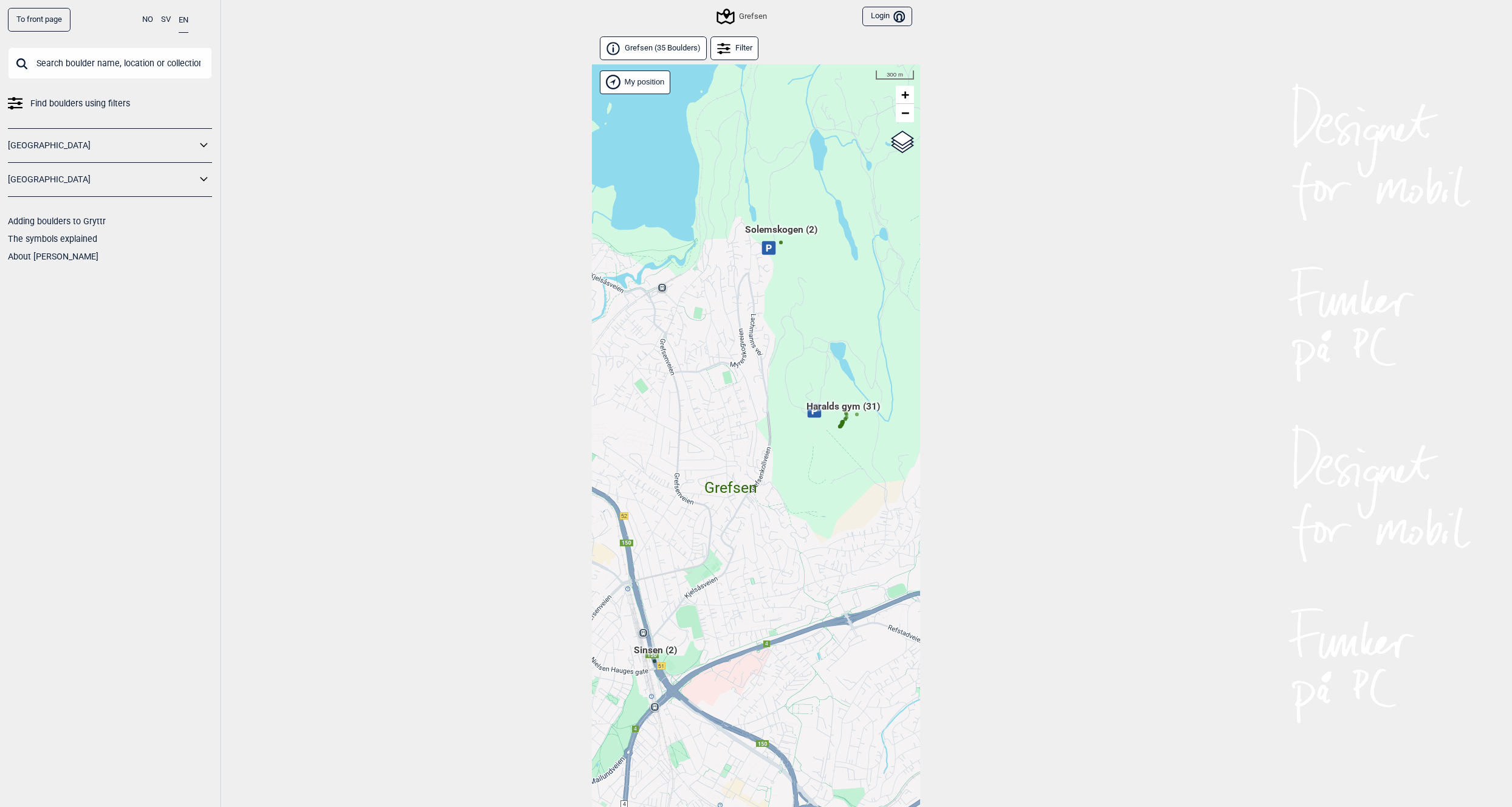
click at [851, 409] on span "Haralds gym (31)" at bounding box center [843, 411] width 74 height 23
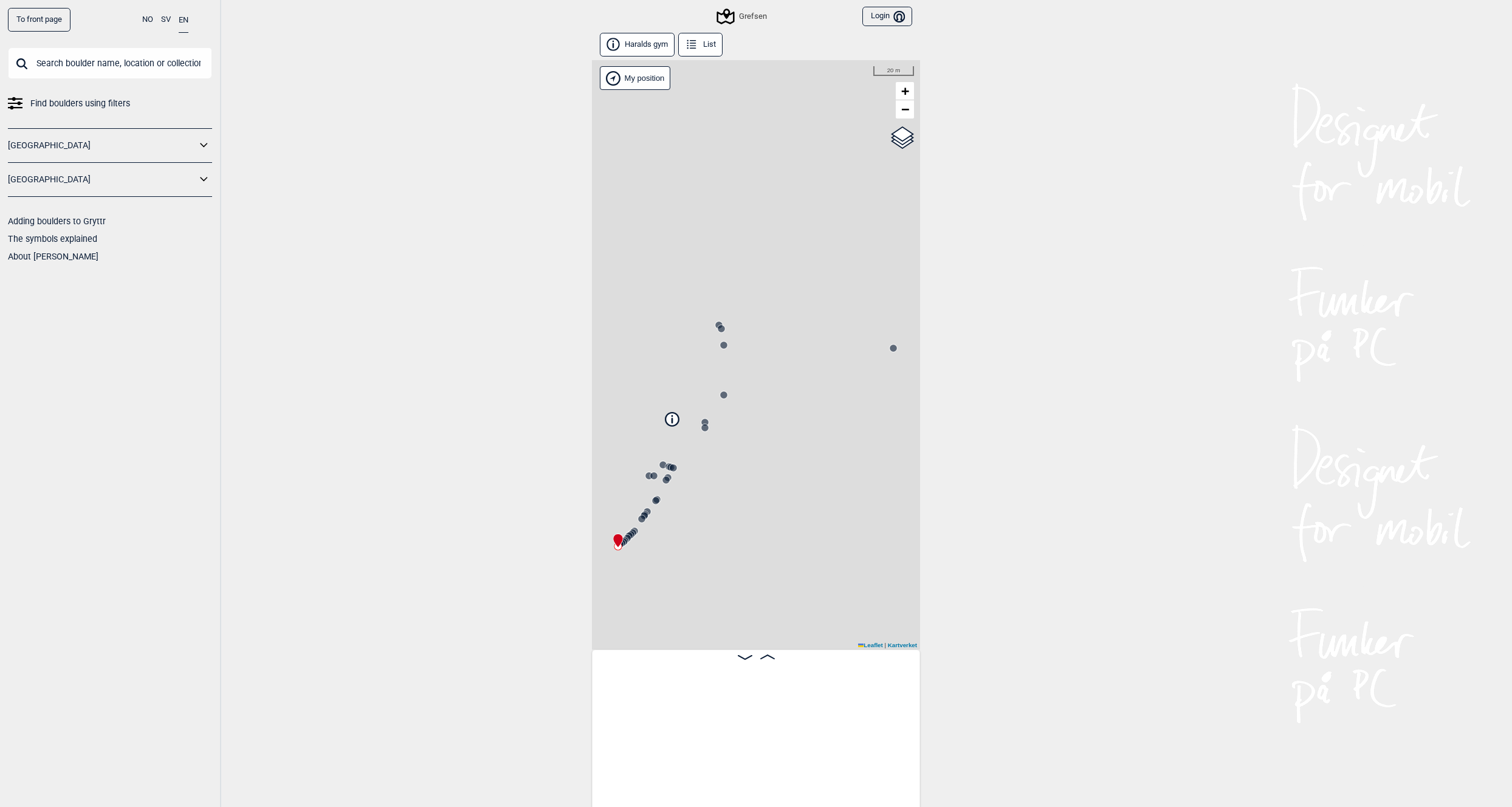
scroll to position [0, 96]
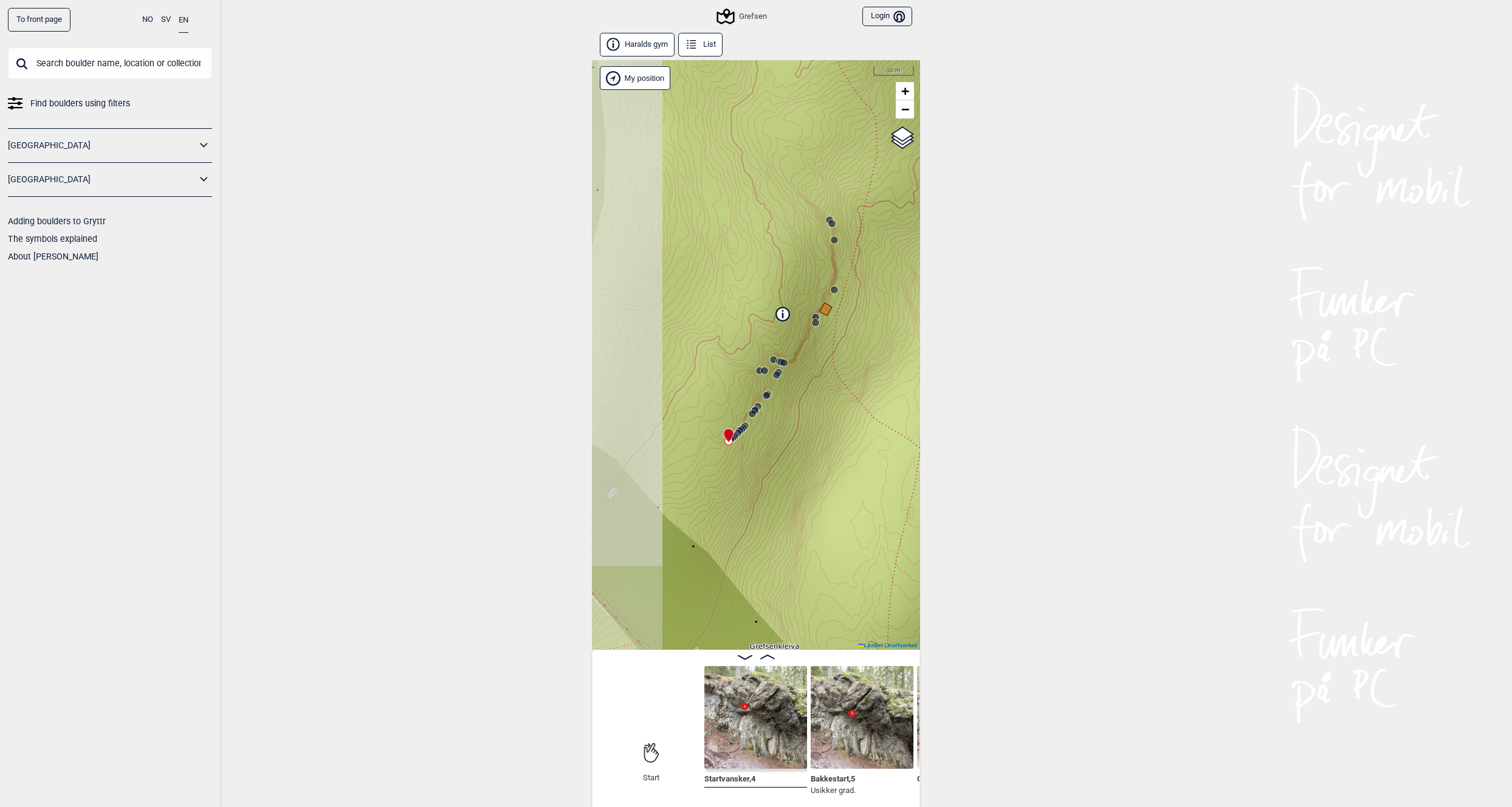
drag, startPoint x: 726, startPoint y: 452, endPoint x: 836, endPoint y: 347, distance: 152.1
click at [836, 347] on div "Grefsen My position 20 m + − Kartverket OpenStreetMap Google satellite Leaflet …" at bounding box center [756, 354] width 328 height 589
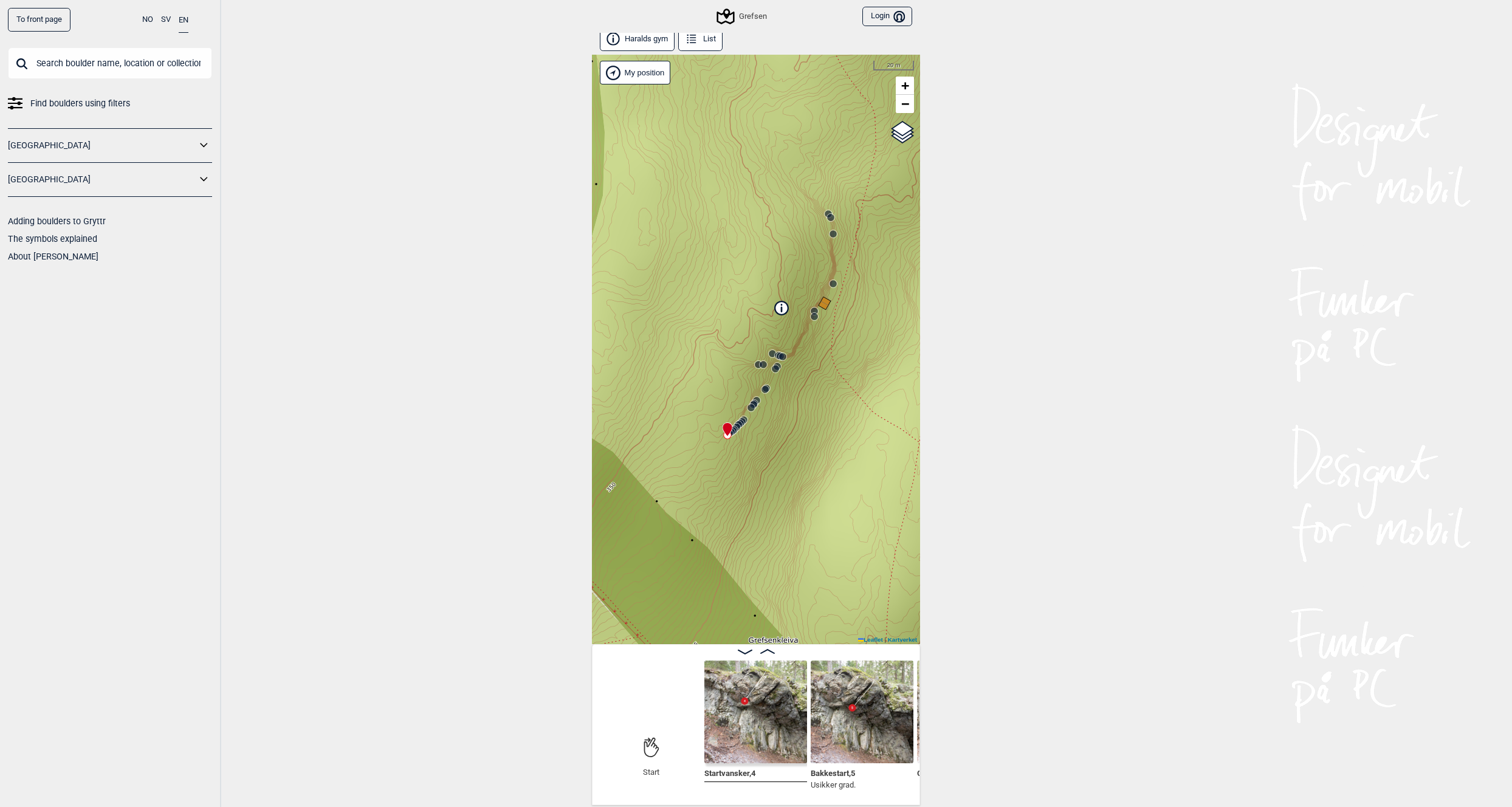
scroll to position [7, 0]
click at [770, 652] on icon at bounding box center [767, 650] width 15 height 5
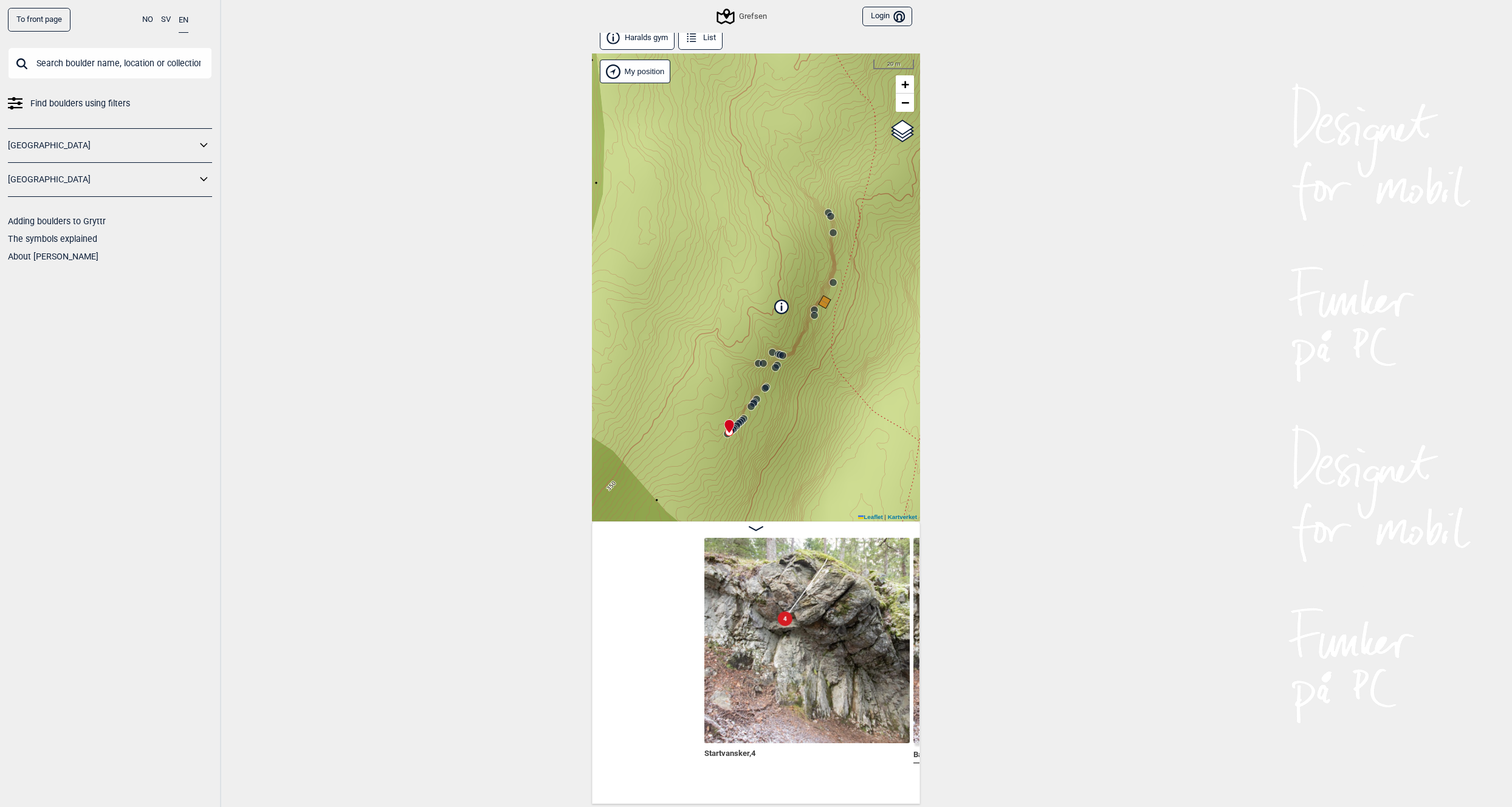
scroll to position [0, 206]
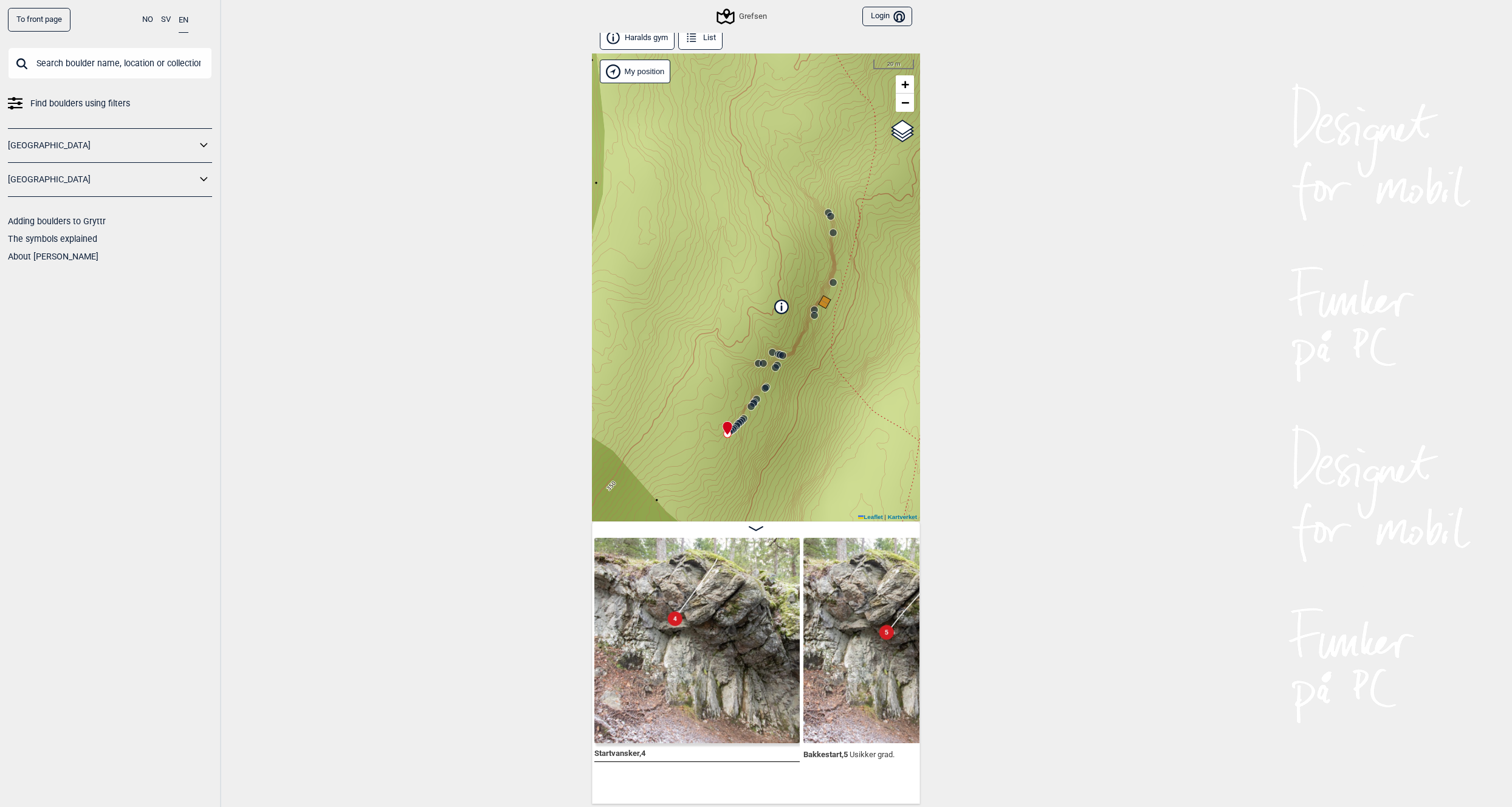
click at [698, 648] on img at bounding box center [698, 640] width 206 height 205
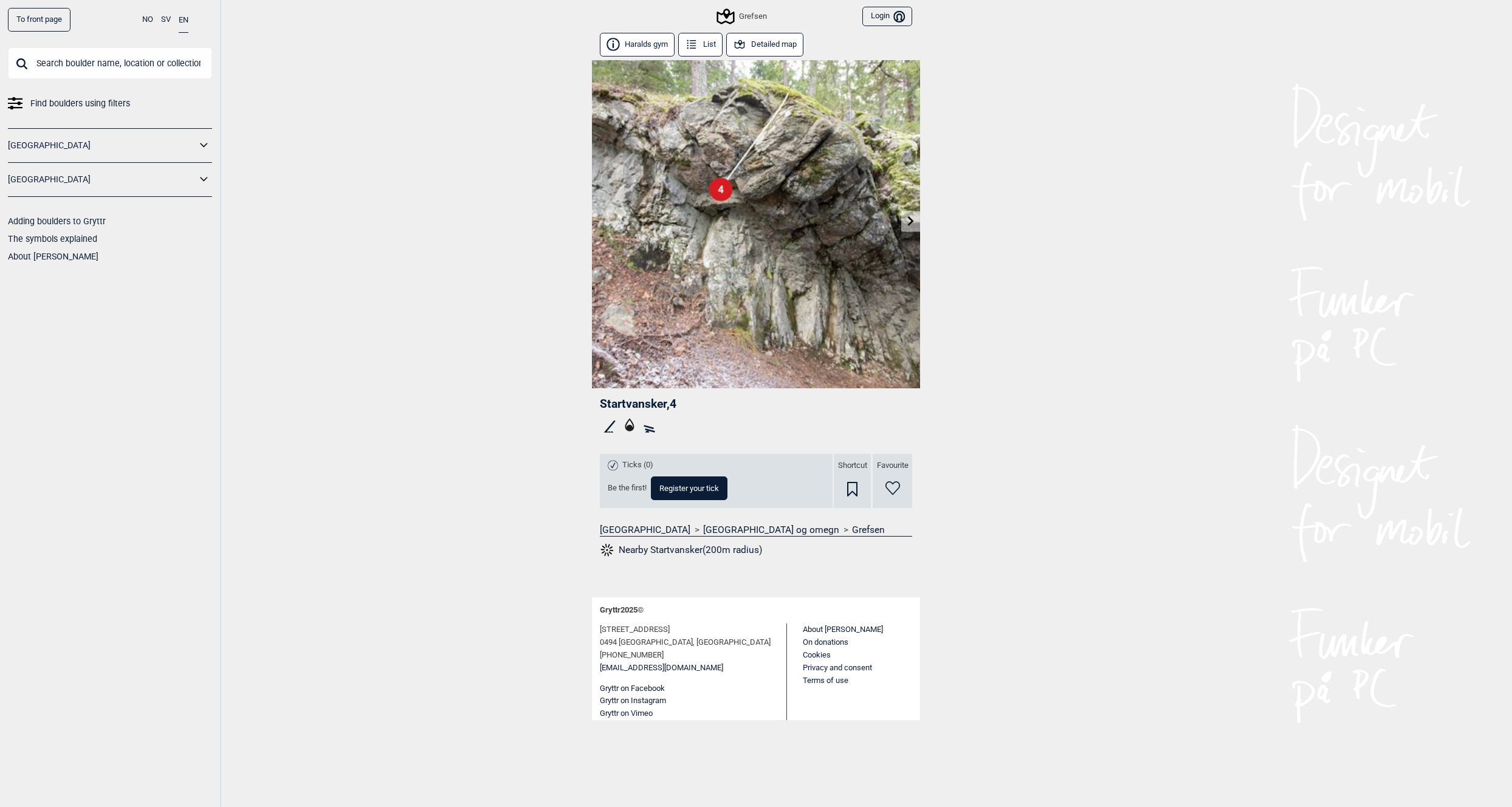
drag, startPoint x: 1004, startPoint y: 211, endPoint x: 909, endPoint y: 220, distance: 95.4
click at [909, 220] on div "To front page NO SV EN Find boulders using filters Norge Sverige Adding boulder…" at bounding box center [756, 403] width 1512 height 807
click at [909, 220] on icon at bounding box center [911, 220] width 9 height 9
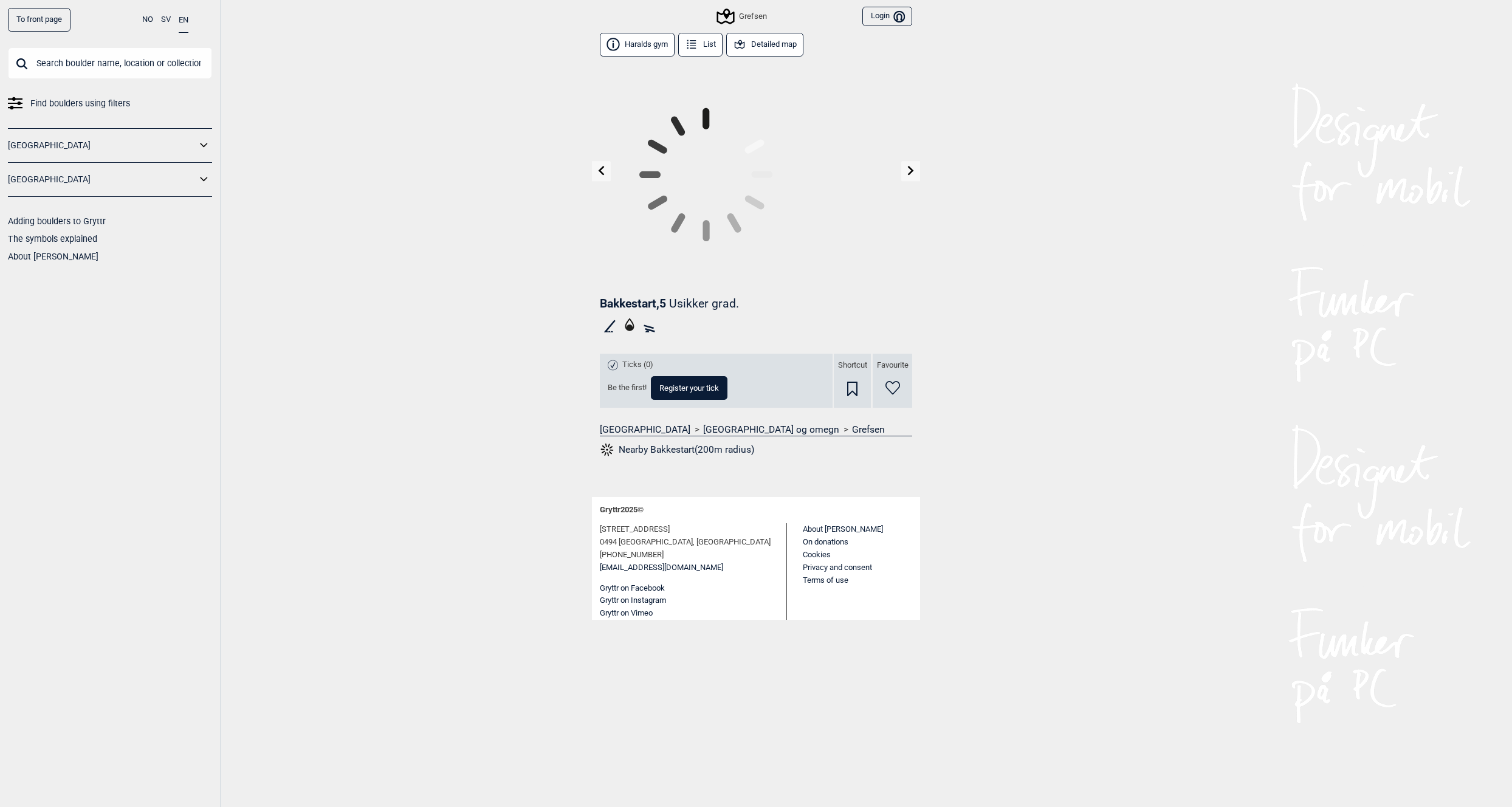
click at [994, 216] on div "To front page NO SV EN Find boulders using filters Norge Sverige Adding boulder…" at bounding box center [756, 403] width 1512 height 807
click at [942, 149] on div "To front page NO SV EN Find boulders using filters Norge Sverige Adding boulder…" at bounding box center [756, 403] width 1512 height 807
click at [913, 176] on link at bounding box center [911, 171] width 19 height 20
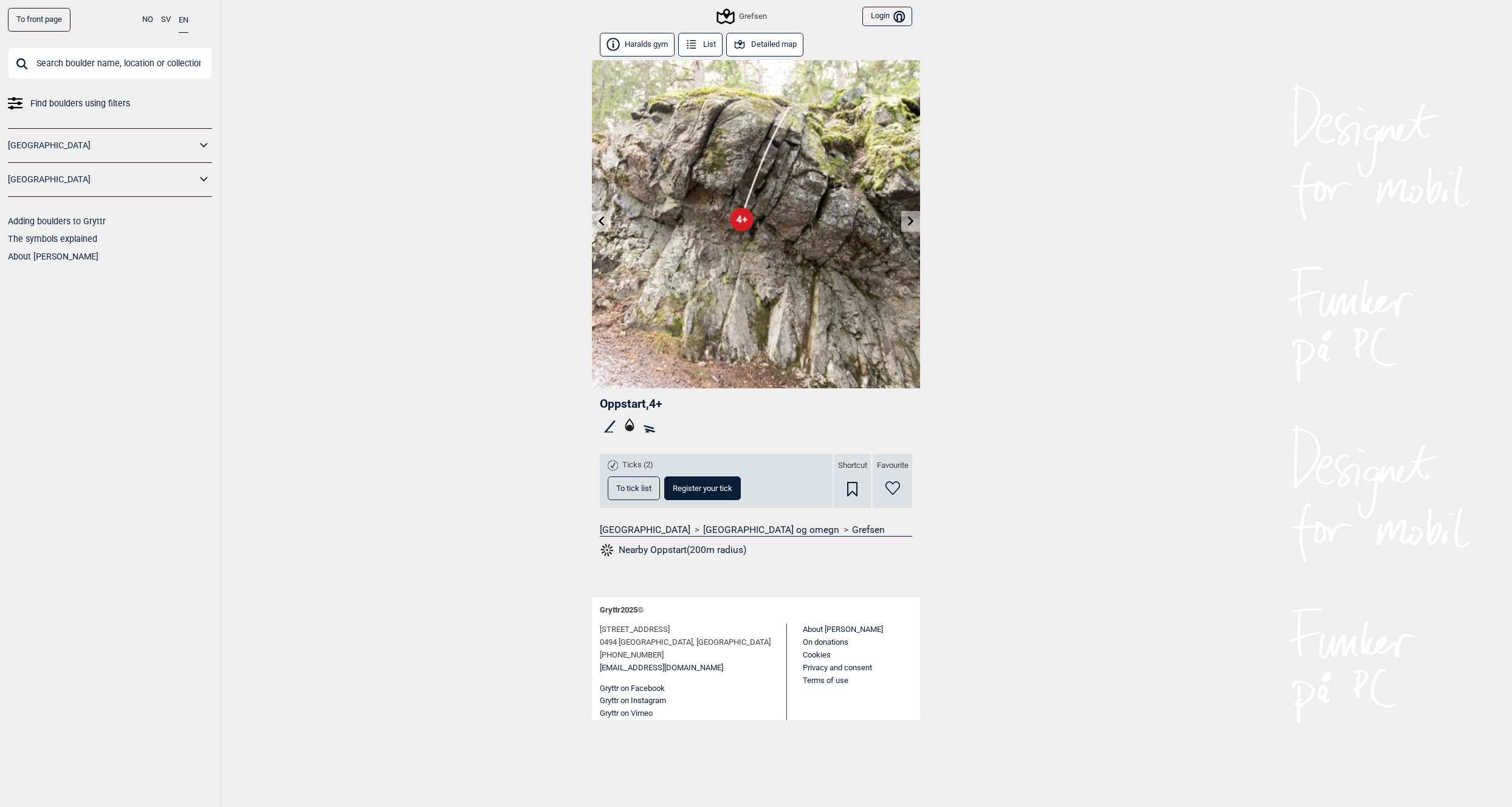
click at [913, 176] on img at bounding box center [756, 224] width 328 height 328
click at [906, 222] on icon at bounding box center [911, 220] width 9 height 9
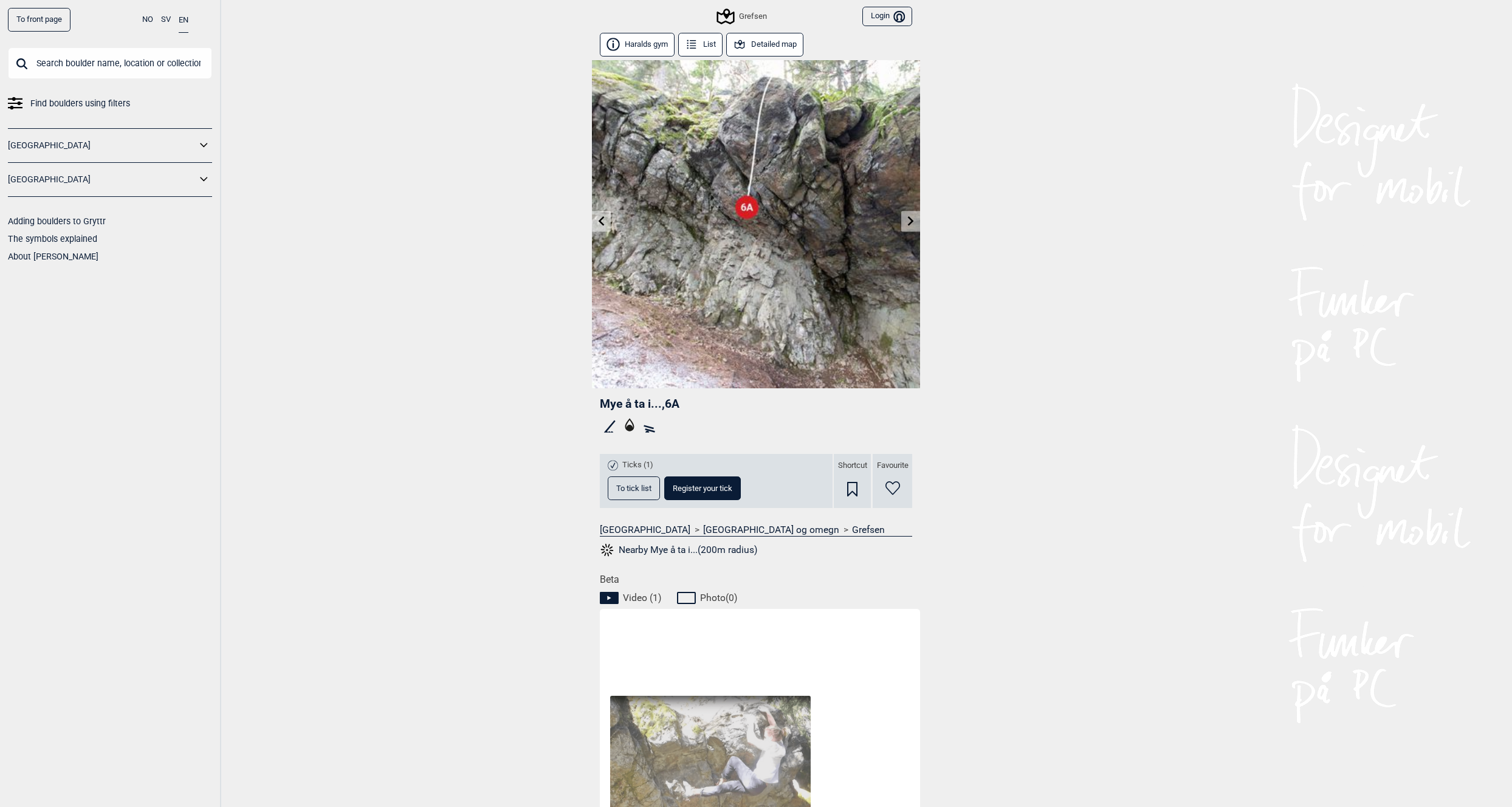
click at [906, 222] on icon at bounding box center [911, 220] width 9 height 9
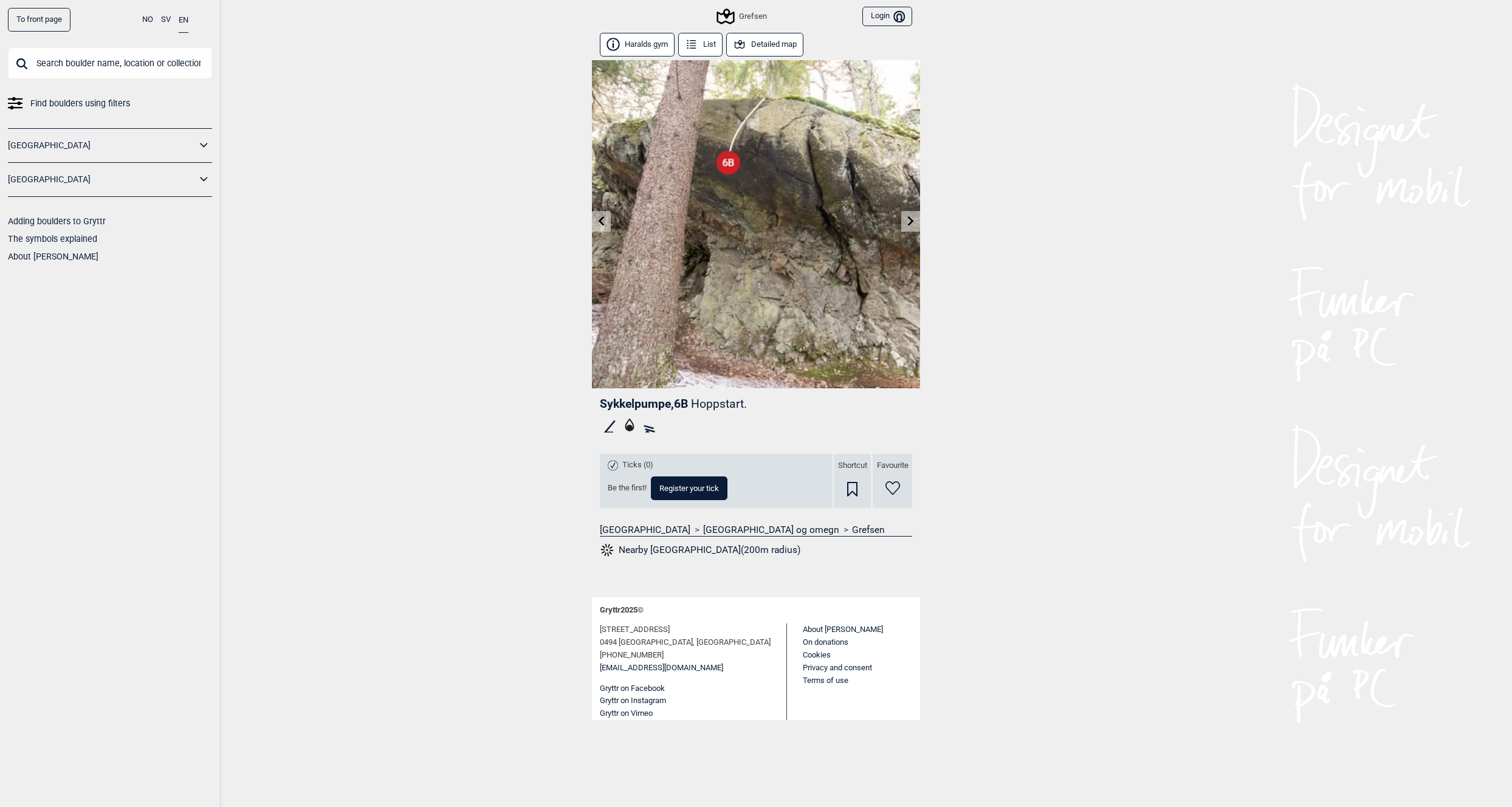
click at [906, 222] on icon at bounding box center [911, 220] width 9 height 9
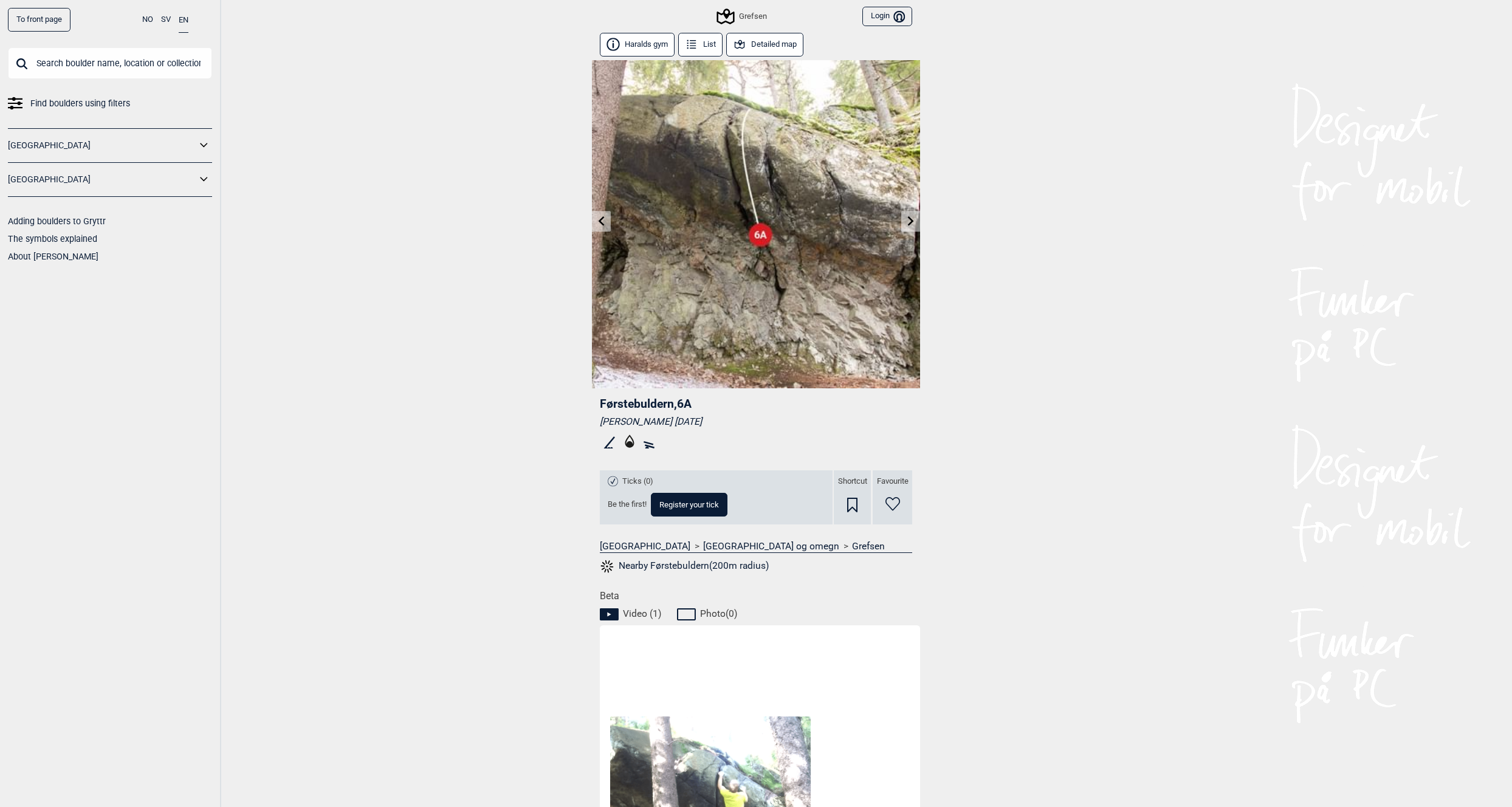
click at [907, 220] on icon at bounding box center [911, 220] width 9 height 9
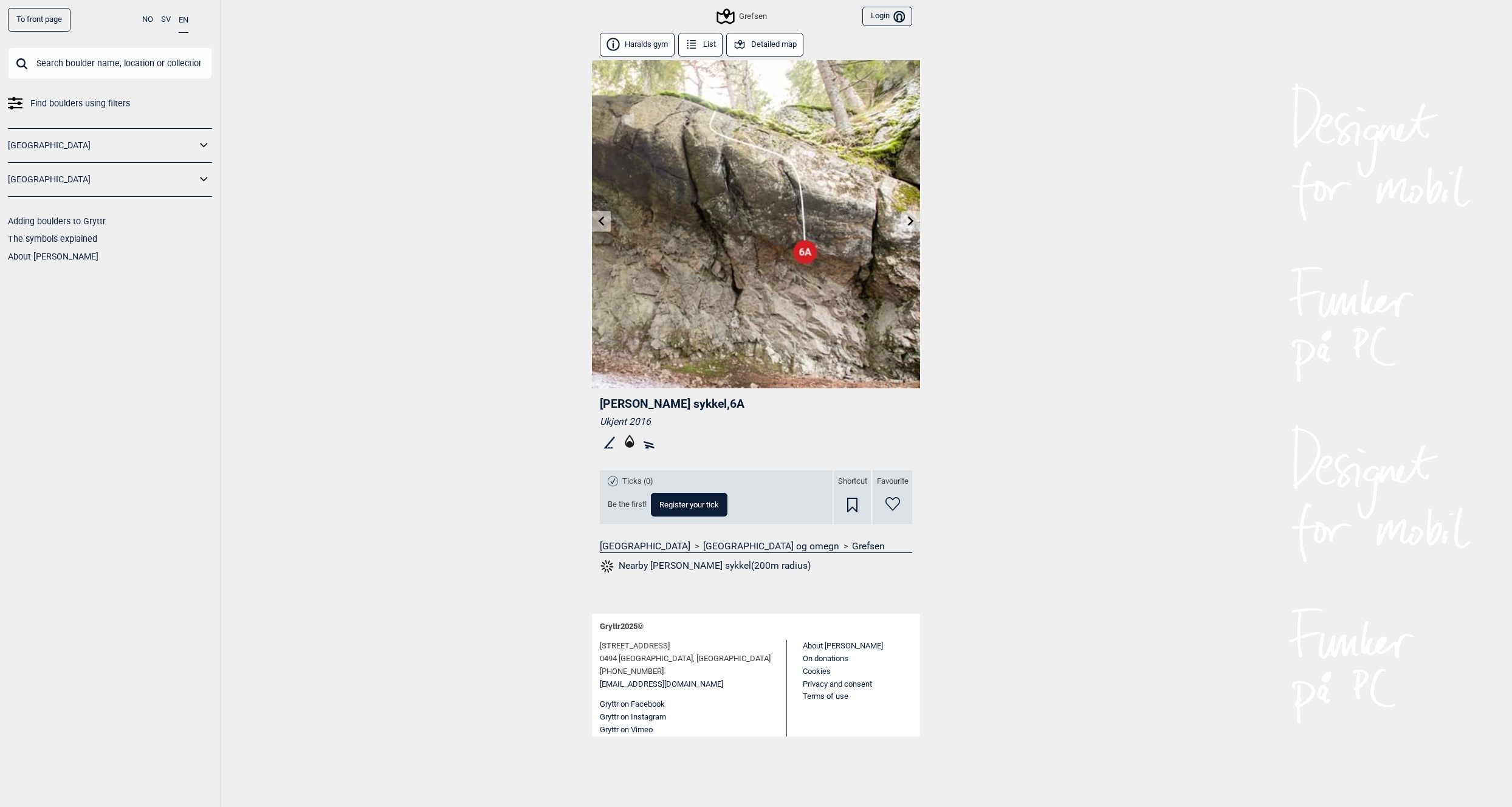
click at [907, 220] on icon at bounding box center [911, 220] width 9 height 9
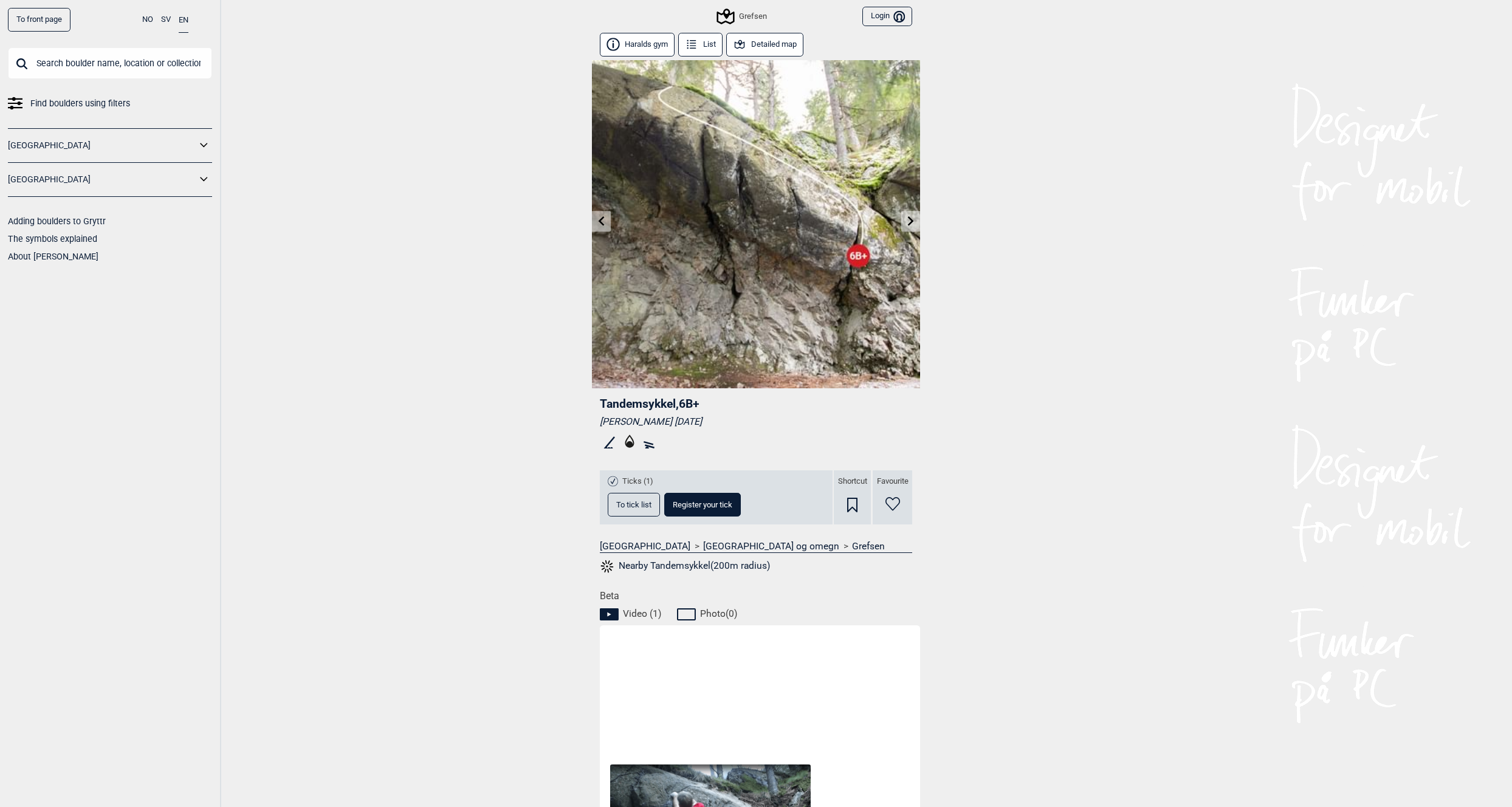
click at [907, 220] on icon at bounding box center [911, 220] width 9 height 9
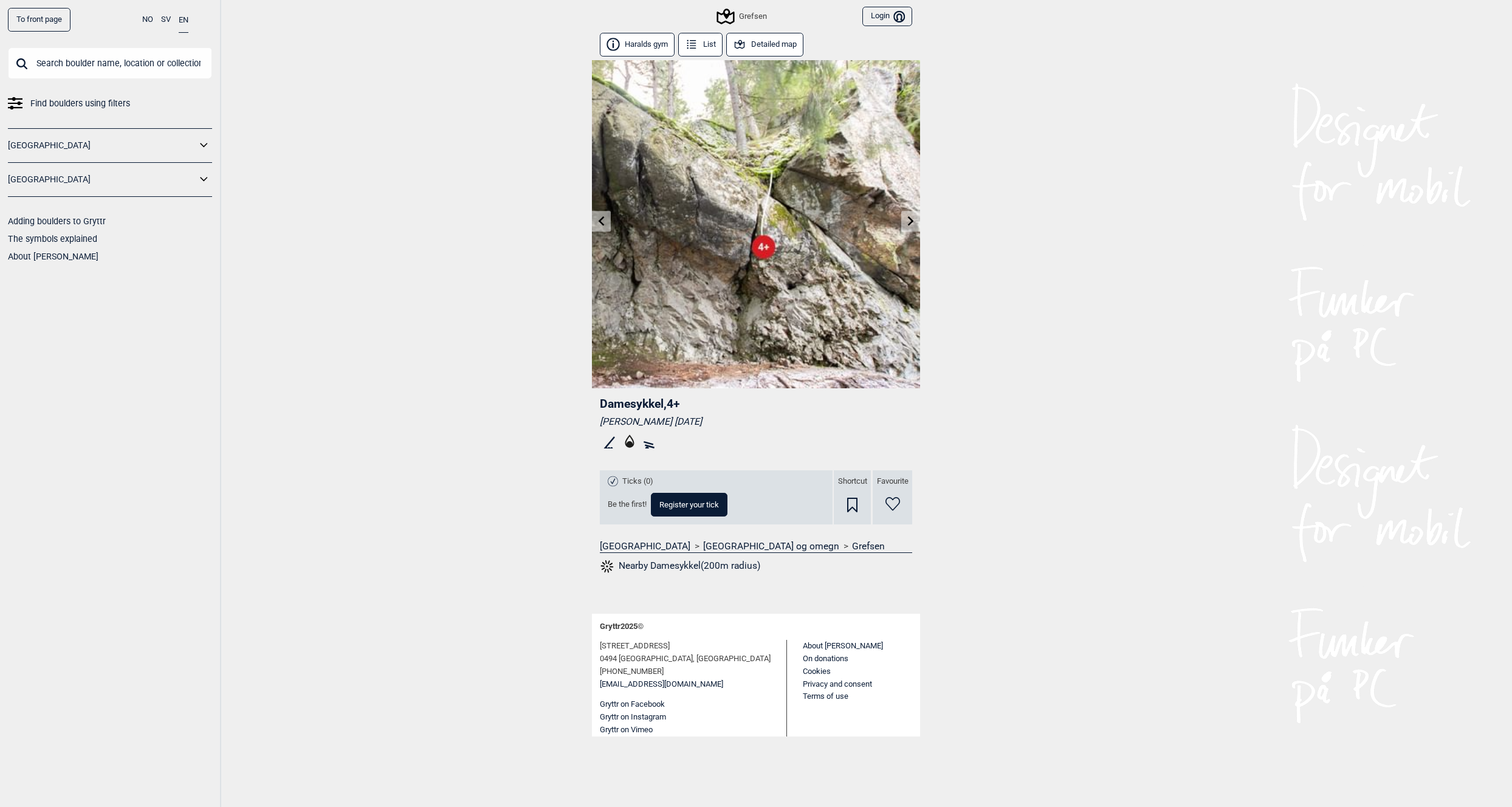
click at [907, 220] on icon at bounding box center [911, 220] width 9 height 9
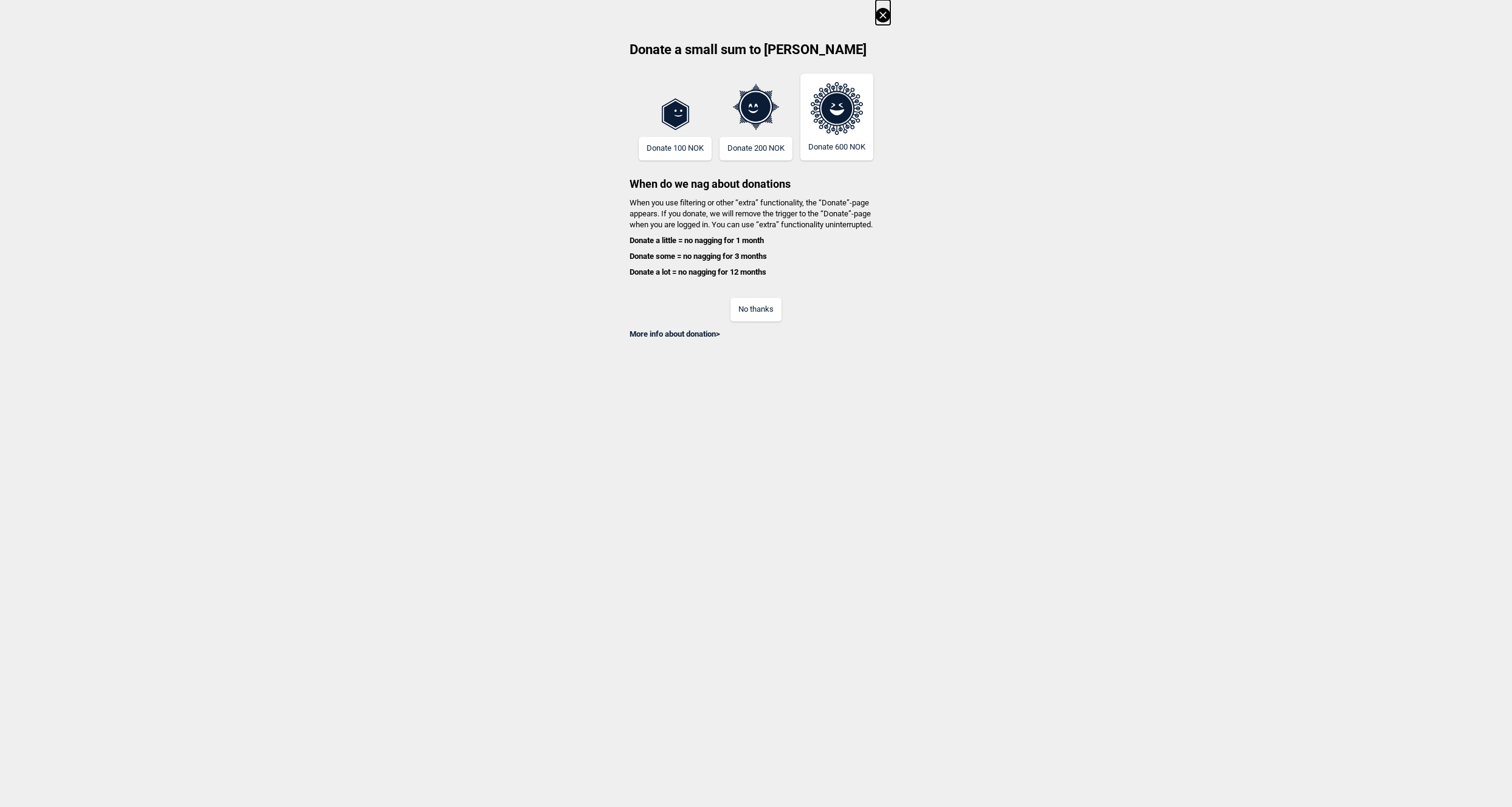
click at [755, 307] on button "No thanks" at bounding box center [756, 310] width 51 height 24
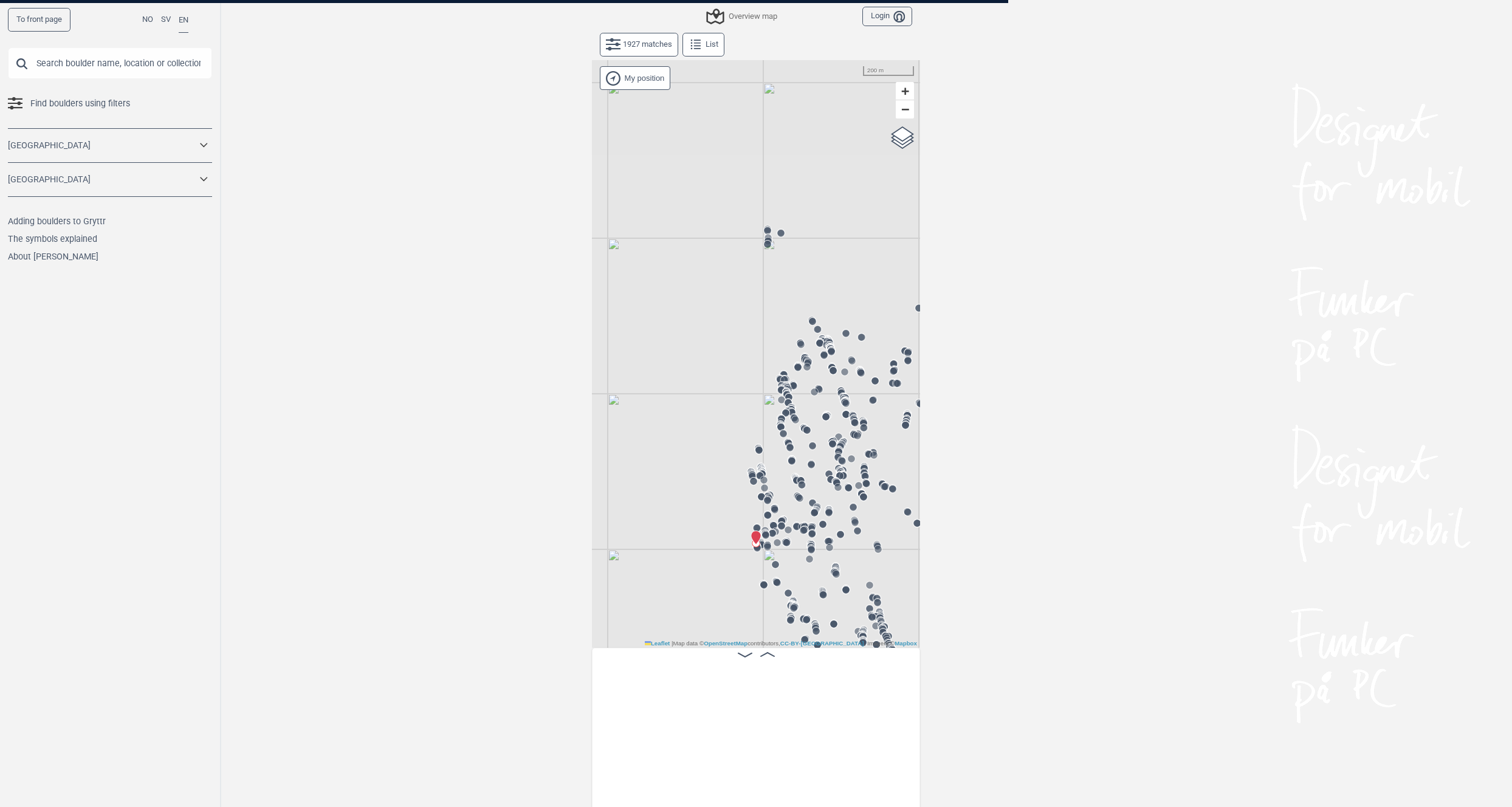
click at [755, 307] on div "Gol [GEOGRAPHIC_DATA] Kolomoen [GEOGRAPHIC_DATA] [GEOGRAPHIC_DATA][PERSON_NAME]…" at bounding box center [756, 354] width 328 height 587
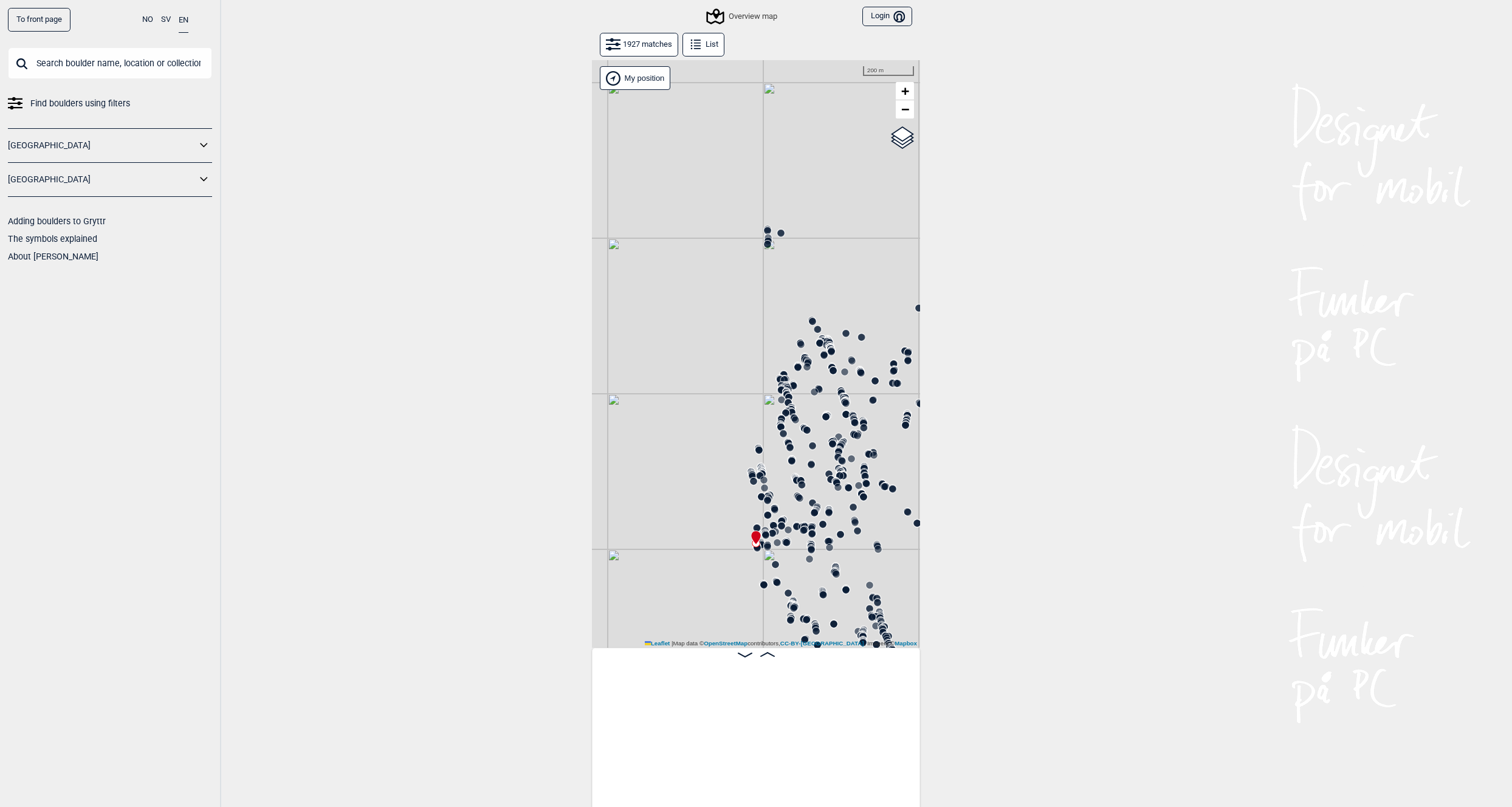
scroll to position [0, 90796]
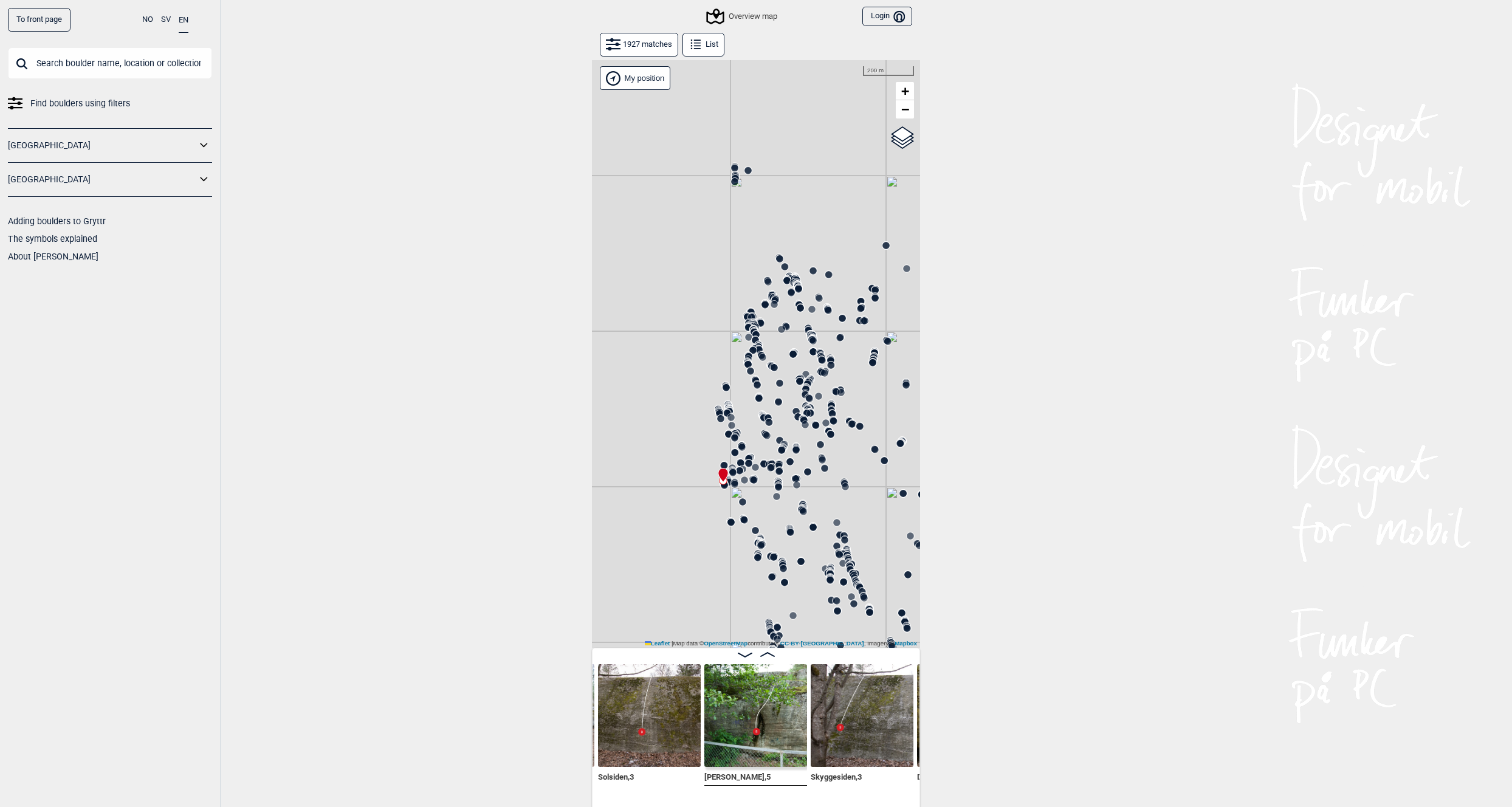
drag, startPoint x: 734, startPoint y: 359, endPoint x: 714, endPoint y: 314, distance: 49.2
click at [714, 314] on div "Gol [GEOGRAPHIC_DATA] Kolomoen [GEOGRAPHIC_DATA] [GEOGRAPHIC_DATA][PERSON_NAME]…" at bounding box center [756, 354] width 328 height 587
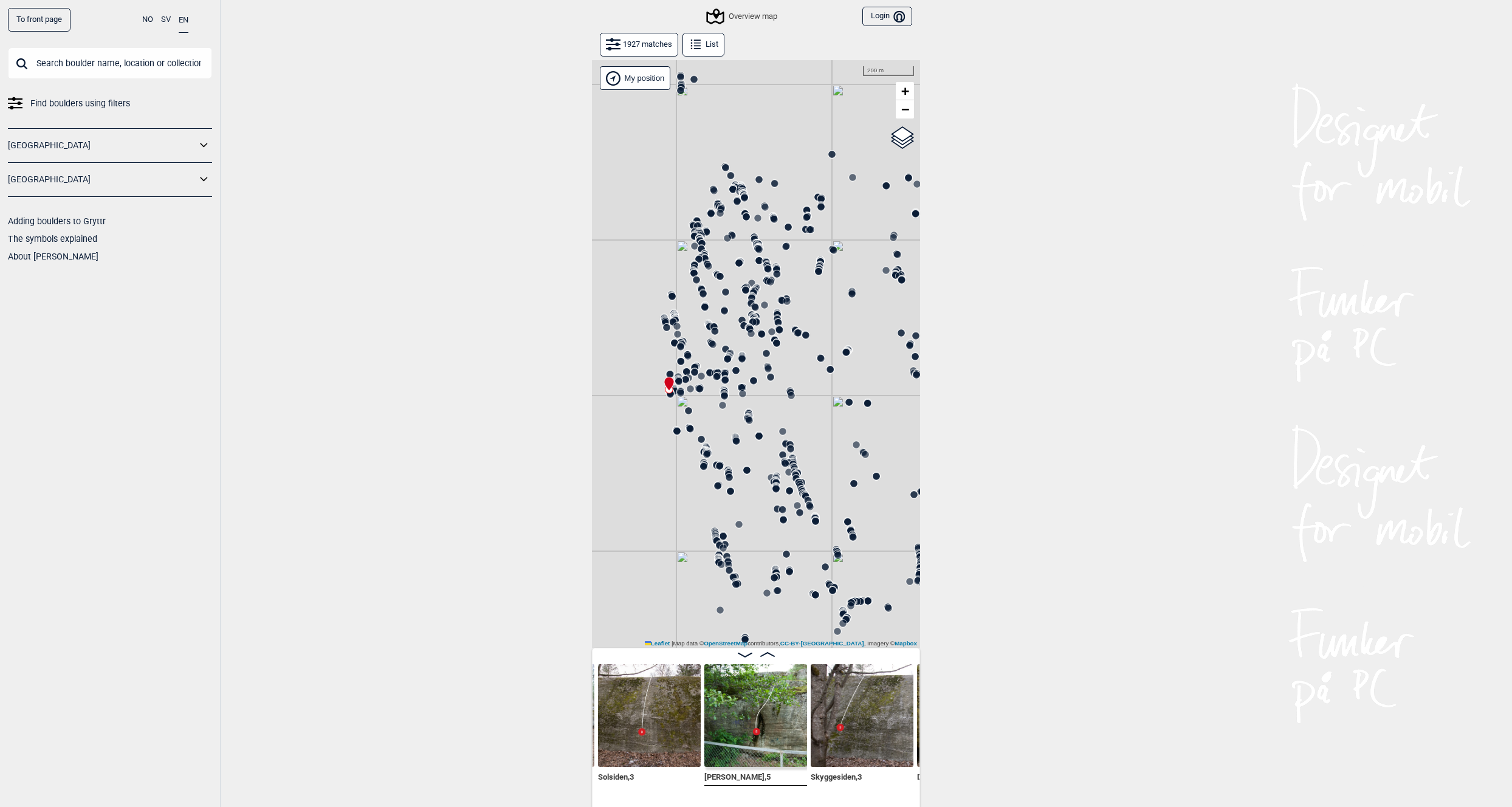
drag, startPoint x: 851, startPoint y: 443, endPoint x: 796, endPoint y: 352, distance: 106.3
click at [796, 352] on div "Gol [GEOGRAPHIC_DATA] Kolomoen [GEOGRAPHIC_DATA] [GEOGRAPHIC_DATA][PERSON_NAME]…" at bounding box center [756, 354] width 328 height 587
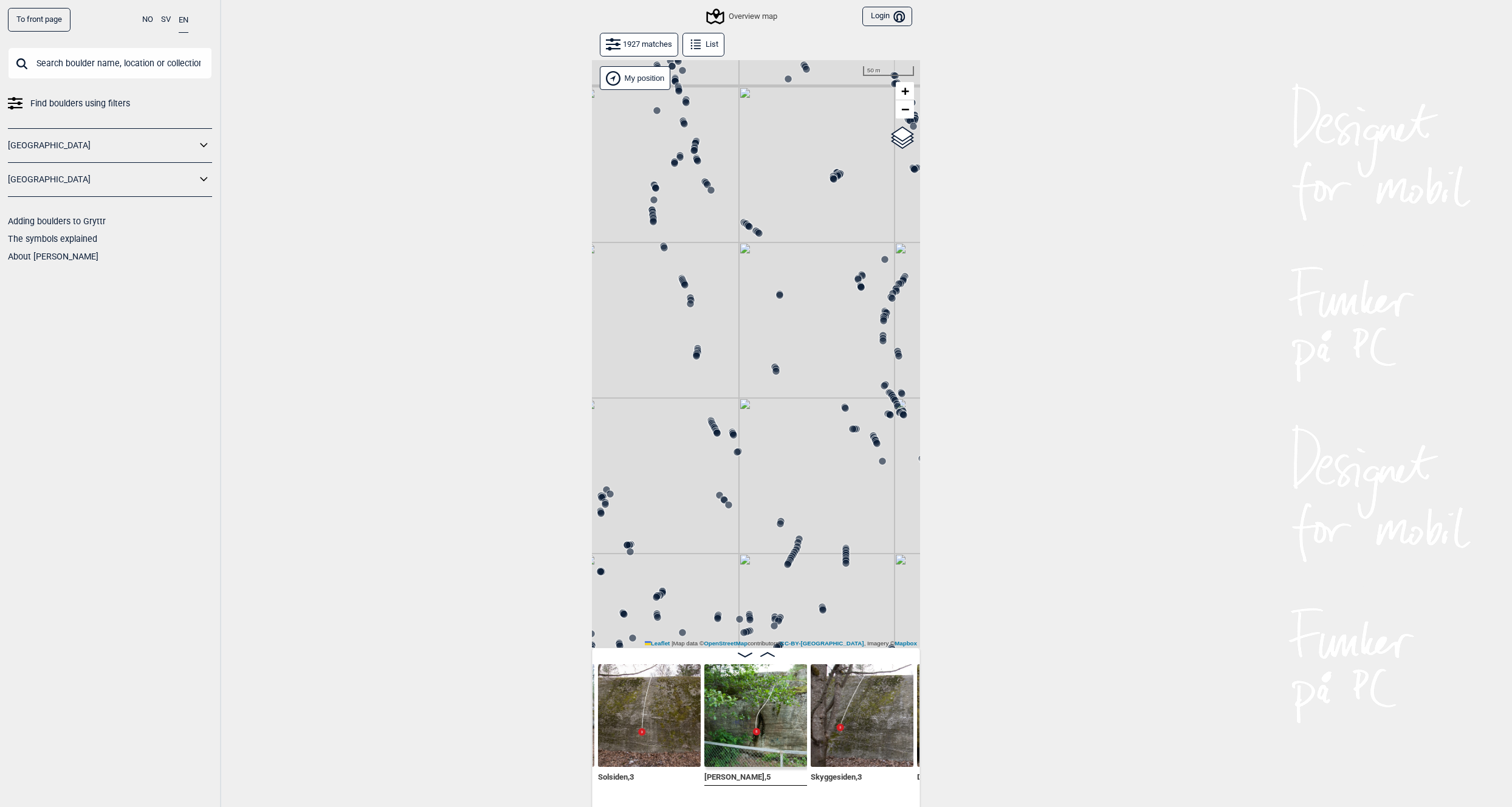
drag, startPoint x: 732, startPoint y: 291, endPoint x: 775, endPoint y: 289, distance: 43.0
click at [775, 289] on div "Gol [GEOGRAPHIC_DATA] Kolomoen [GEOGRAPHIC_DATA] [GEOGRAPHIC_DATA][PERSON_NAME]…" at bounding box center [756, 354] width 328 height 587
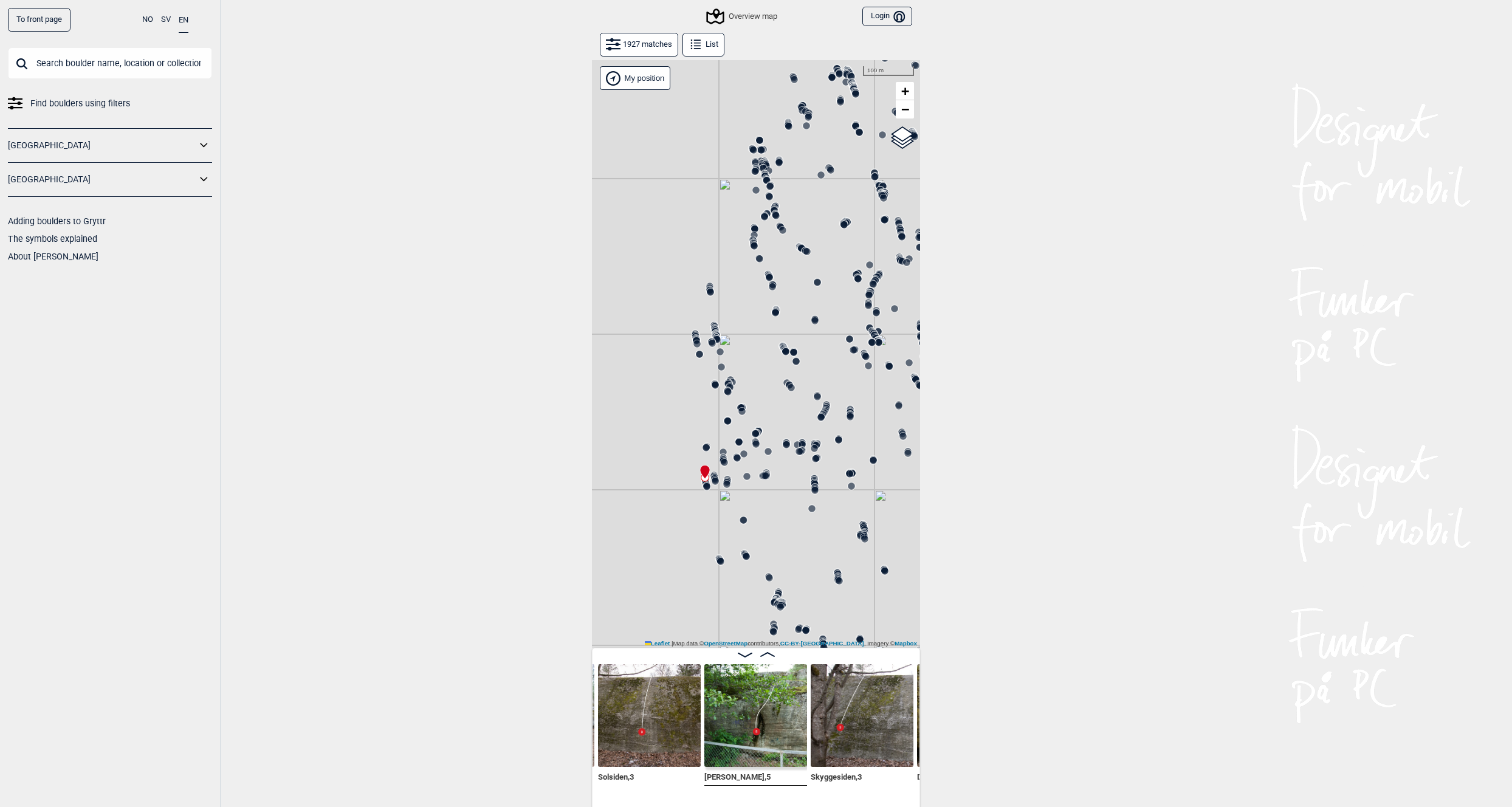
drag, startPoint x: 719, startPoint y: 333, endPoint x: 758, endPoint y: 325, distance: 39.8
click at [758, 325] on div "Gol [GEOGRAPHIC_DATA] Kolomoen [GEOGRAPHIC_DATA] [GEOGRAPHIC_DATA][PERSON_NAME]…" at bounding box center [756, 354] width 328 height 587
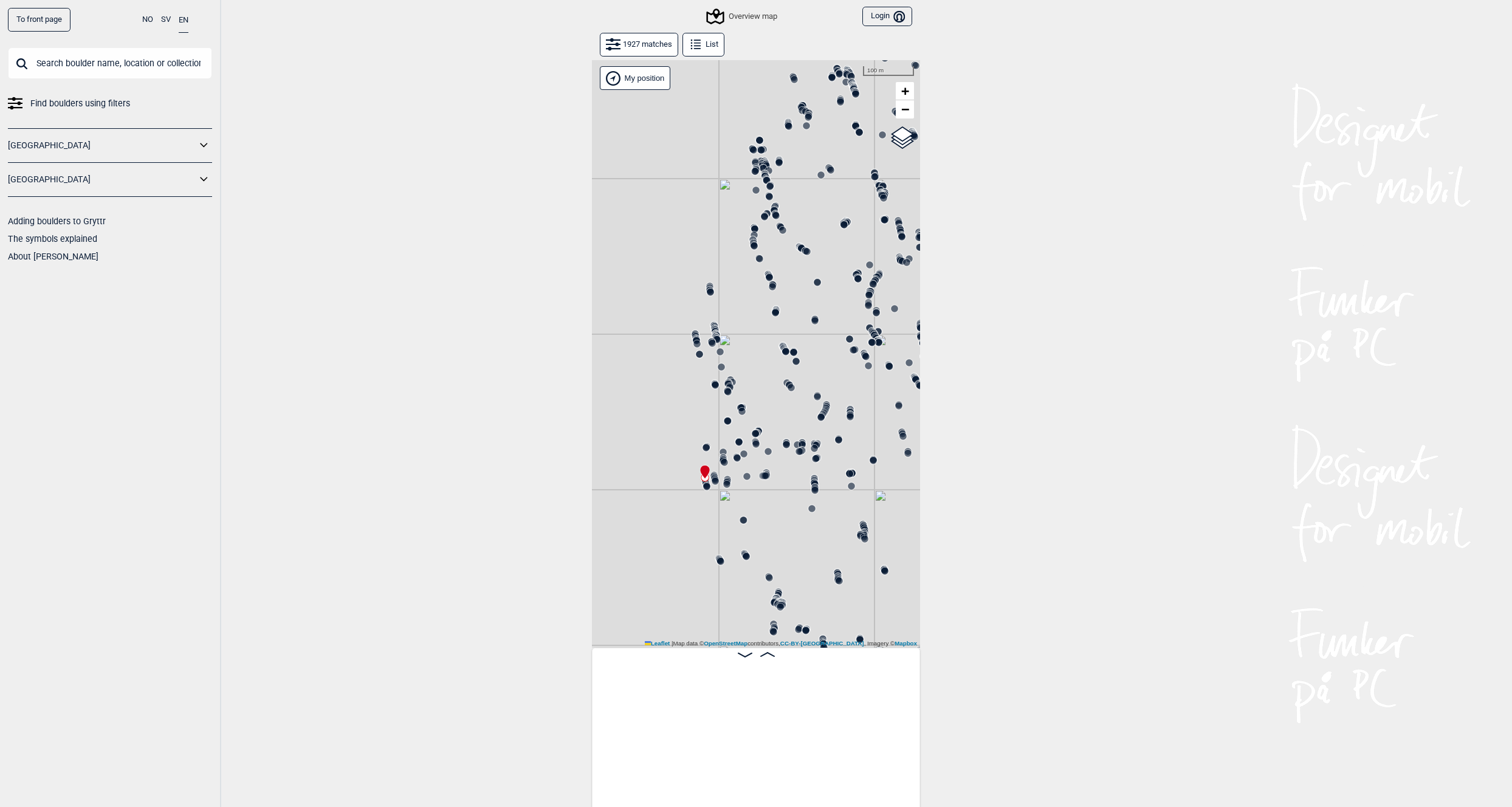
scroll to position [0, 90796]
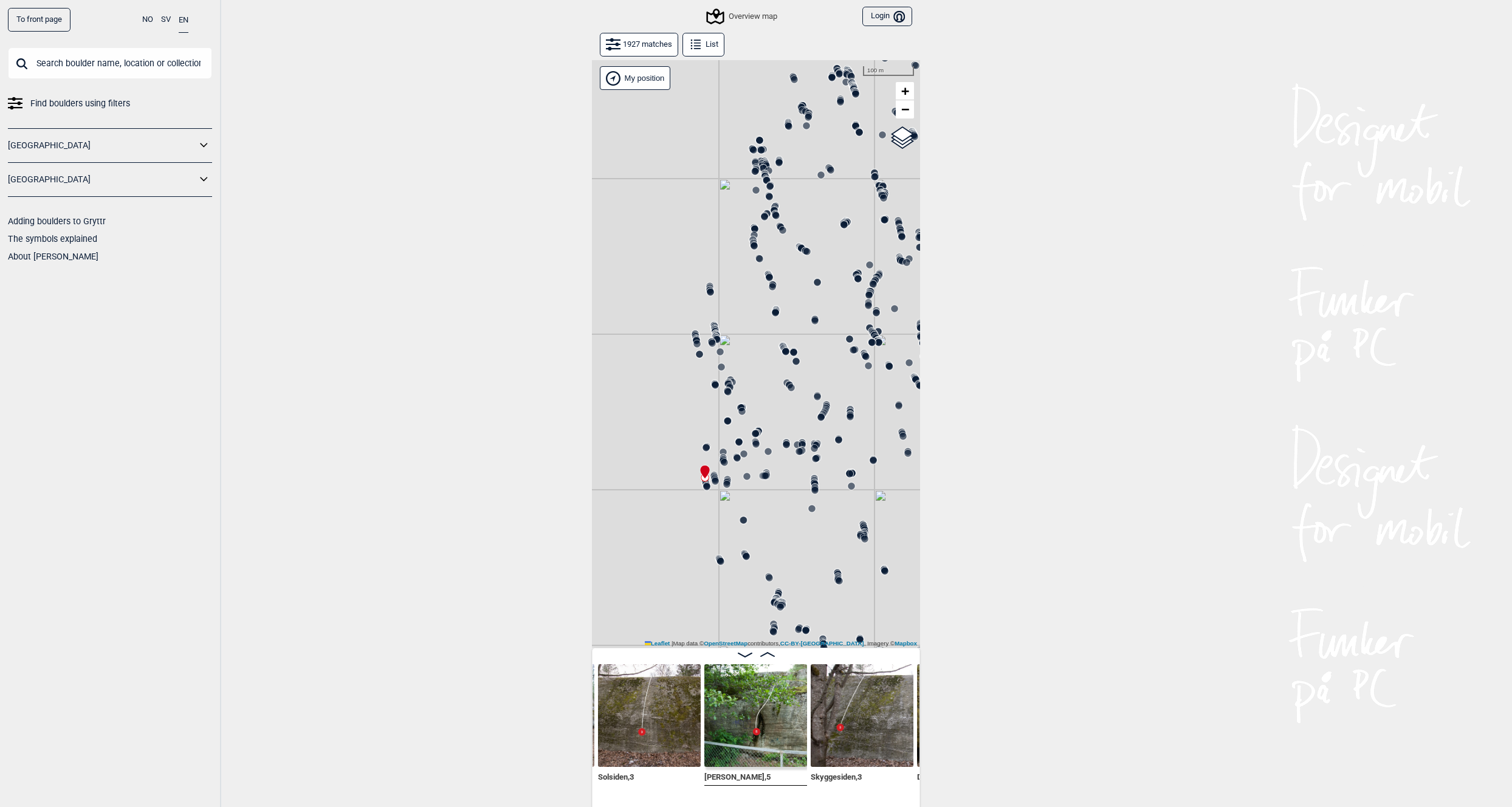
click at [692, 336] on icon at bounding box center [696, 340] width 9 height 9
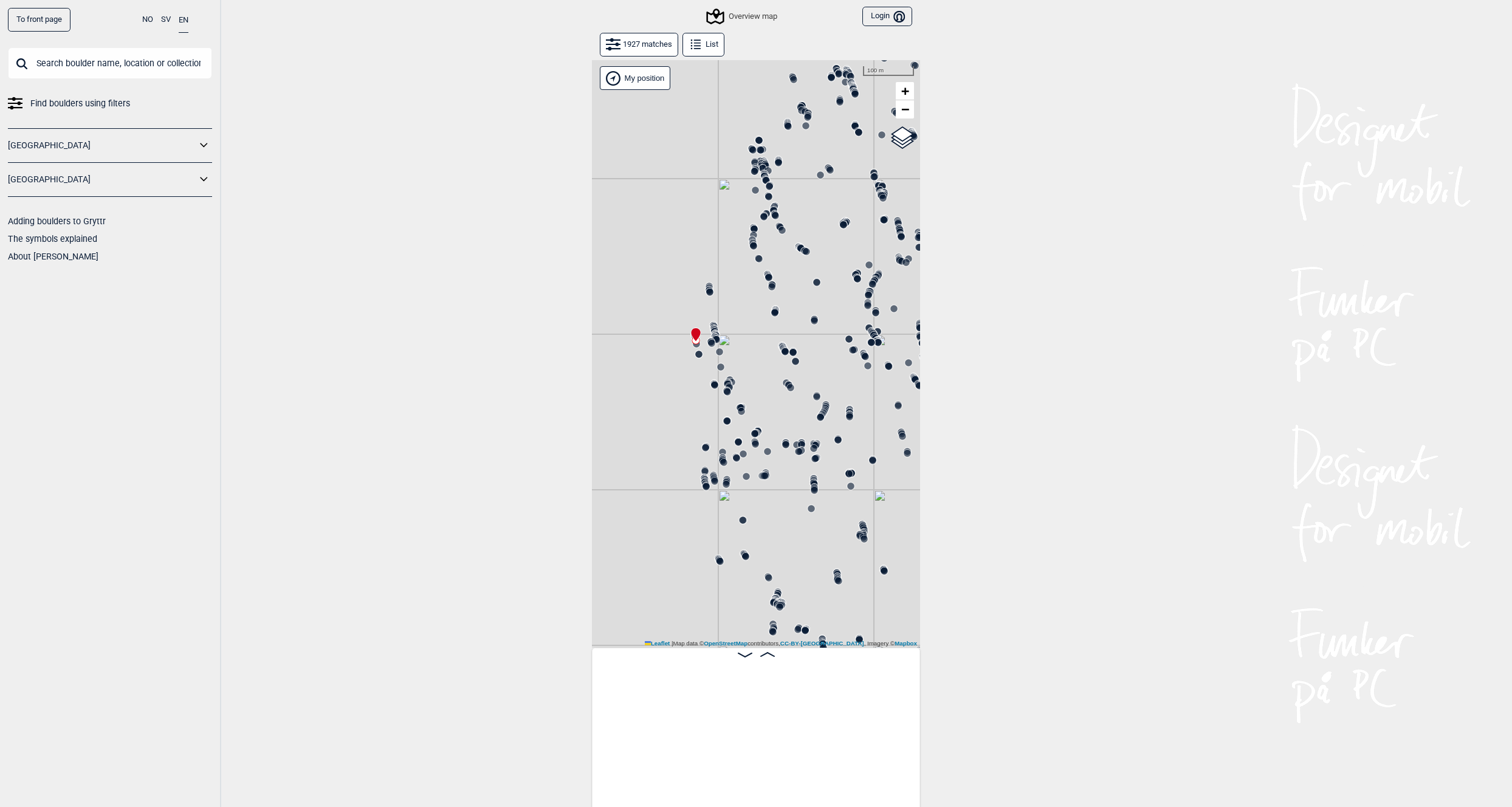
scroll to position [0, 60908]
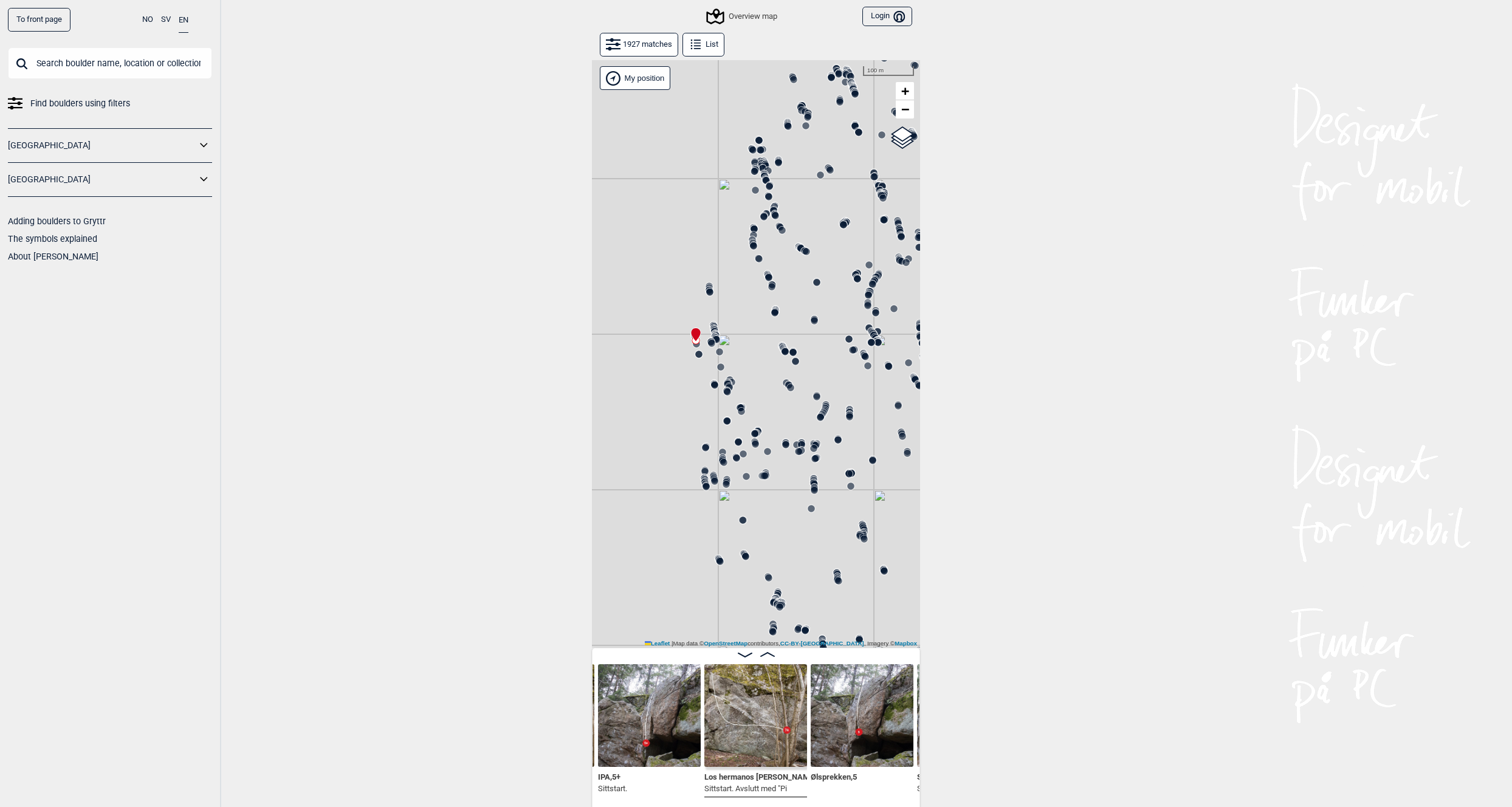
click at [712, 332] on icon at bounding box center [715, 336] width 9 height 9
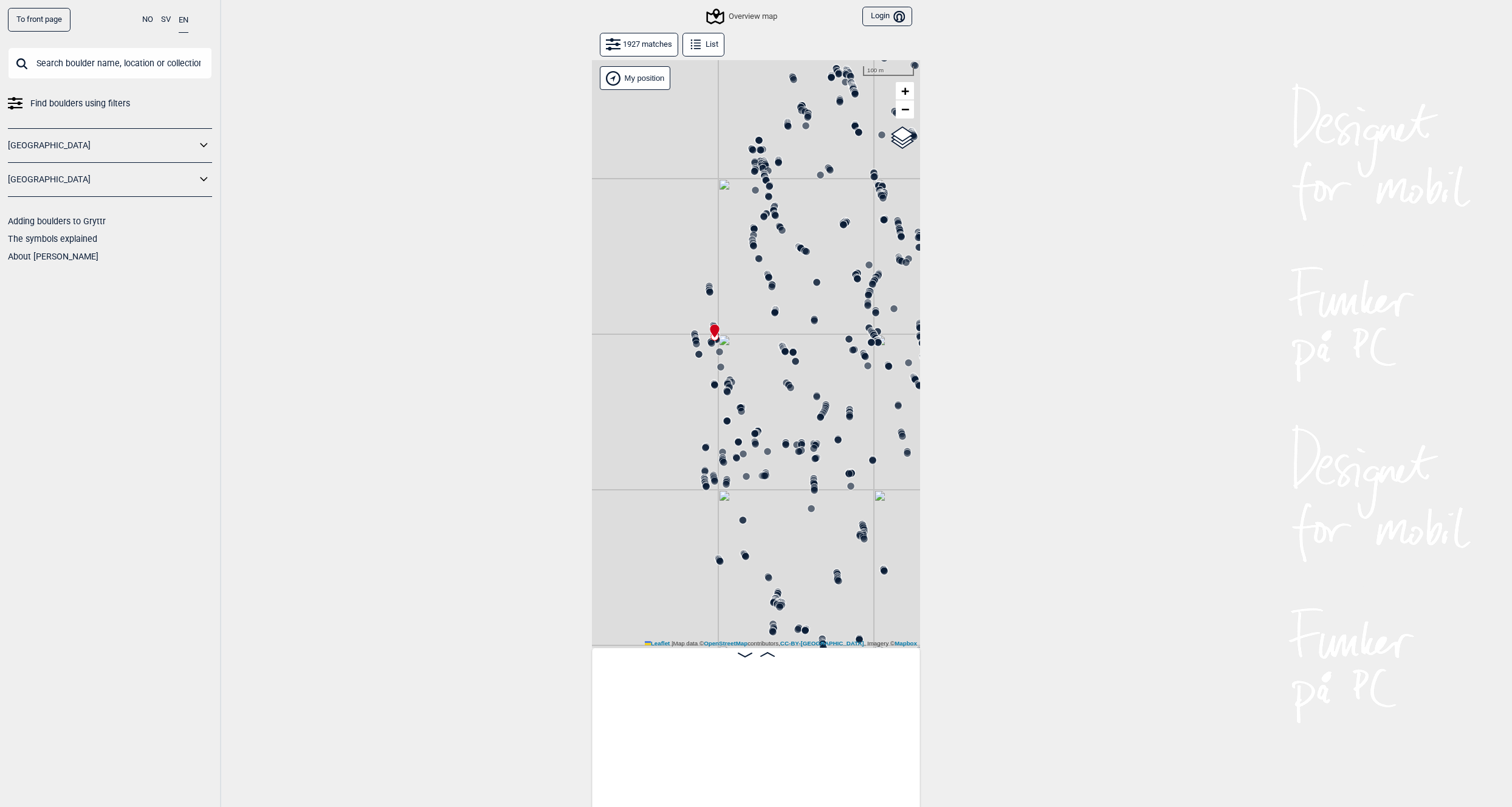
scroll to position [0, 59161]
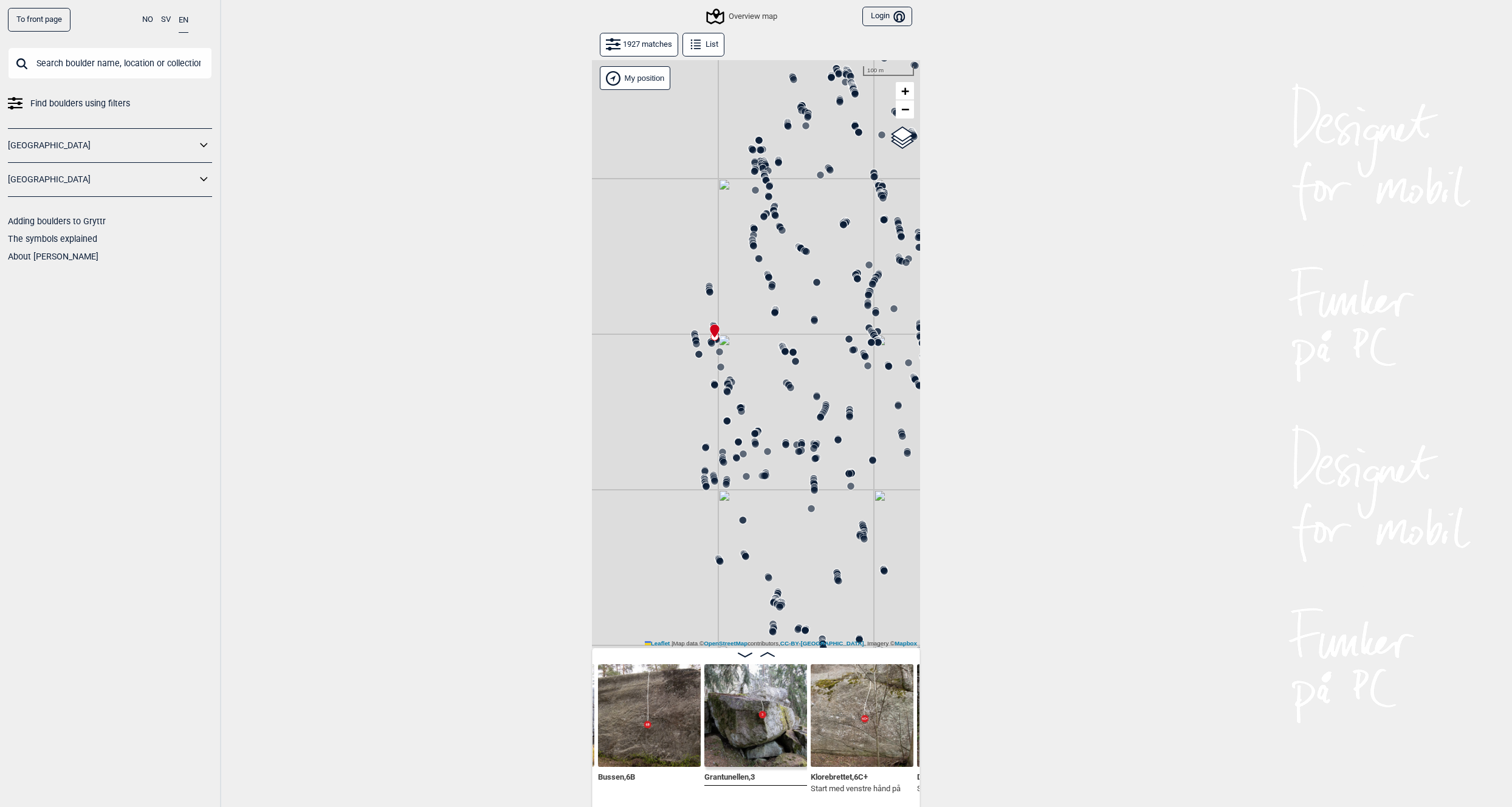
click at [638, 716] on img at bounding box center [649, 715] width 103 height 103
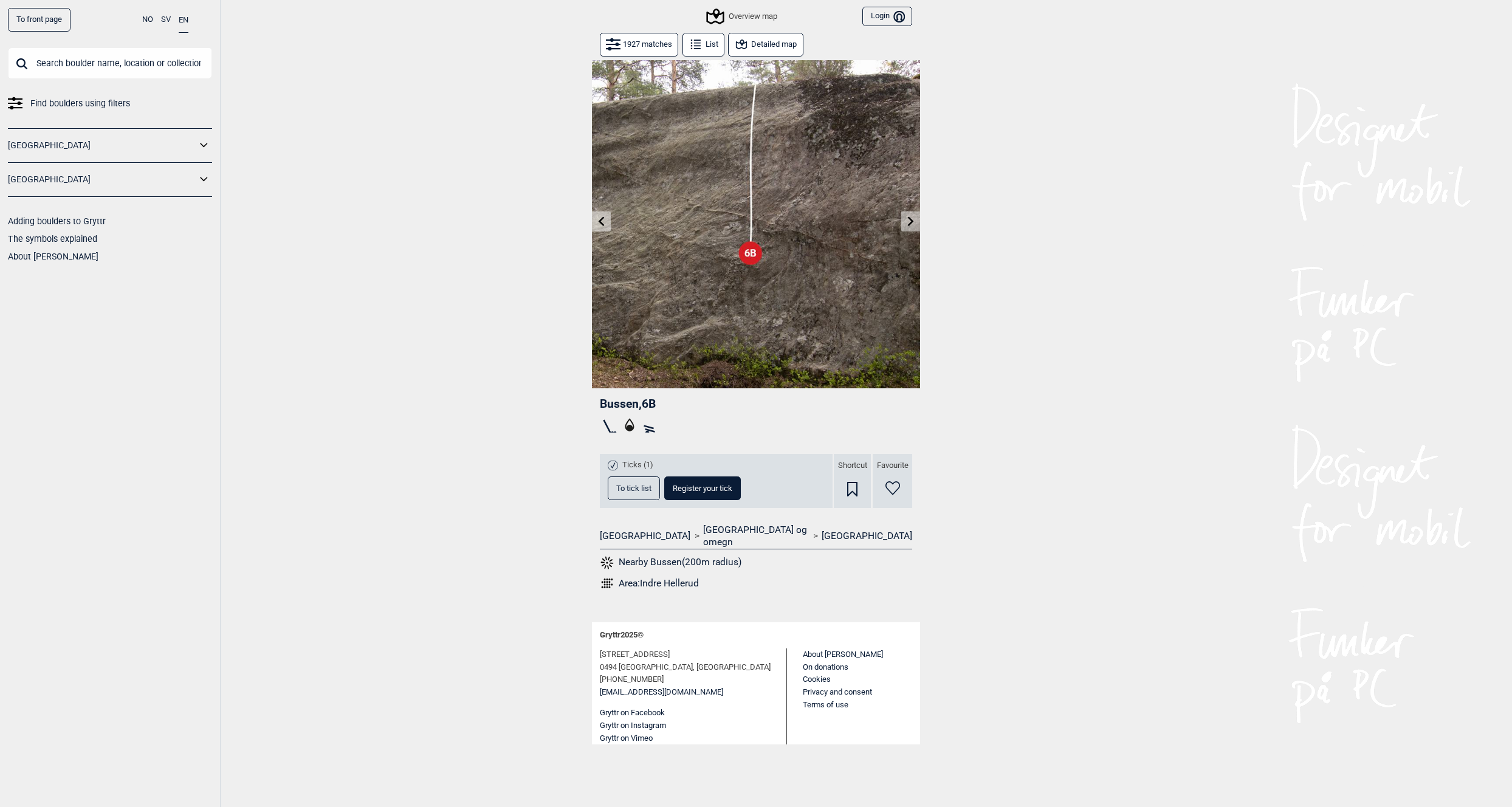
click at [24, 25] on link "To front page" at bounding box center [39, 20] width 63 height 24
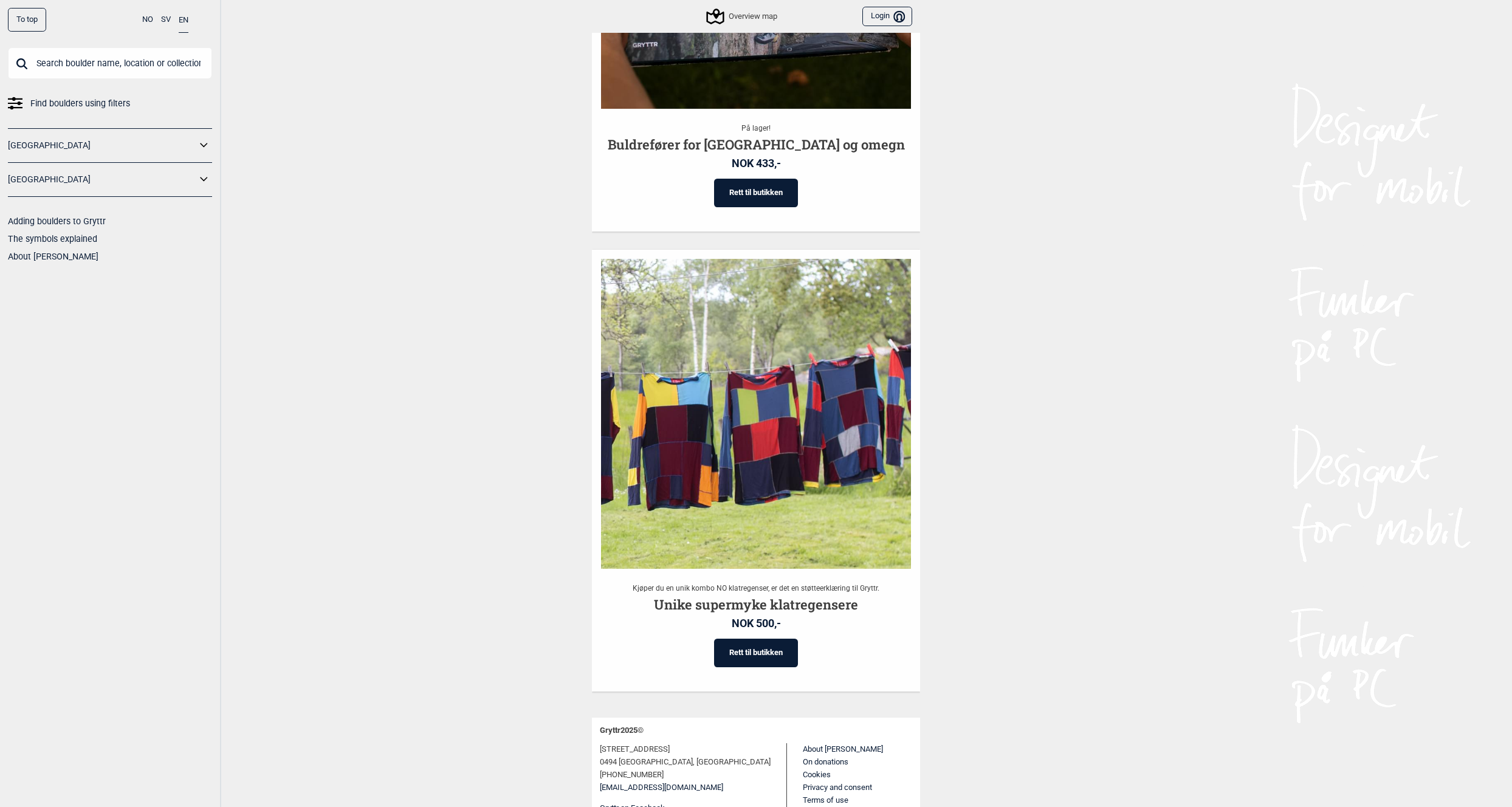
scroll to position [2128, 0]
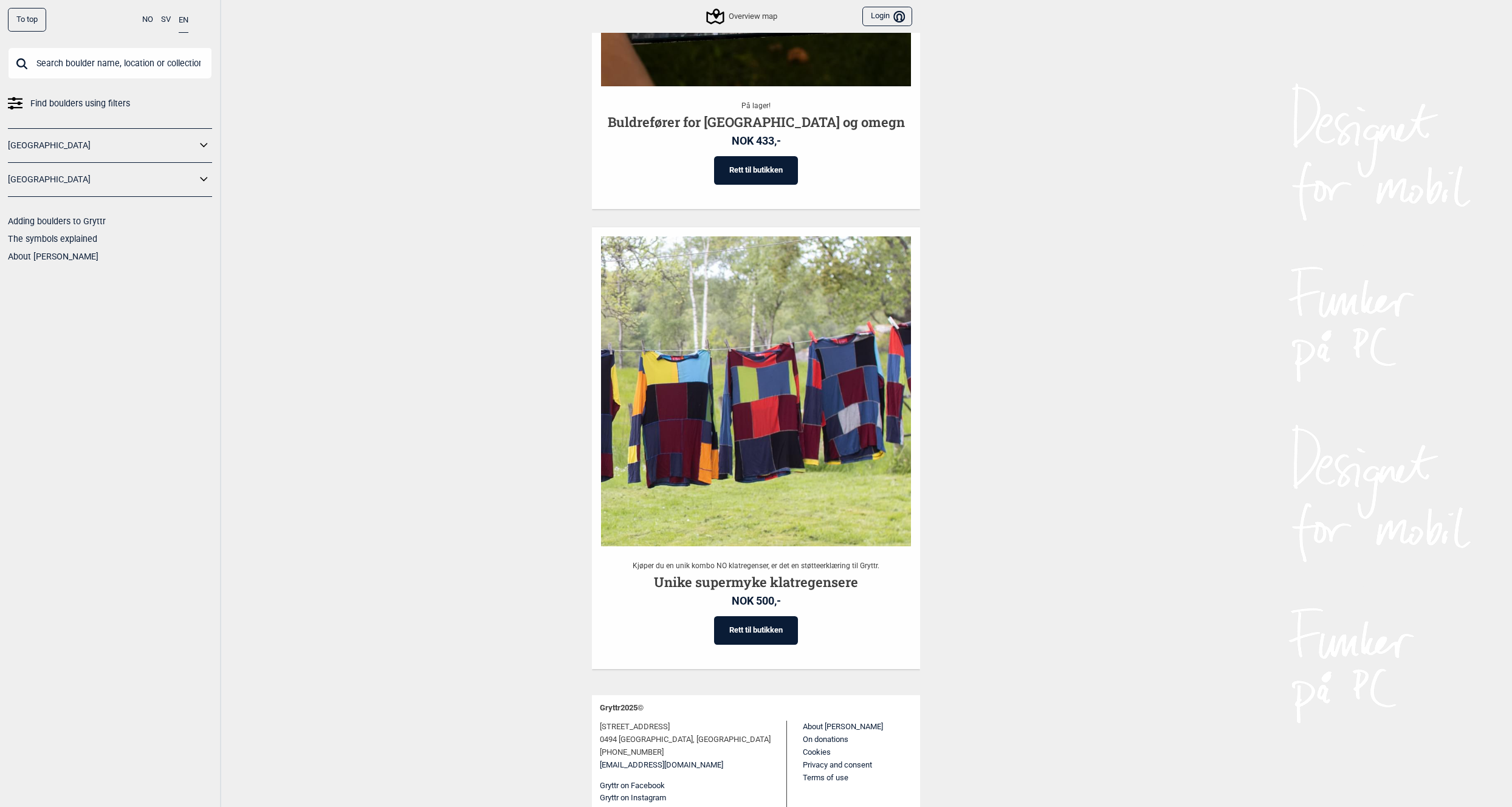
click at [90, 144] on link "[GEOGRAPHIC_DATA]" at bounding box center [102, 145] width 188 height 17
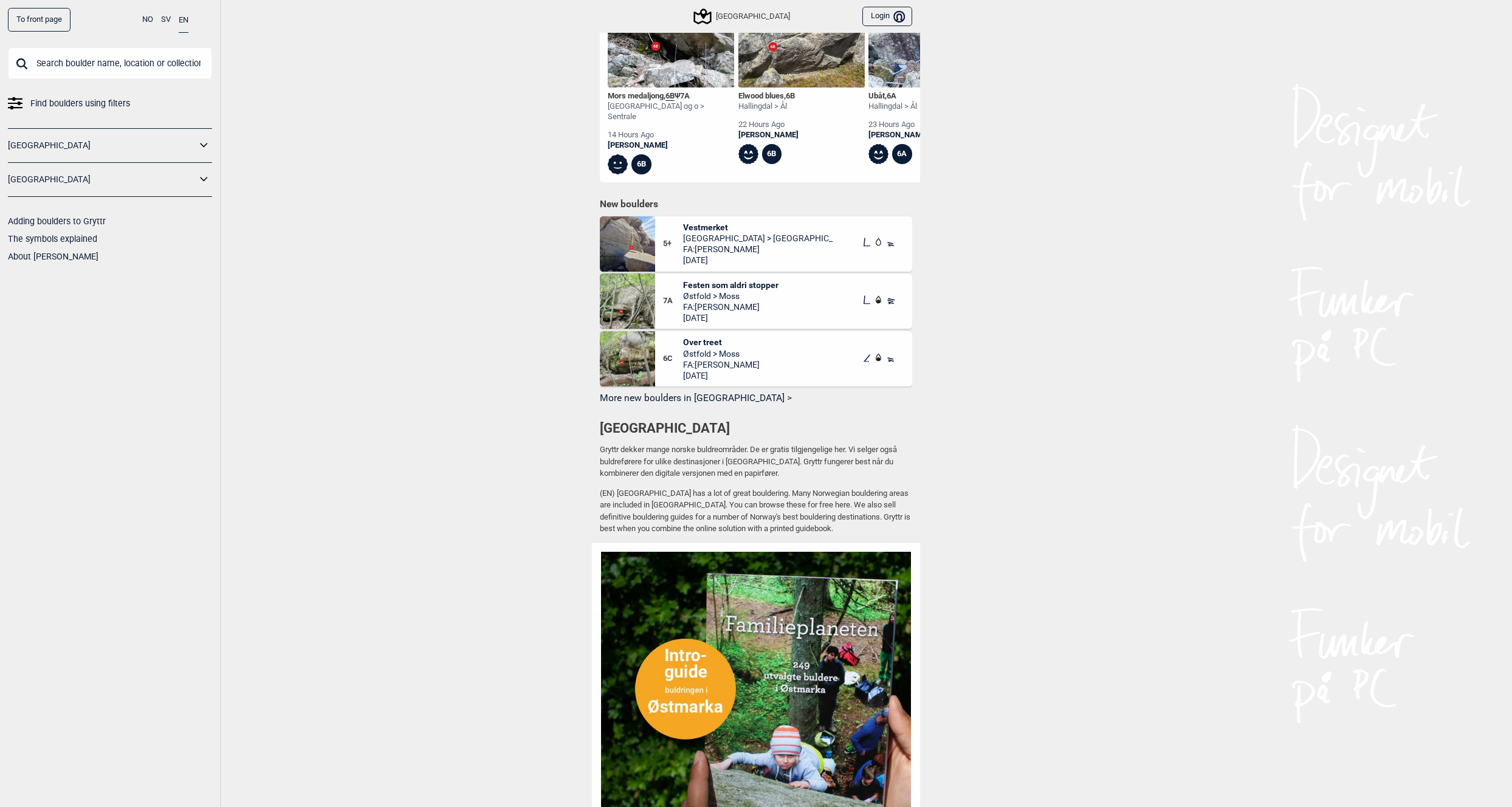
scroll to position [463, 0]
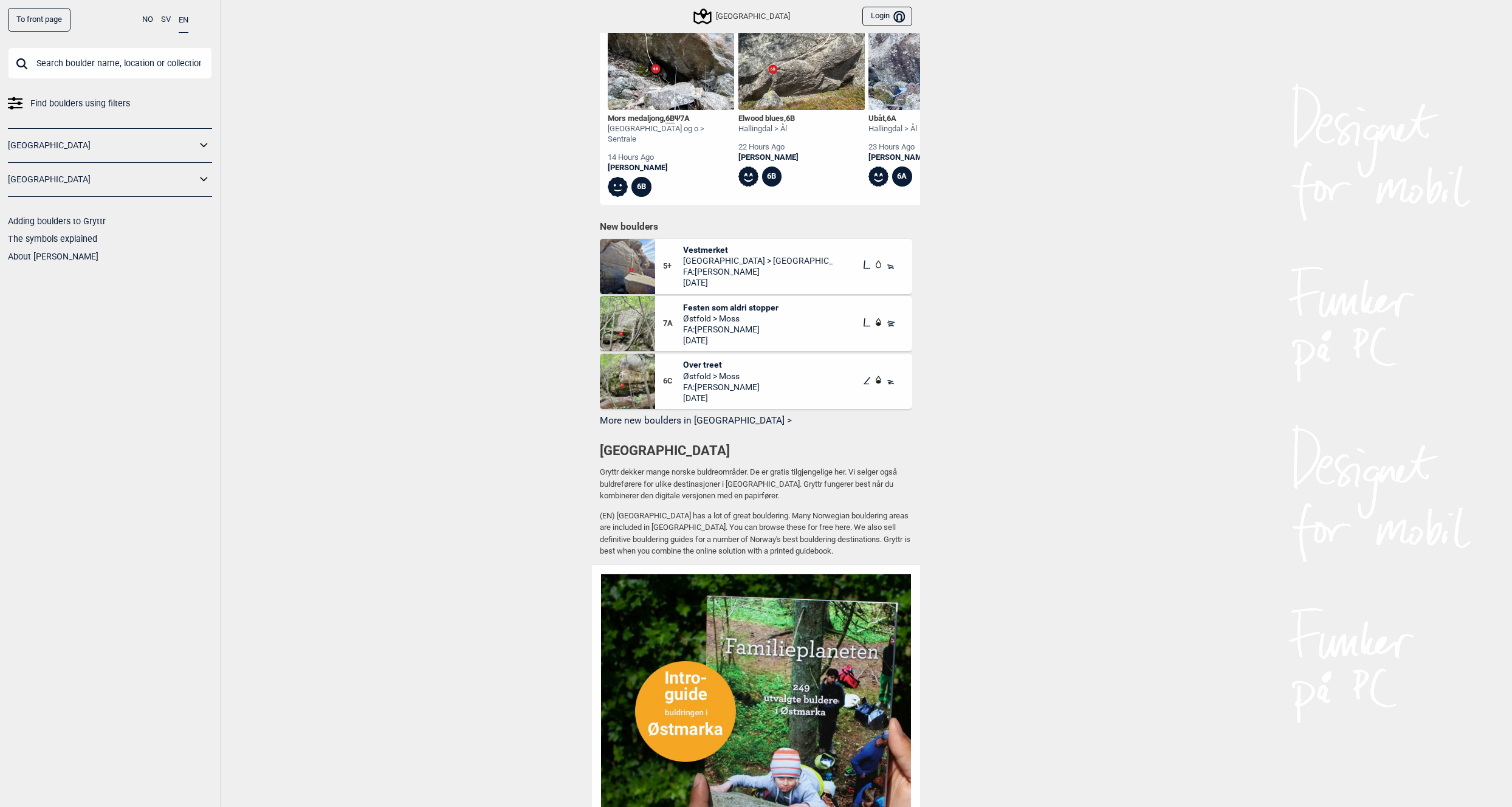
click at [621, 255] on img at bounding box center [627, 266] width 55 height 55
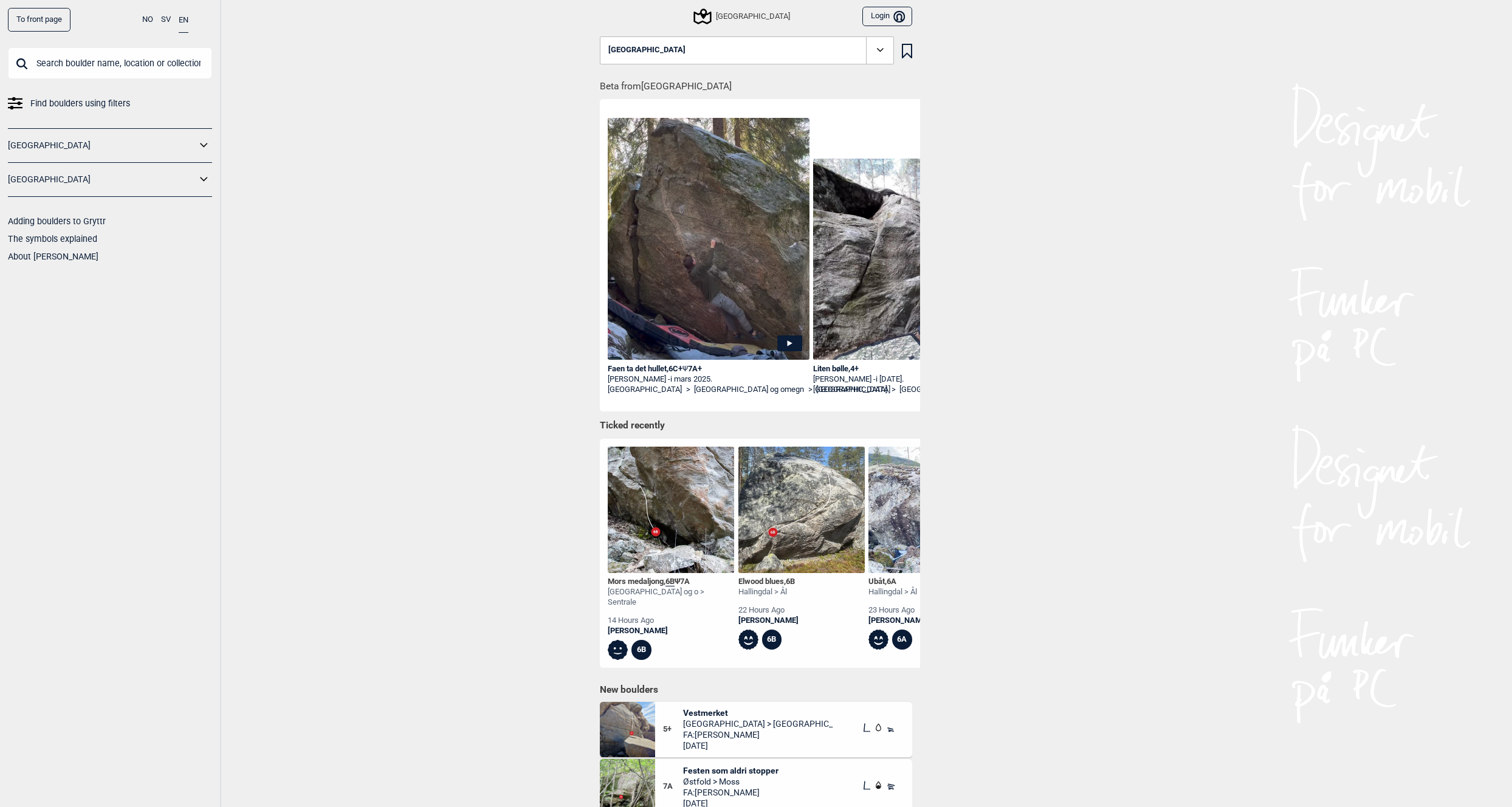
click at [134, 150] on link "[GEOGRAPHIC_DATA]" at bounding box center [102, 145] width 188 height 17
click at [203, 144] on icon at bounding box center [204, 145] width 16 height 17
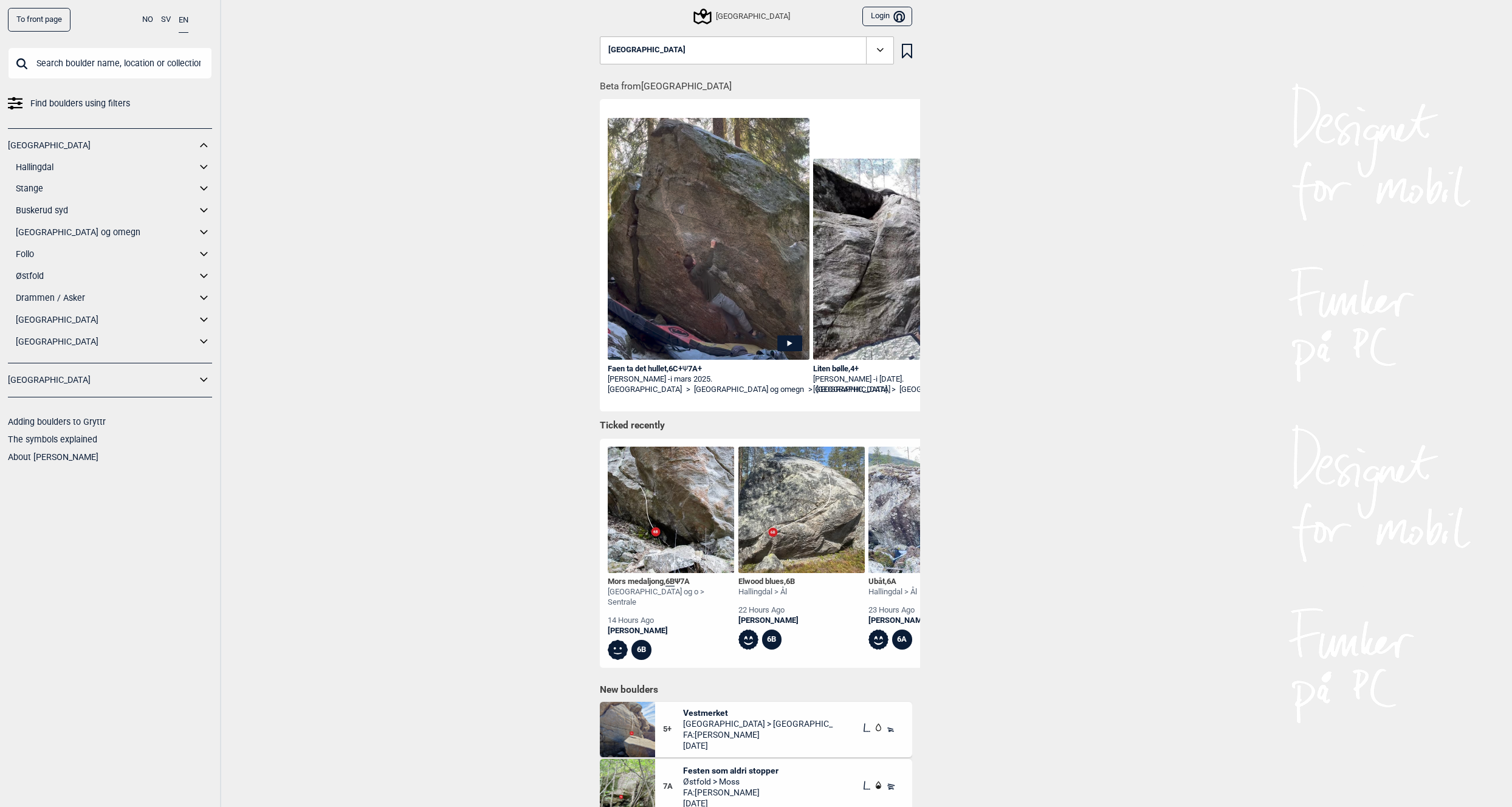
click at [198, 227] on icon at bounding box center [204, 232] width 16 height 17
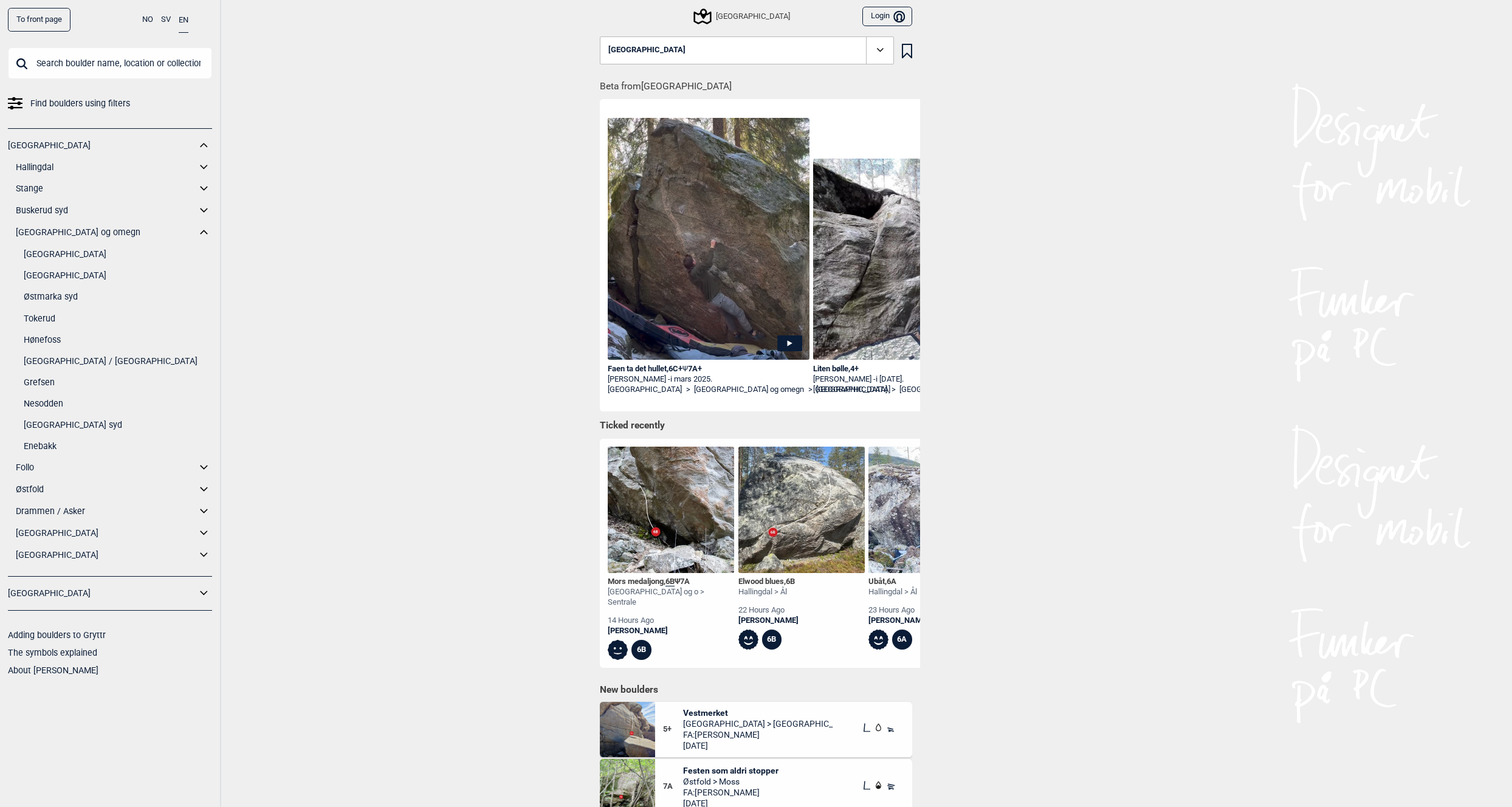
click at [65, 274] on link "[GEOGRAPHIC_DATA]" at bounding box center [118, 275] width 188 height 17
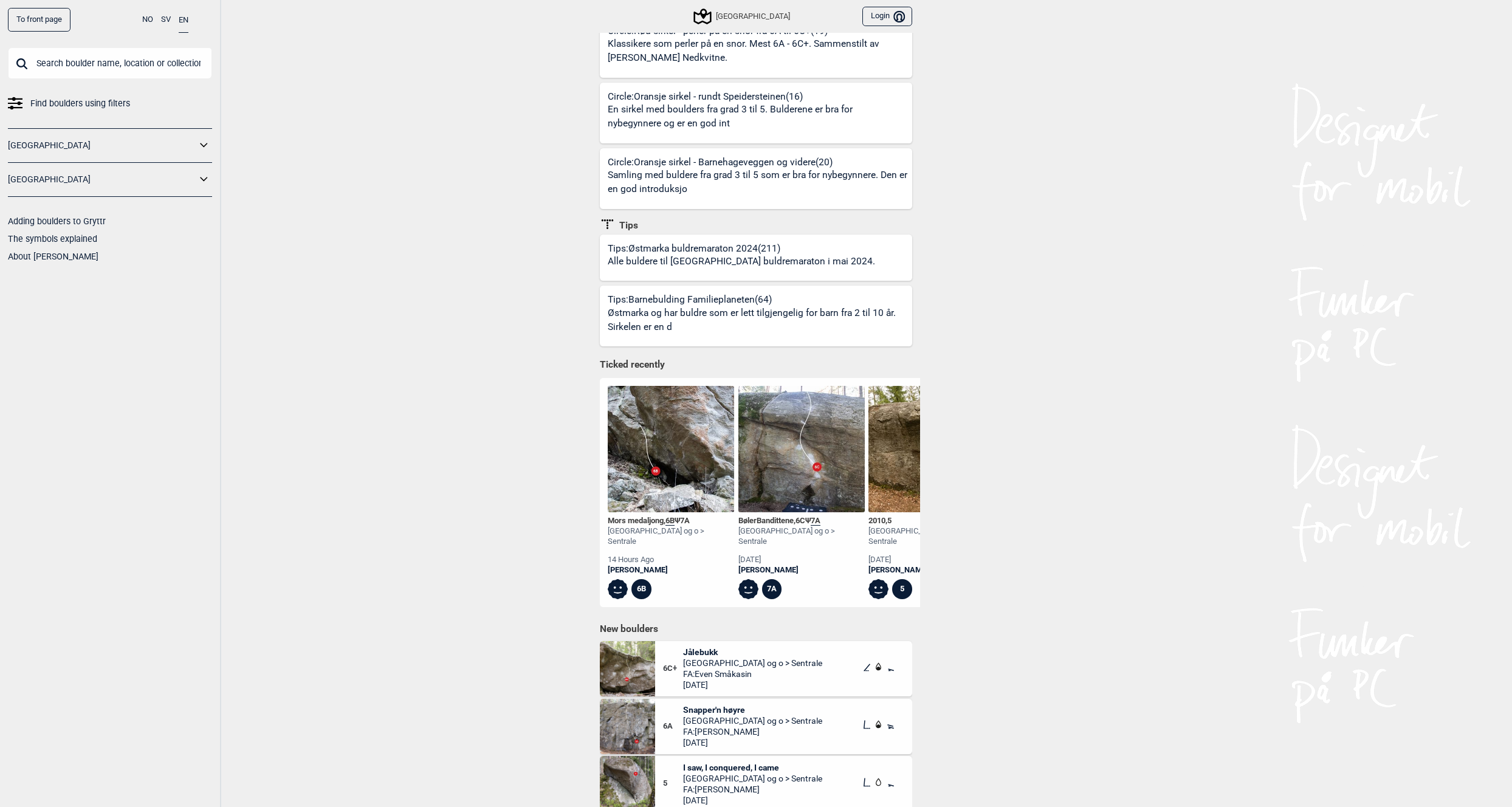
scroll to position [434, 0]
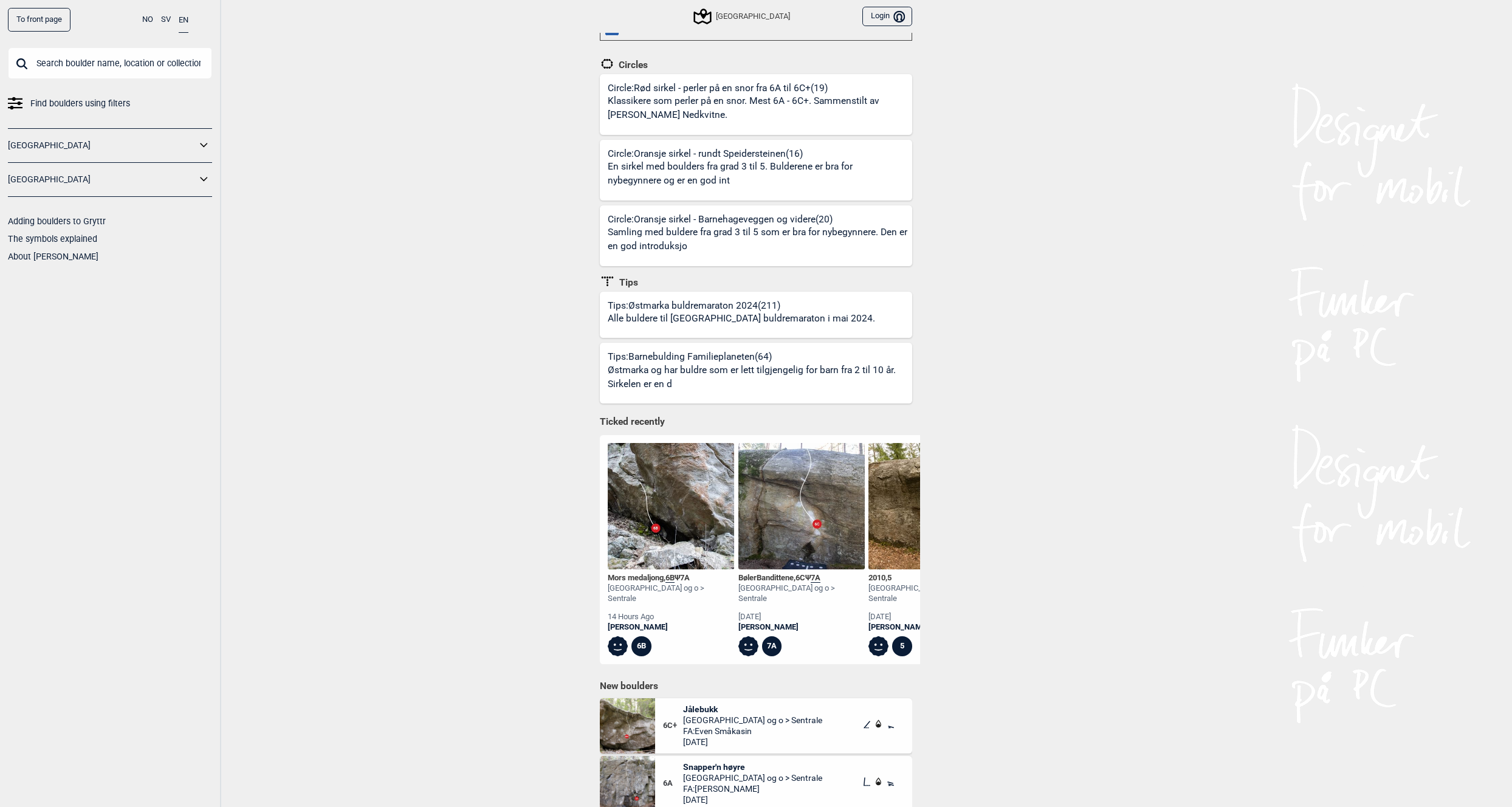
click at [800, 550] on img at bounding box center [801, 506] width 126 height 126
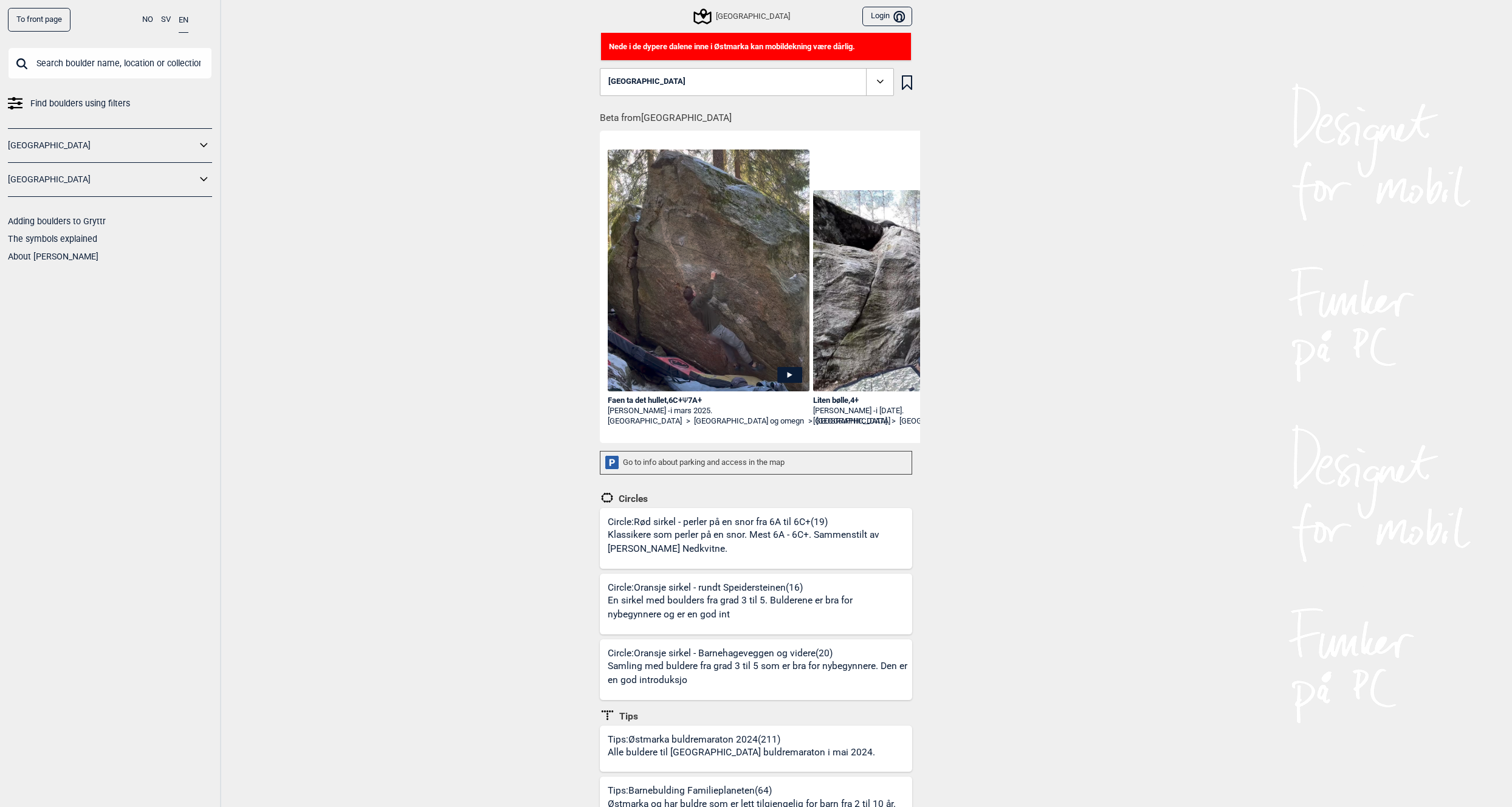
click at [879, 81] on icon at bounding box center [880, 82] width 14 height 14
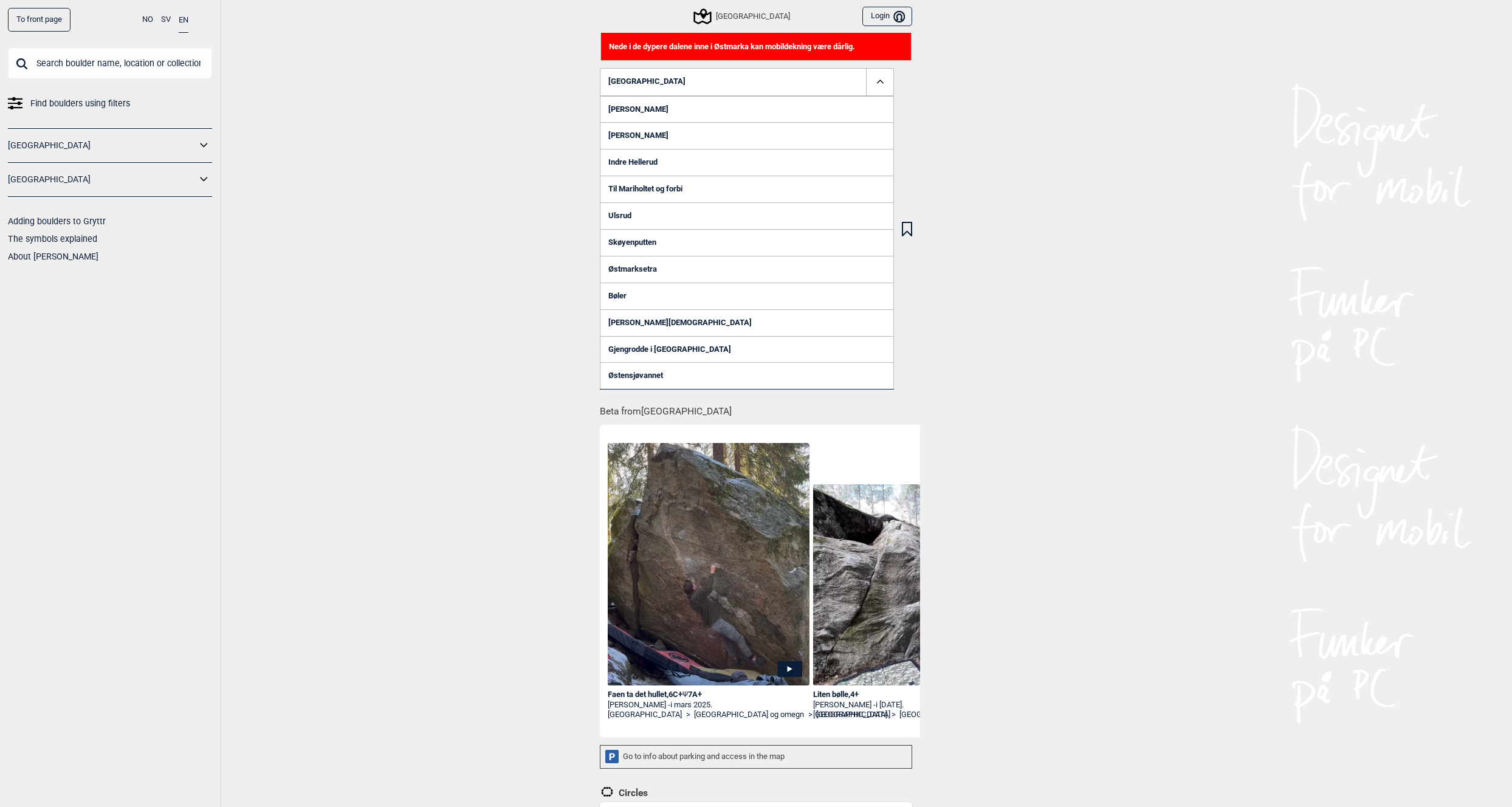
click at [879, 81] on icon at bounding box center [880, 82] width 14 height 14
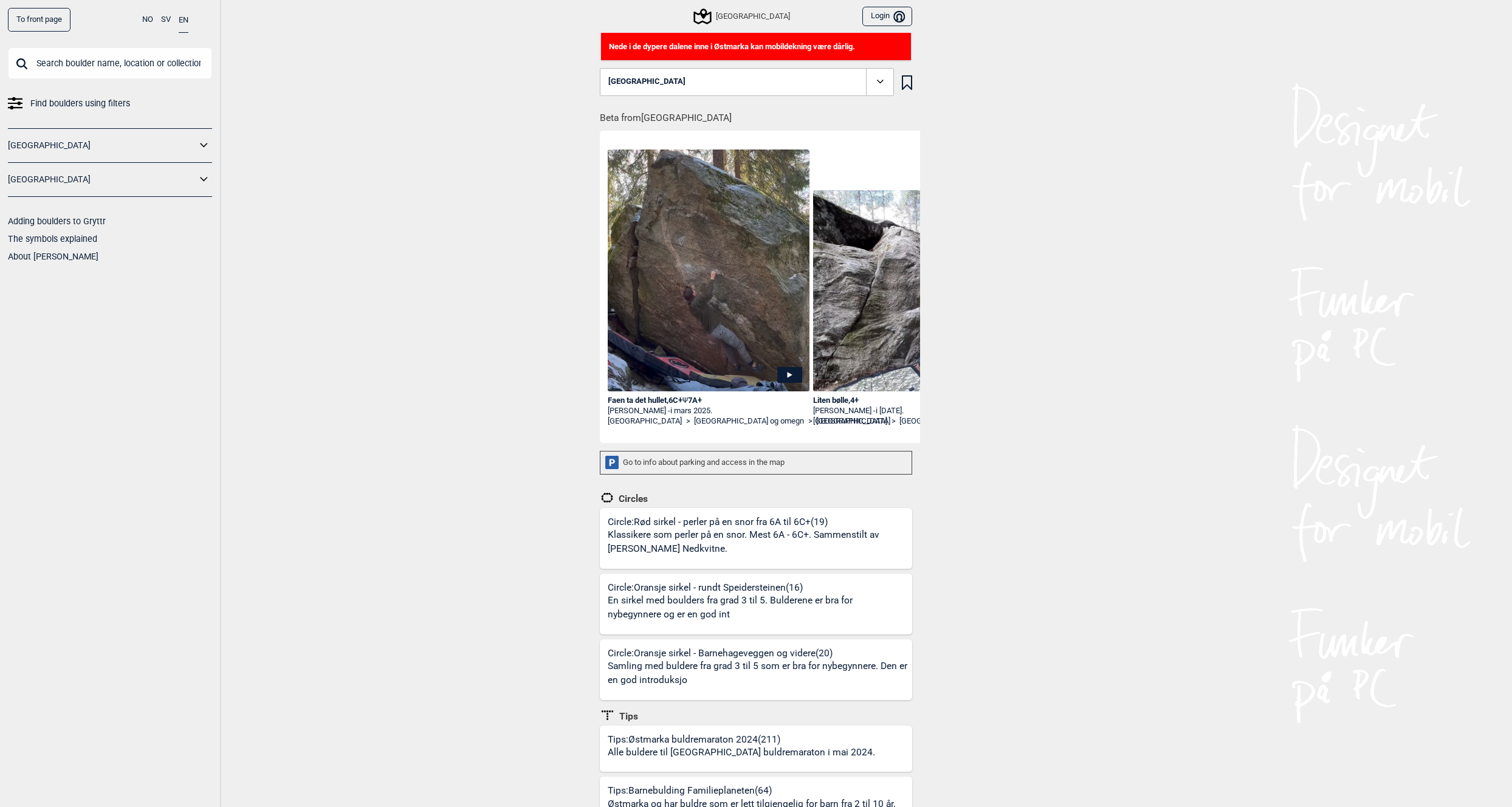
click at [464, 155] on div "To front page NO SV EN Find boulders using filters Norge Sverige Adding boulder…" at bounding box center [756, 403] width 1512 height 807
click at [880, 90] on span at bounding box center [880, 82] width 28 height 28
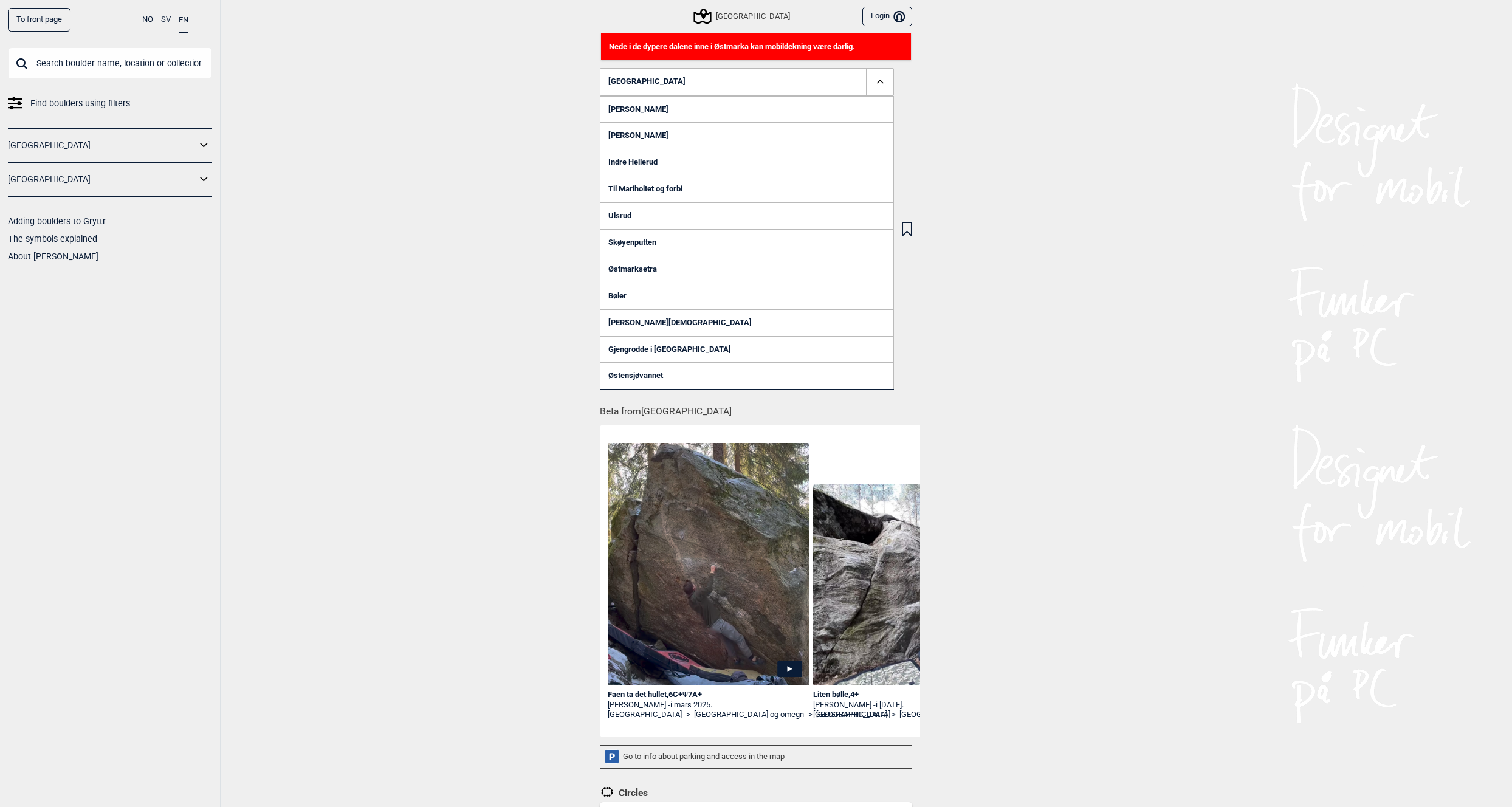
click at [624, 376] on link "Østensjøvannet" at bounding box center [746, 376] width 294 height 27
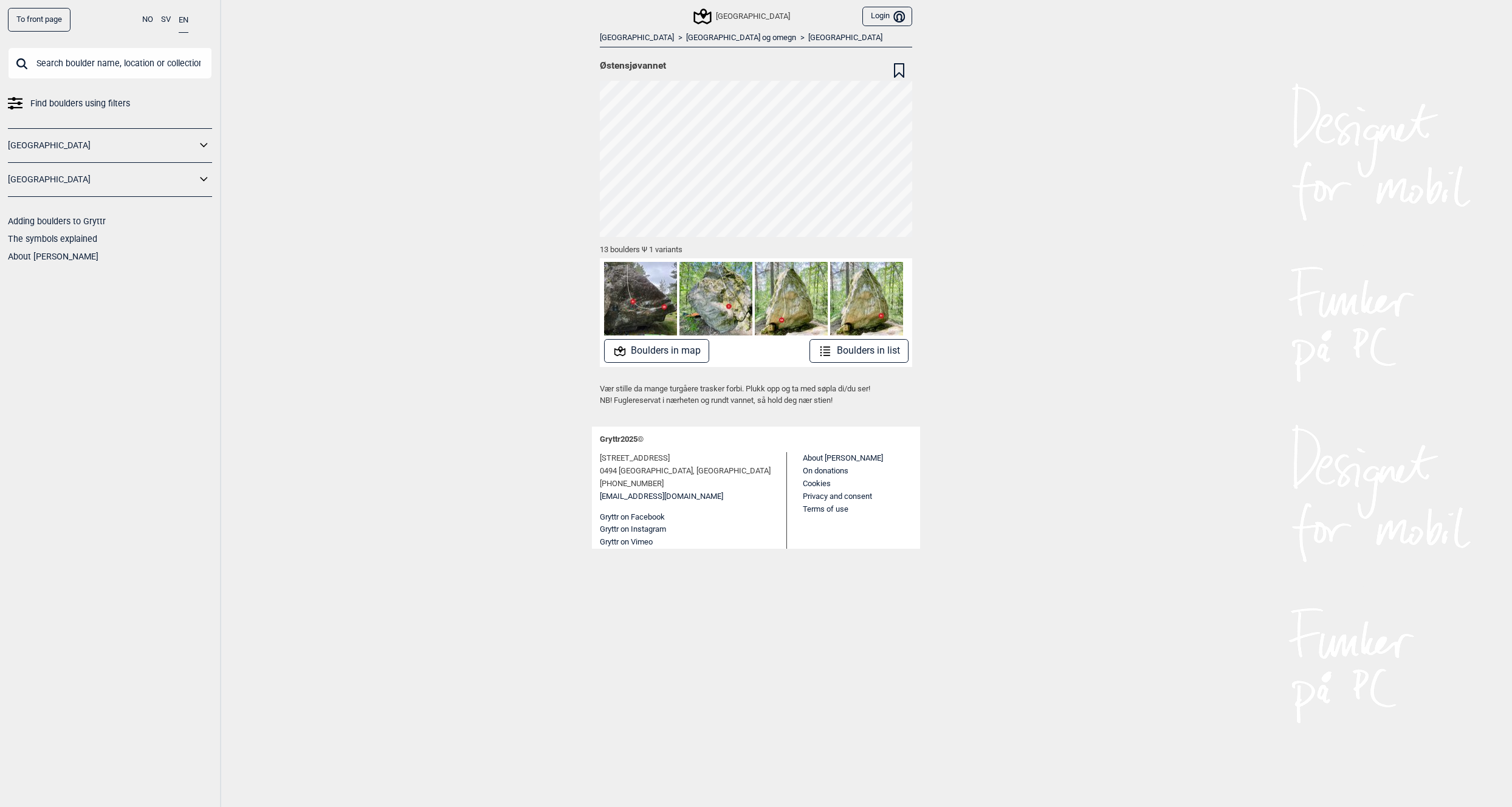
click at [460, 289] on div "To front page NO SV EN Find boulders using filters Norge Sverige Adding boulder…" at bounding box center [756, 403] width 1512 height 807
click at [627, 281] on img at bounding box center [640, 298] width 73 height 73
click at [664, 293] on img at bounding box center [640, 298] width 73 height 73
click at [796, 293] on img at bounding box center [791, 298] width 73 height 73
click at [849, 296] on img at bounding box center [866, 298] width 73 height 73
